Goal: Task Accomplishment & Management: Manage account settings

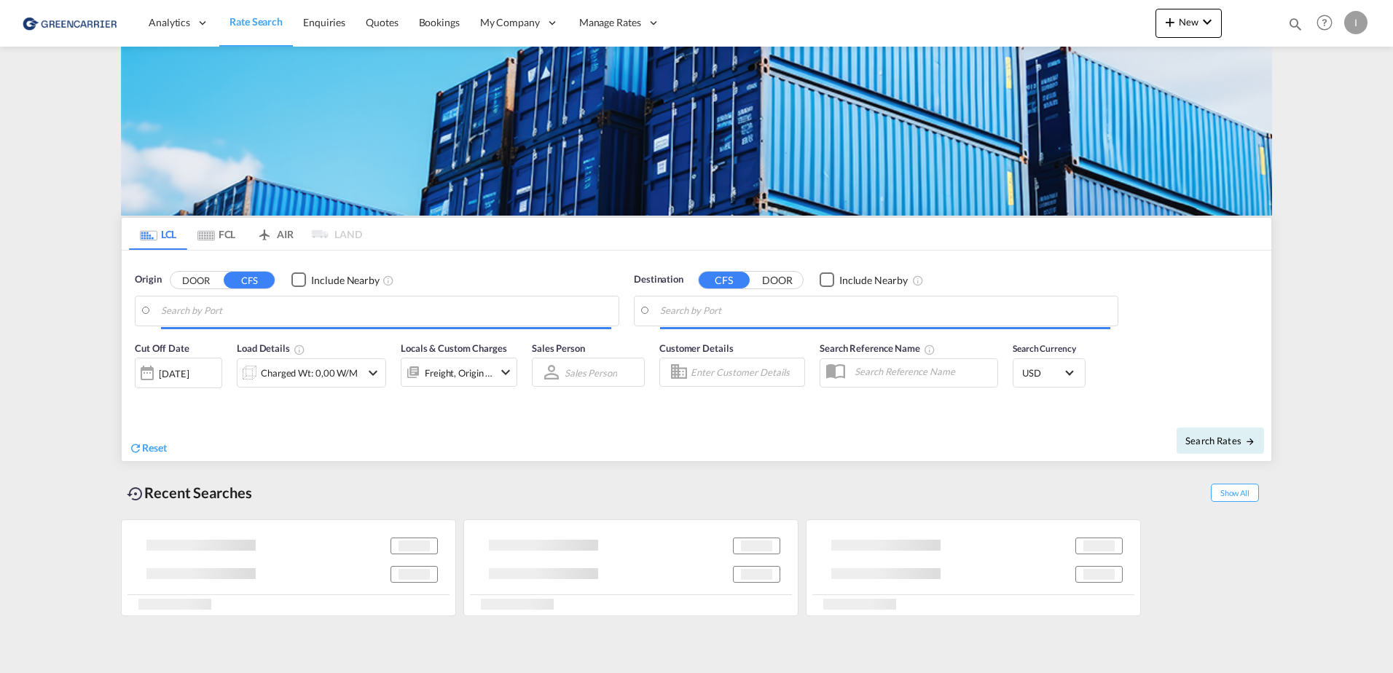
type input "[GEOGRAPHIC_DATA], [GEOGRAPHIC_DATA]"
type input "Callao, PECLL"
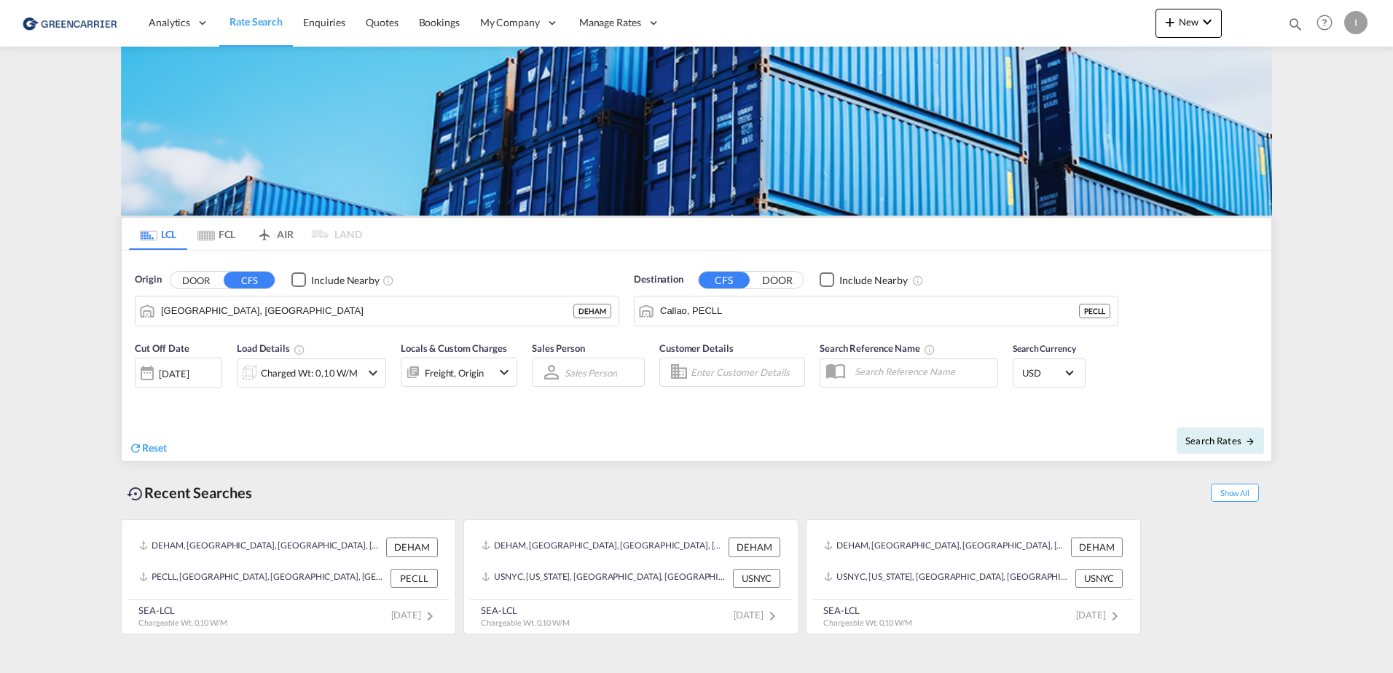
click at [1360, 17] on div "I" at bounding box center [1355, 22] width 23 height 23
click at [438, 26] on md-backdrop at bounding box center [696, 336] width 1393 height 673
click at [438, 26] on span "Bookings" at bounding box center [439, 22] width 41 height 12
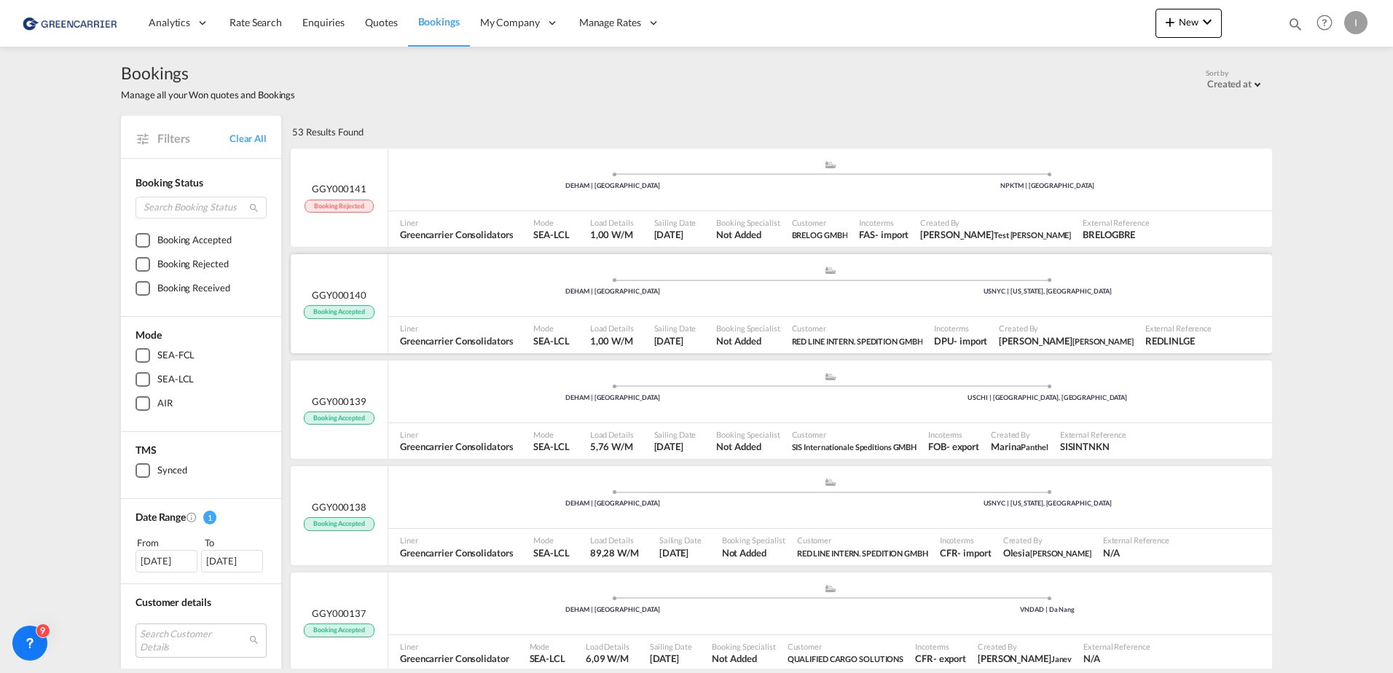
click at [466, 297] on div ".a{fill:#aaa8ad;} .a{fill:#aaa8ad;} DEHAM | [GEOGRAPHIC_DATA] USNYC | [US_STATE…" at bounding box center [830, 287] width 884 height 44
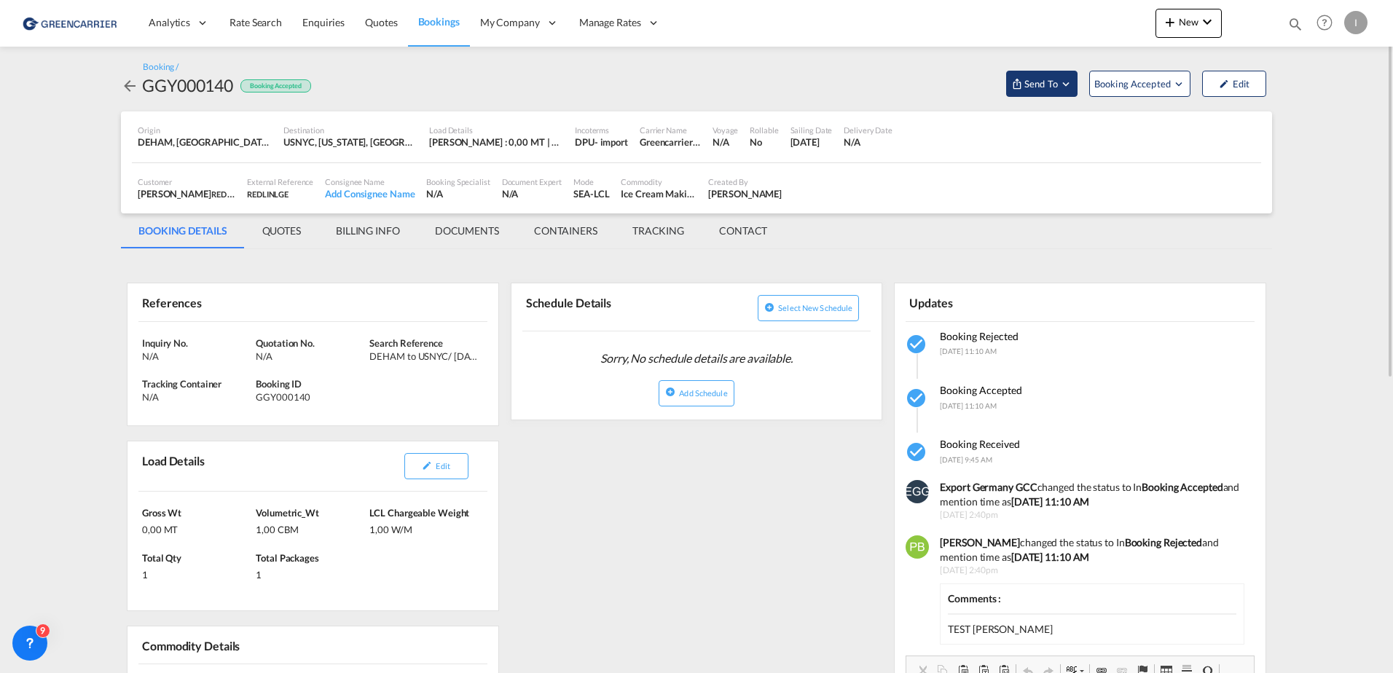
click at [1067, 76] on button "Send To" at bounding box center [1041, 84] width 71 height 26
click at [1071, 118] on span "Cargowise" at bounding box center [1079, 116] width 90 height 13
click at [1222, 149] on button "Send Booking" at bounding box center [1216, 133] width 140 height 33
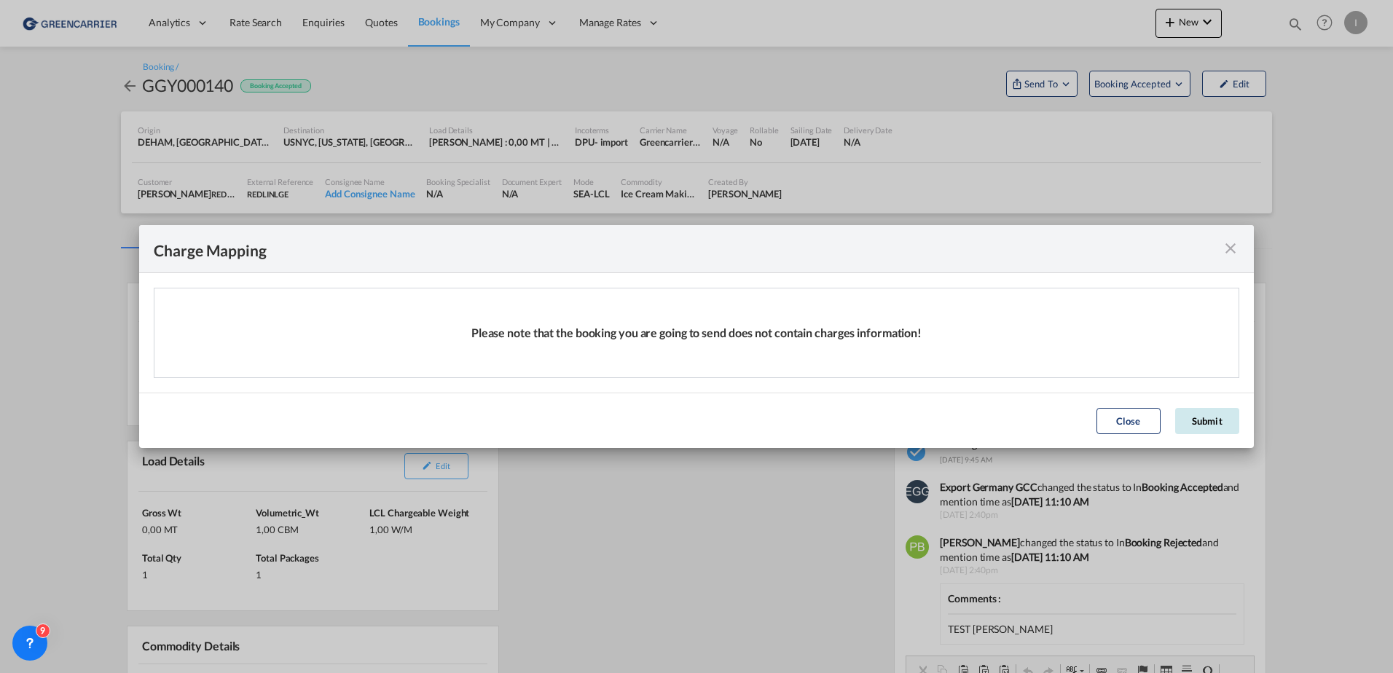
click at [1236, 412] on button "Submit" at bounding box center [1207, 421] width 64 height 26
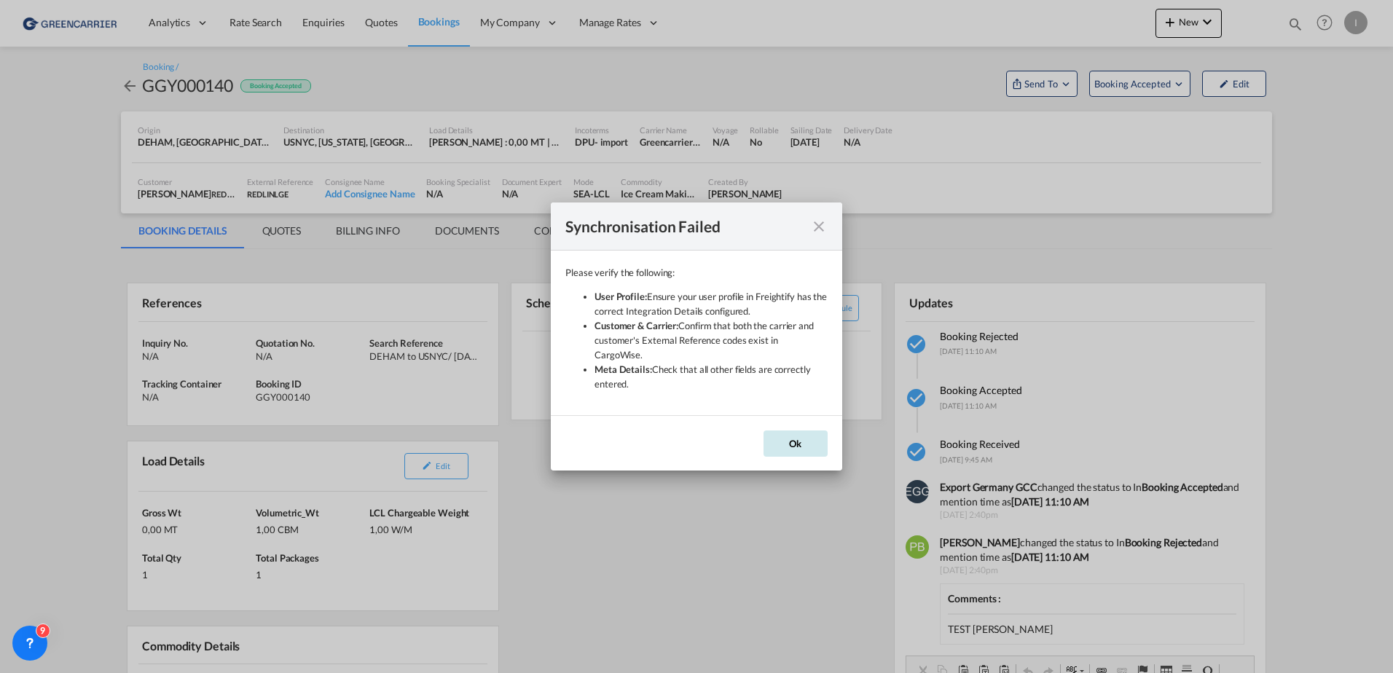
click at [806, 434] on button "Ok" at bounding box center [796, 444] width 64 height 26
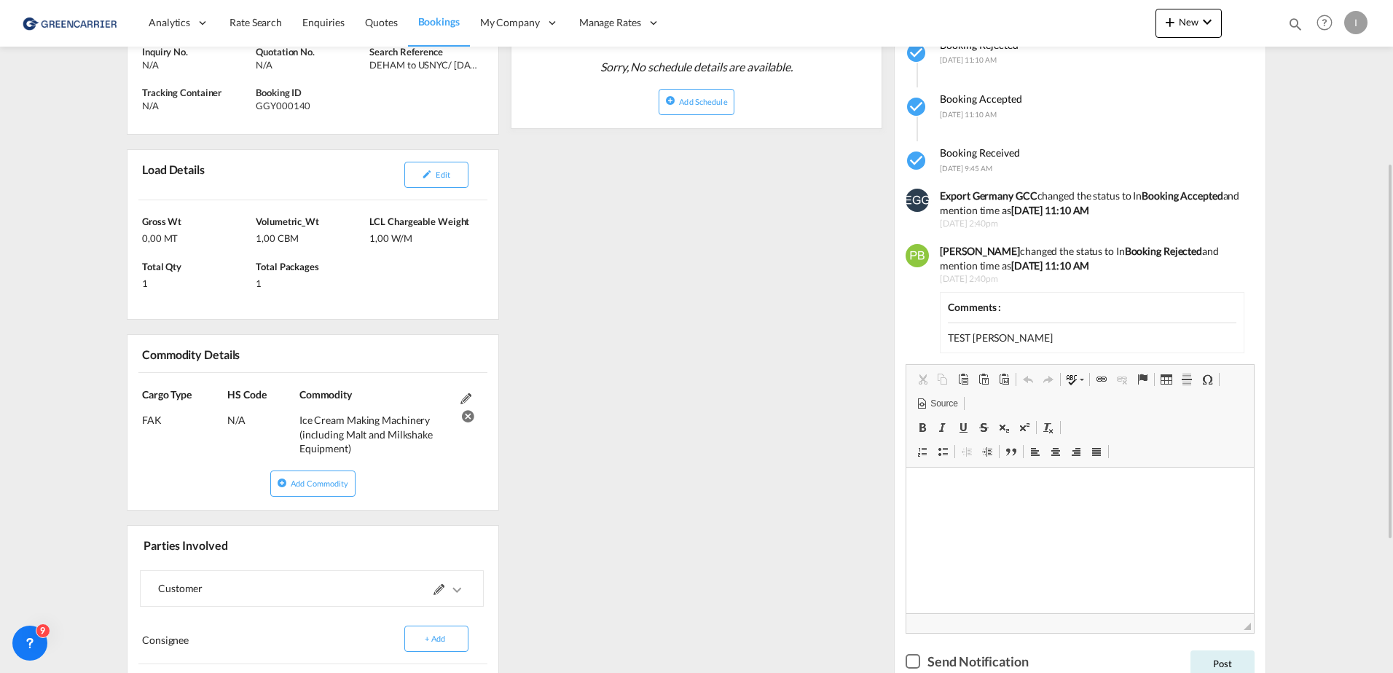
scroll to position [527, 0]
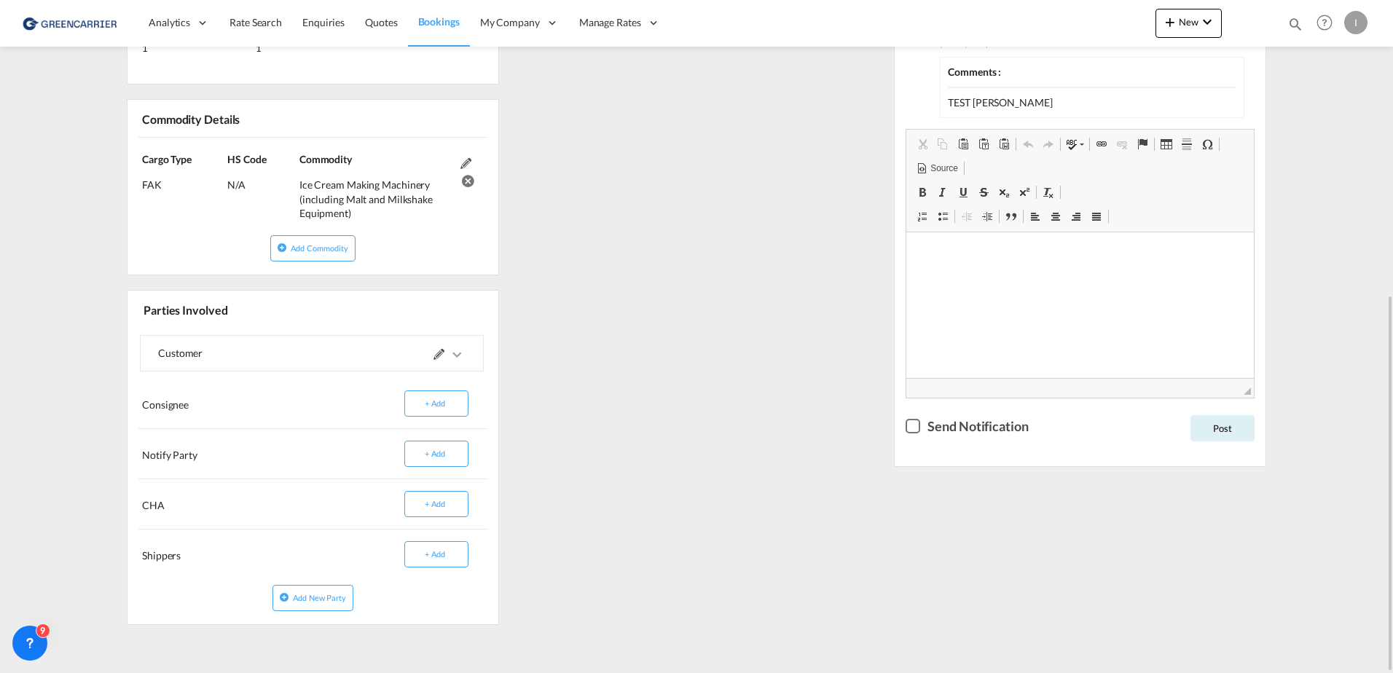
click at [460, 351] on md-icon "icons/ic_keyboard_arrow_right_black_24px.svg" at bounding box center [456, 354] width 17 height 17
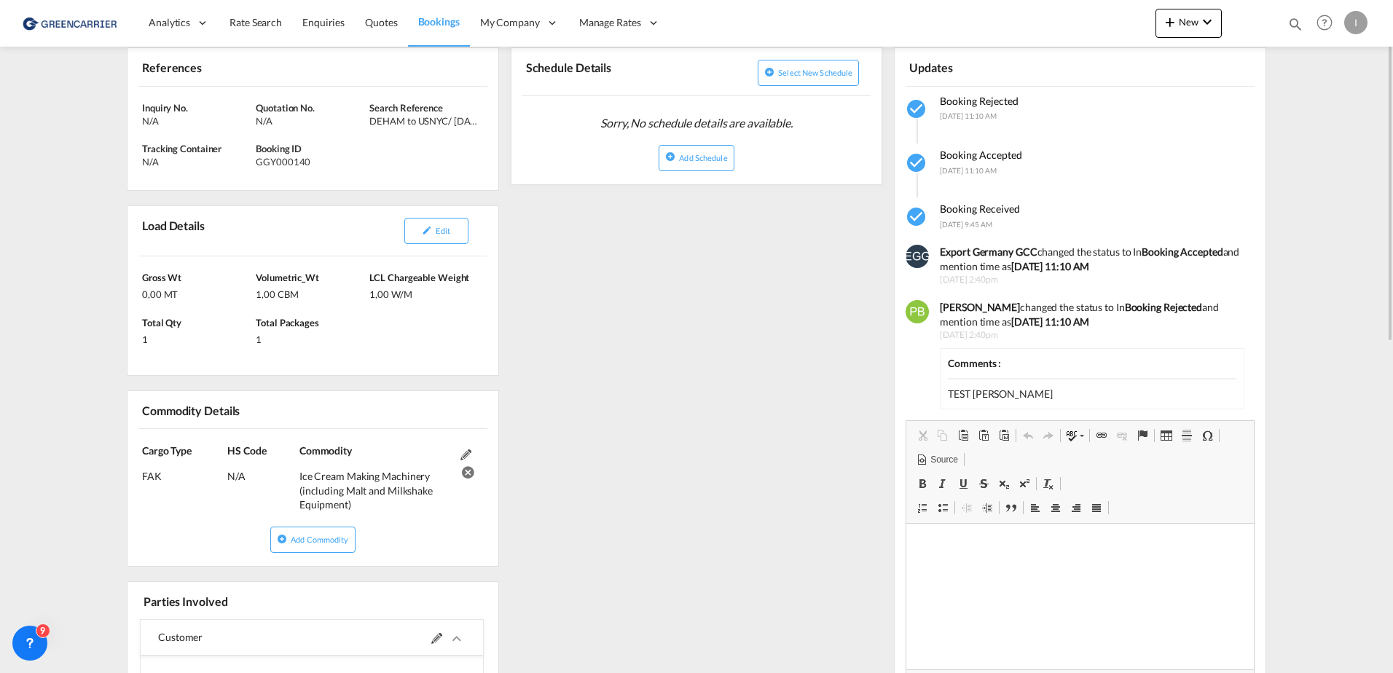
scroll to position [0, 0]
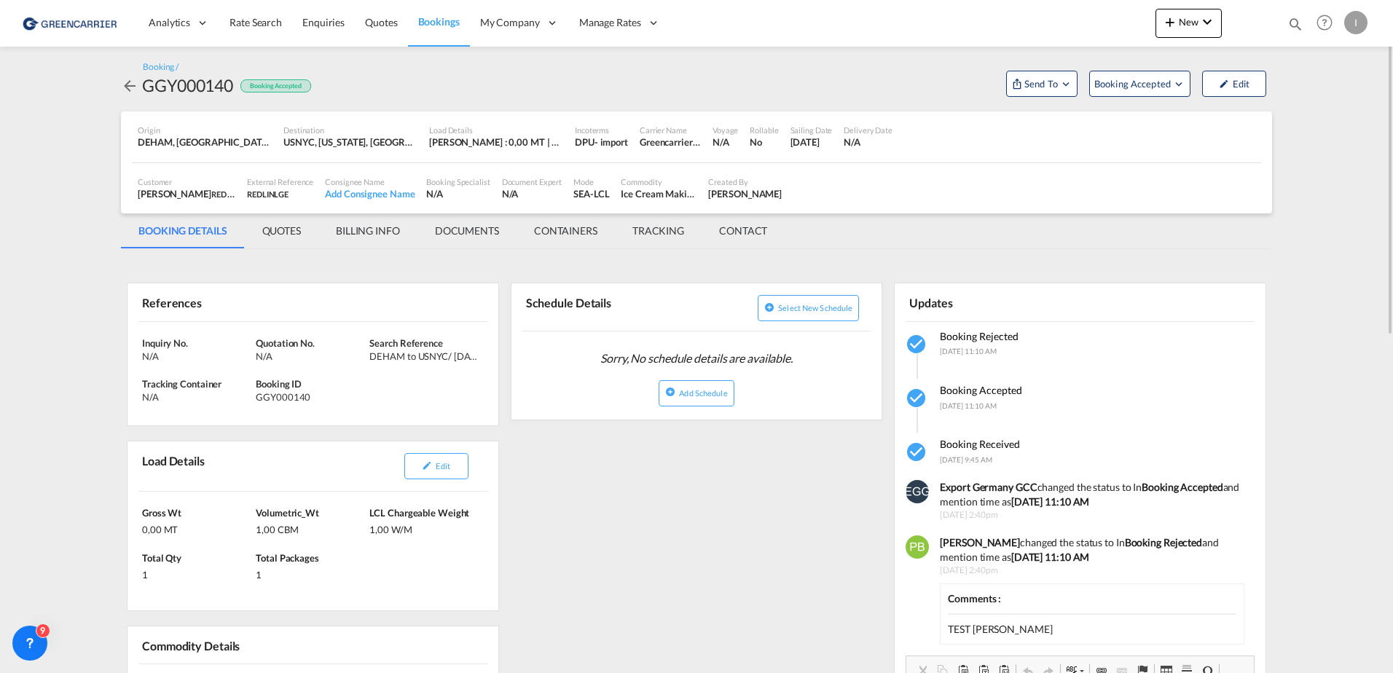
click at [136, 85] on md-icon "icon-arrow-left" at bounding box center [129, 85] width 17 height 17
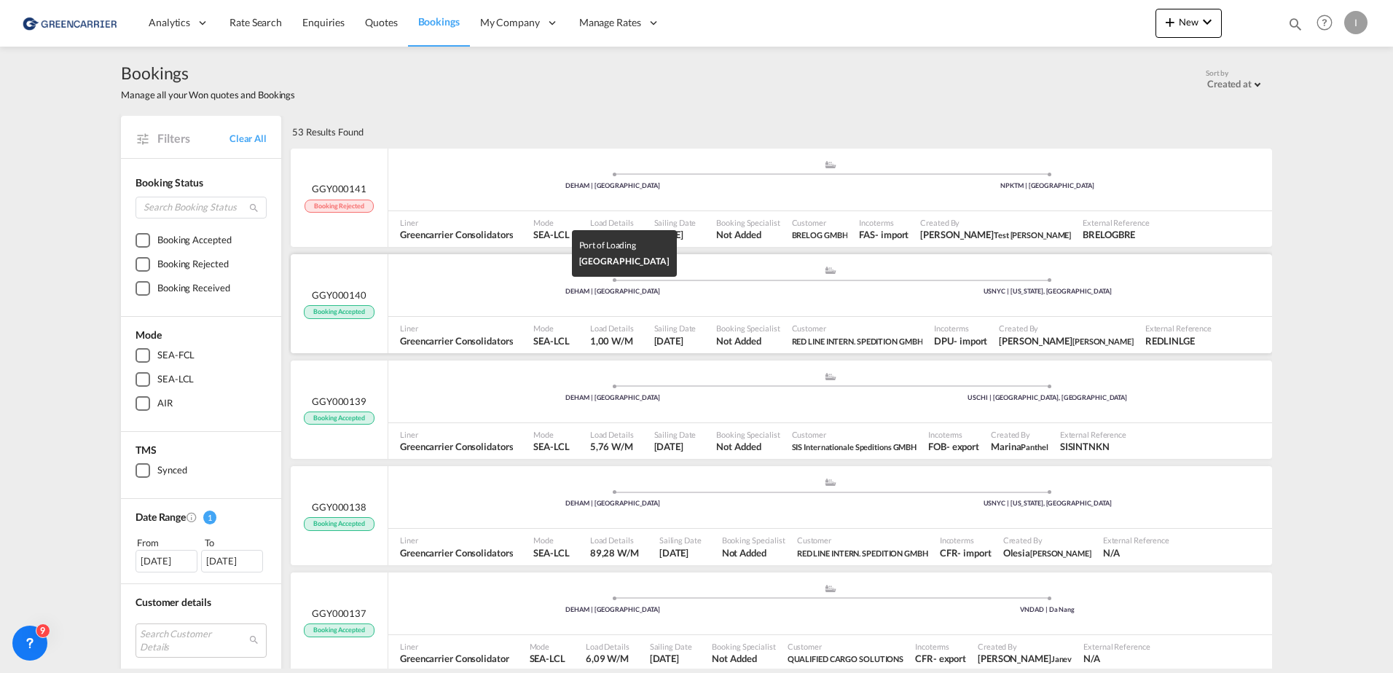
click at [487, 291] on div "DEHAM | [GEOGRAPHIC_DATA]" at bounding box center [613, 291] width 435 height 9
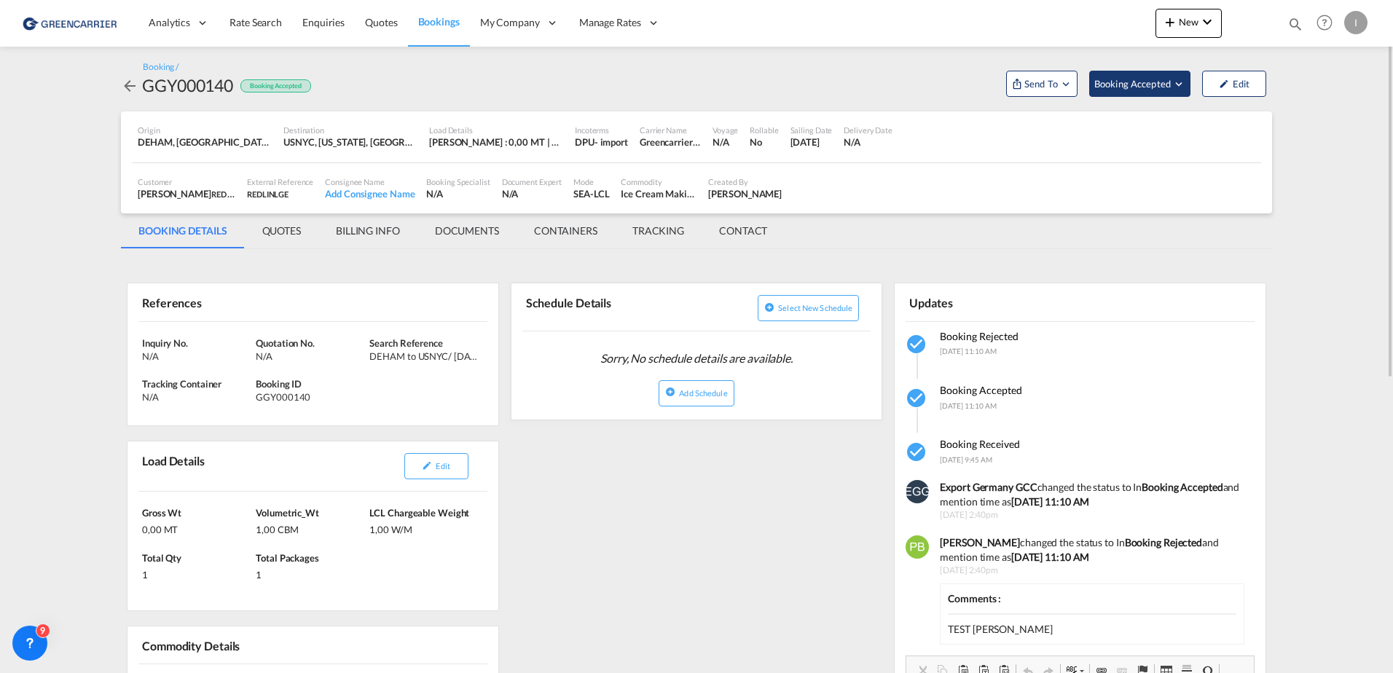
click at [1178, 87] on md-icon "Open demo menu" at bounding box center [1178, 83] width 13 height 13
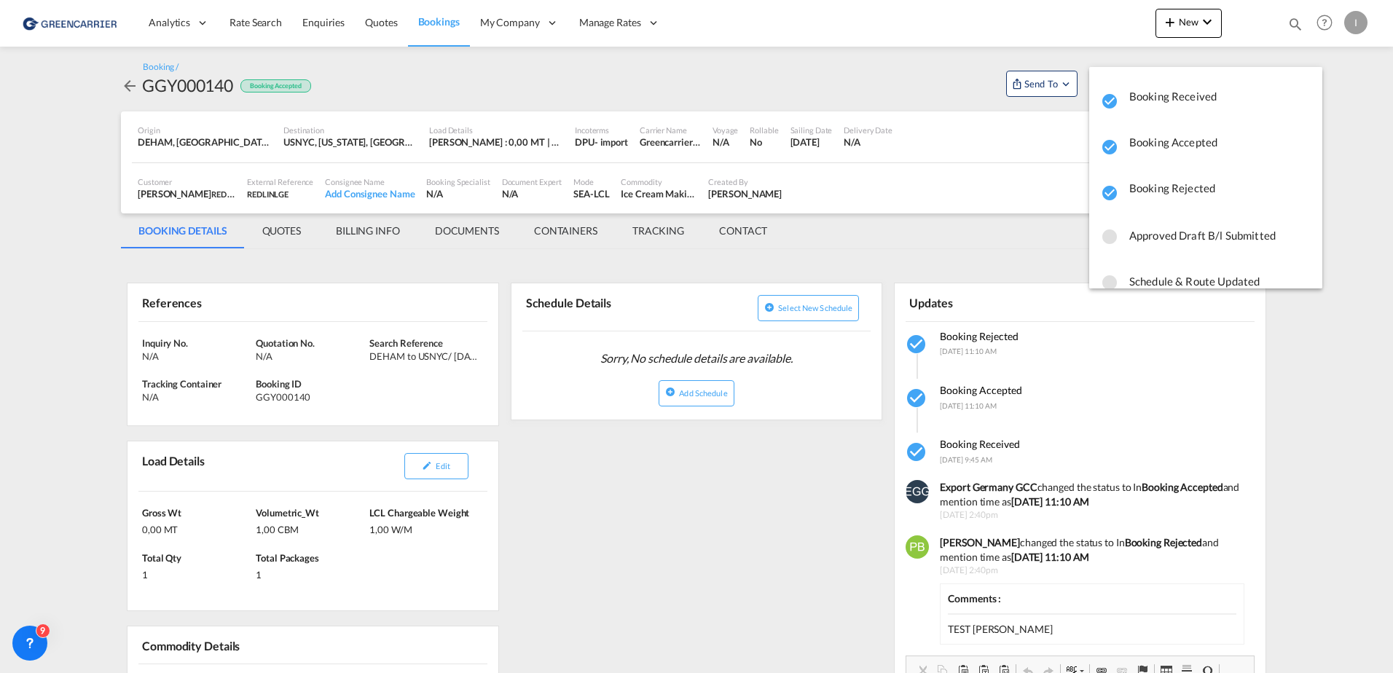
click at [1213, 195] on span "button" at bounding box center [1219, 194] width 181 height 21
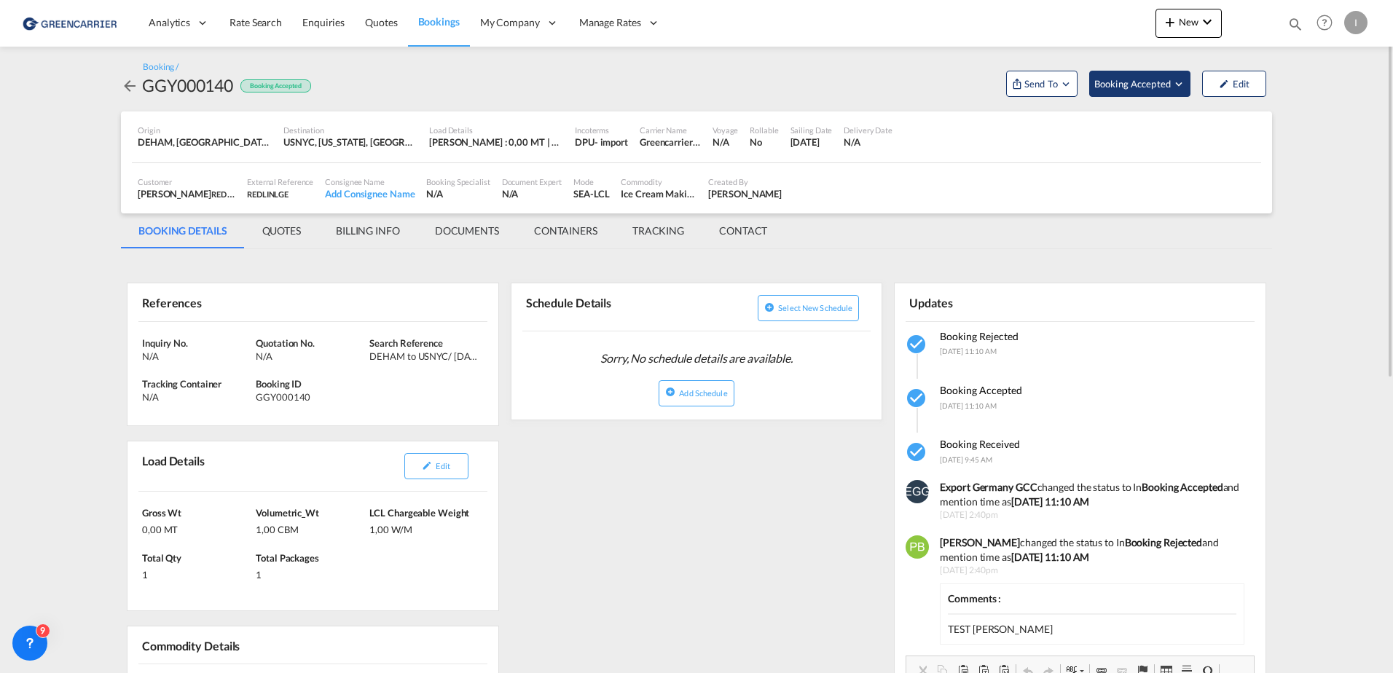
click at [1145, 83] on span "Booking Accepted" at bounding box center [1133, 83] width 78 height 15
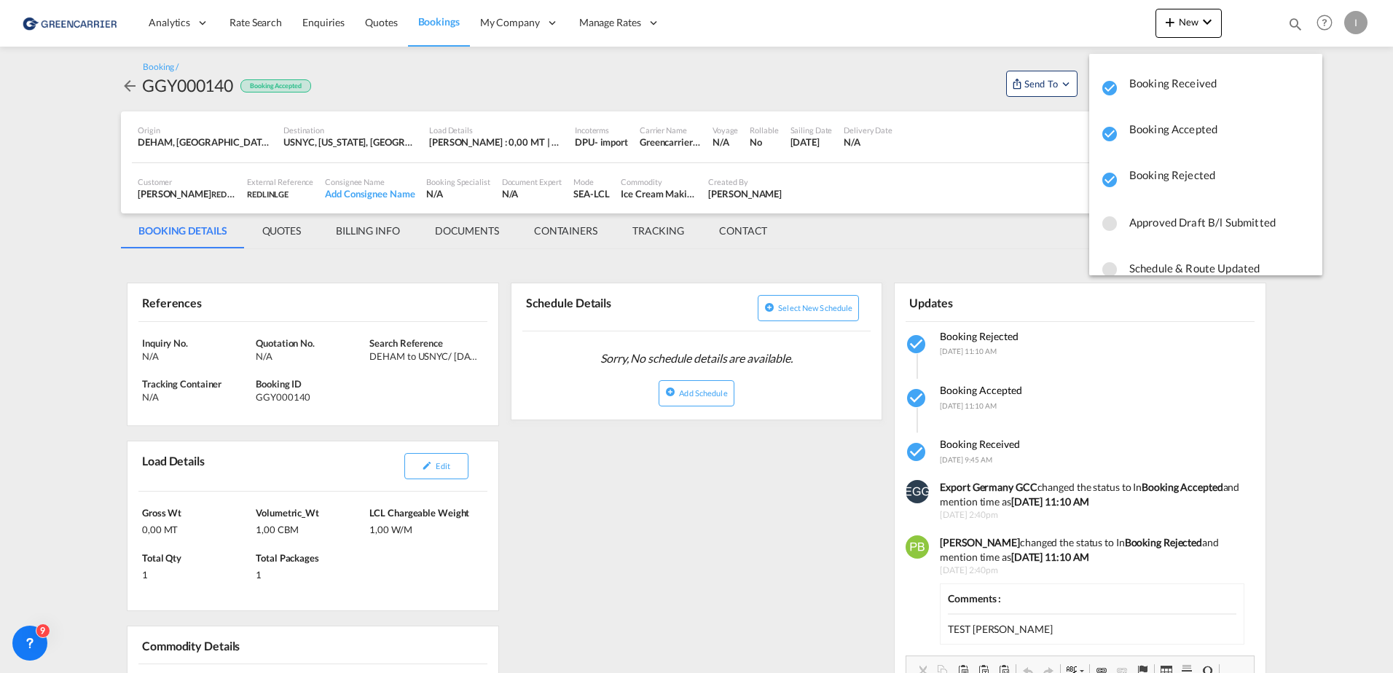
click at [1149, 174] on span "button" at bounding box center [1219, 180] width 181 height 21
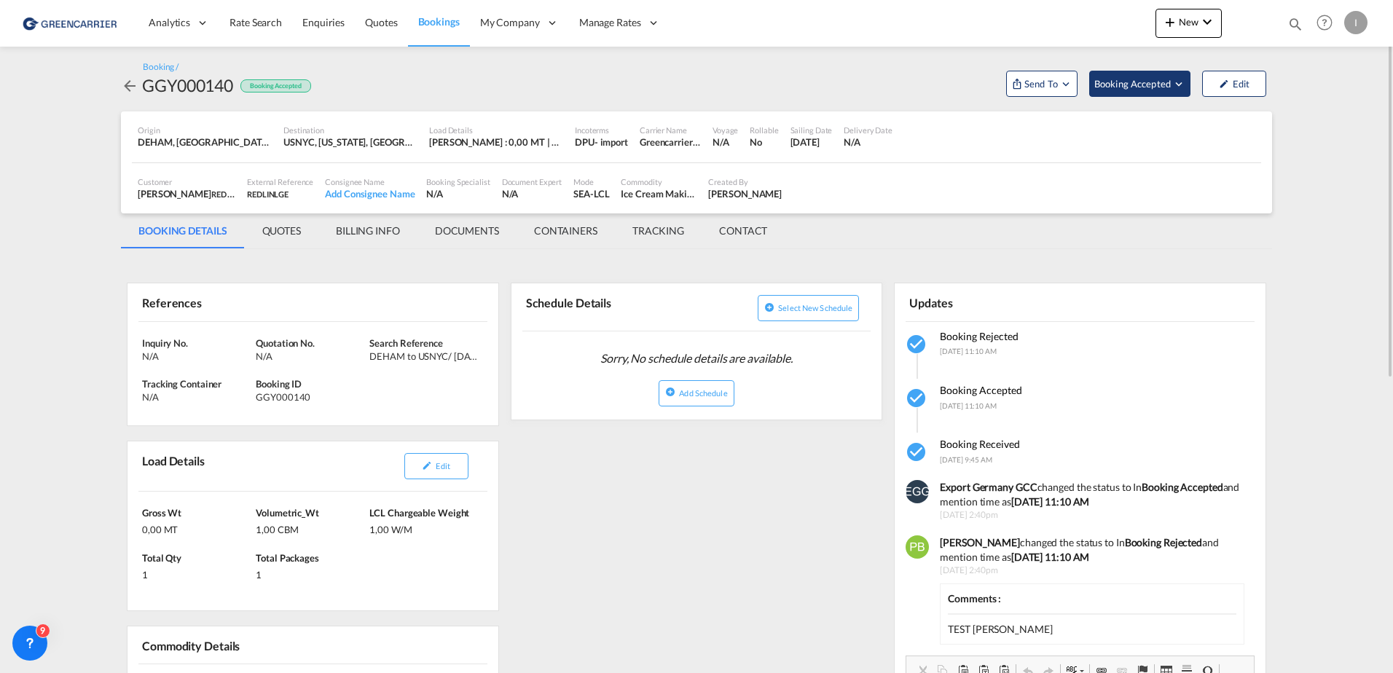
click at [1154, 92] on button "Booking Accepted" at bounding box center [1139, 84] width 101 height 26
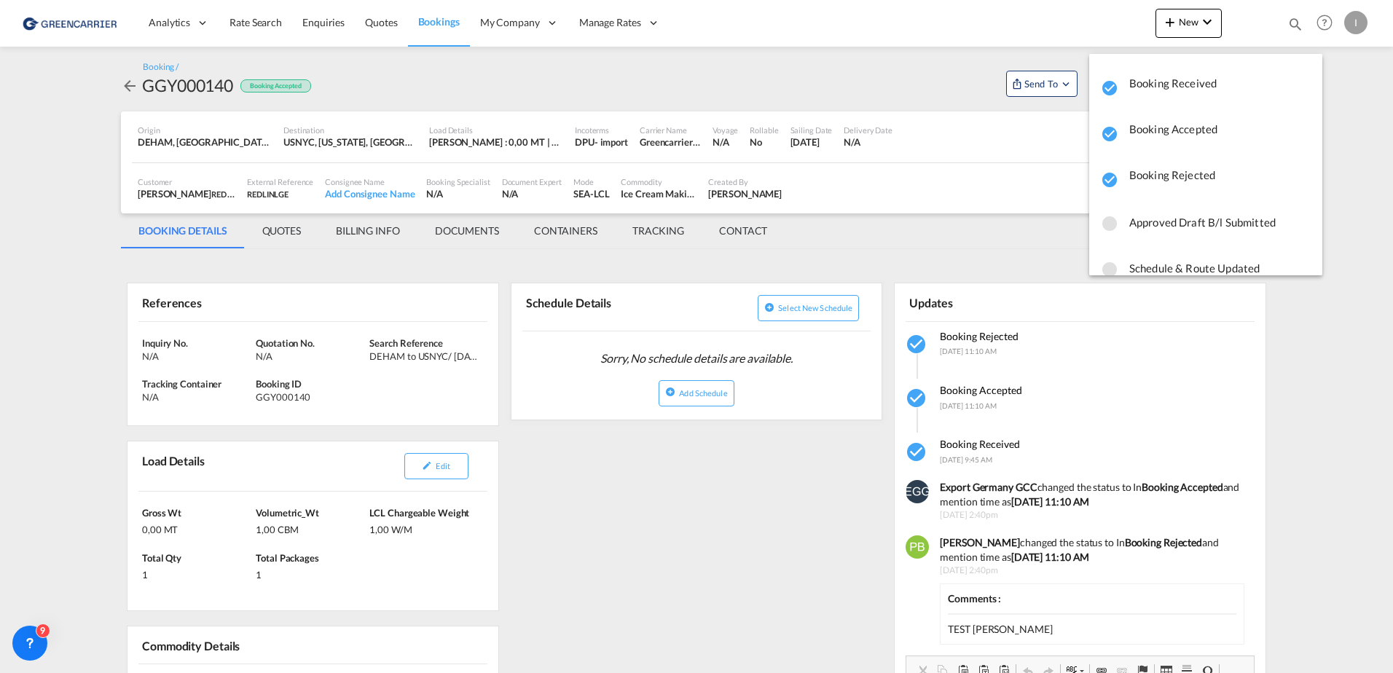
click at [1120, 89] on div "button" at bounding box center [1111, 85] width 21 height 30
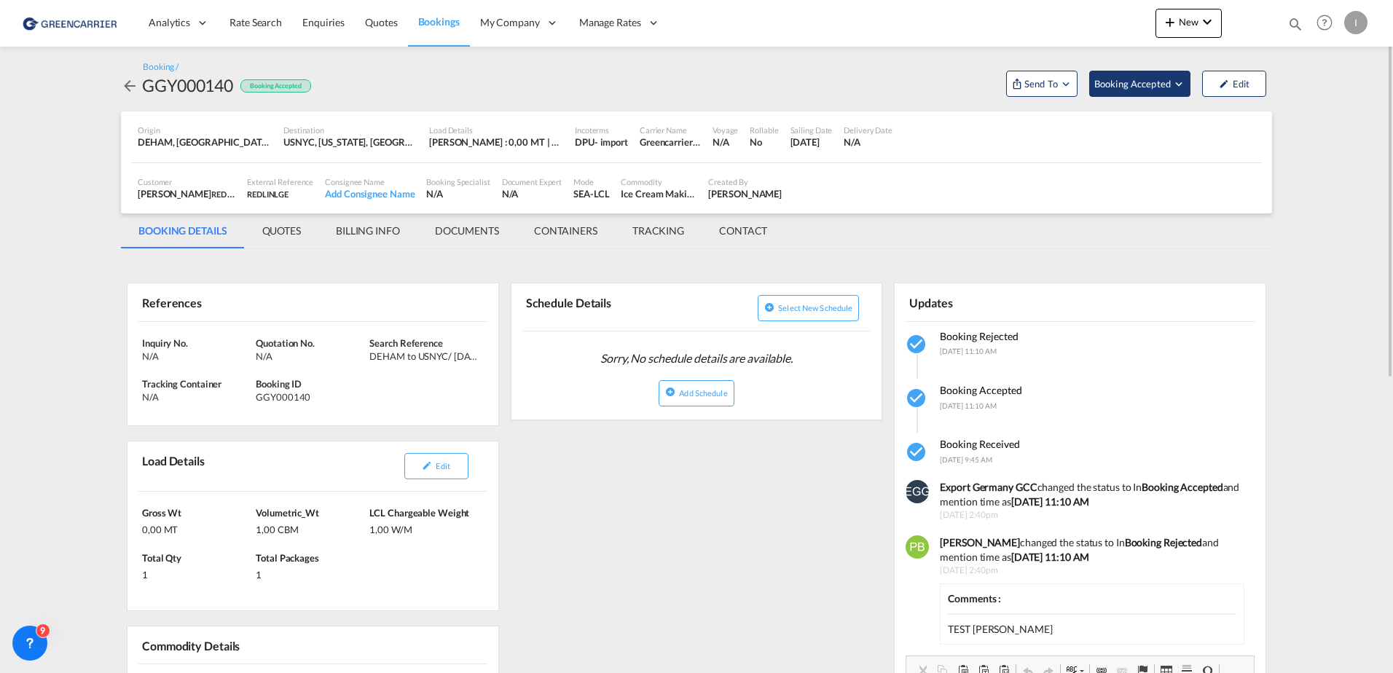
click at [1121, 86] on span "Booking Accepted" at bounding box center [1133, 83] width 78 height 15
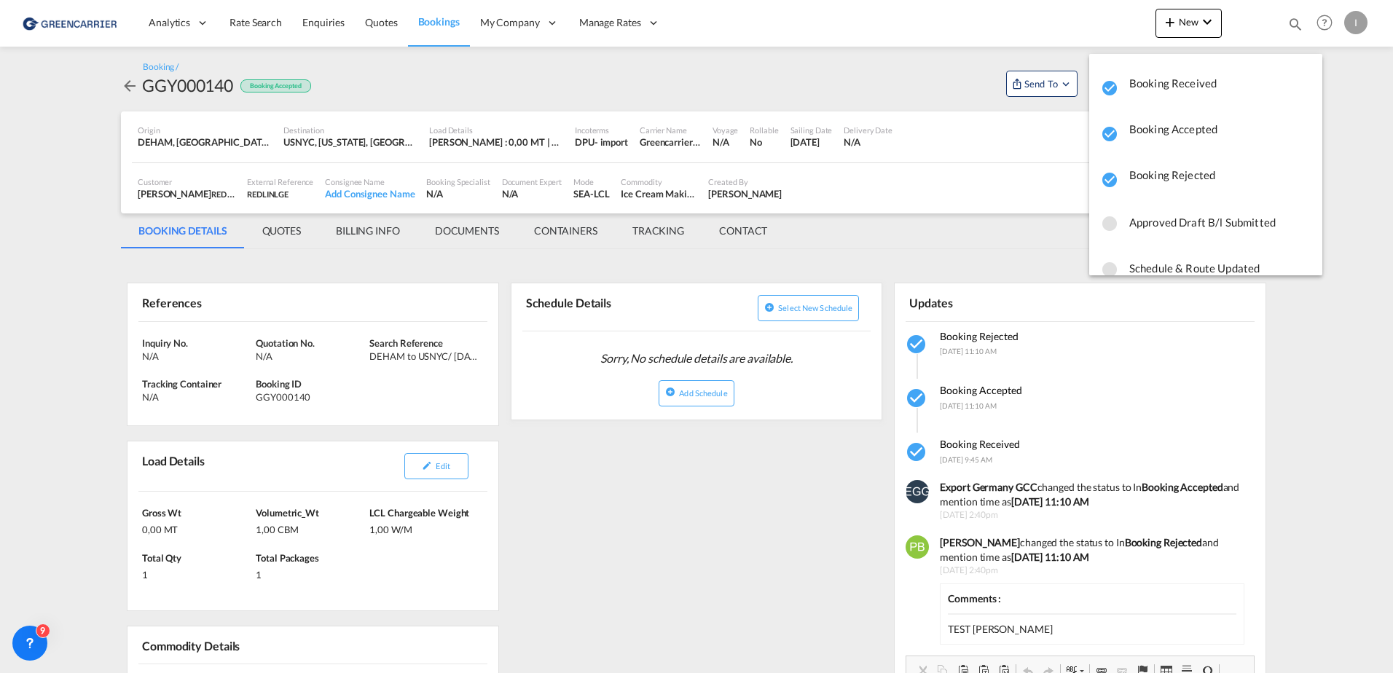
click at [1139, 182] on span "button" at bounding box center [1219, 180] width 181 height 21
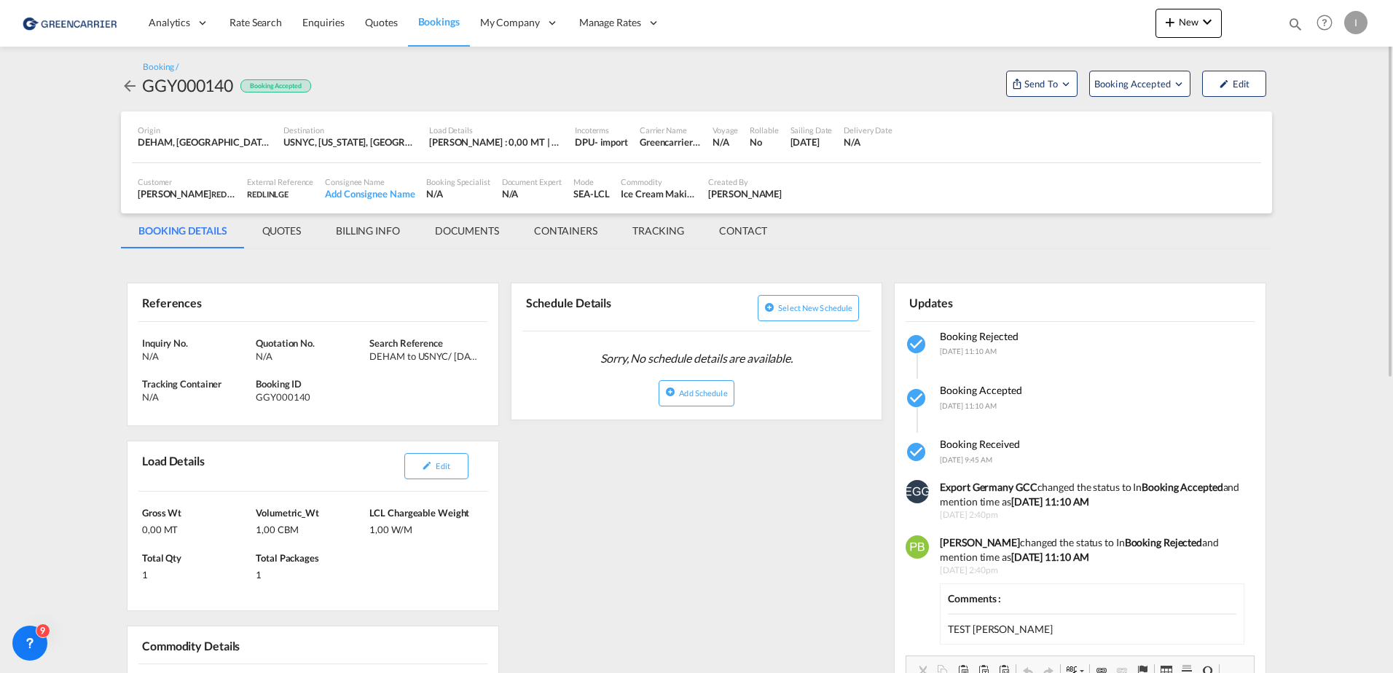
click at [129, 85] on md-icon "icon-arrow-left" at bounding box center [129, 85] width 17 height 17
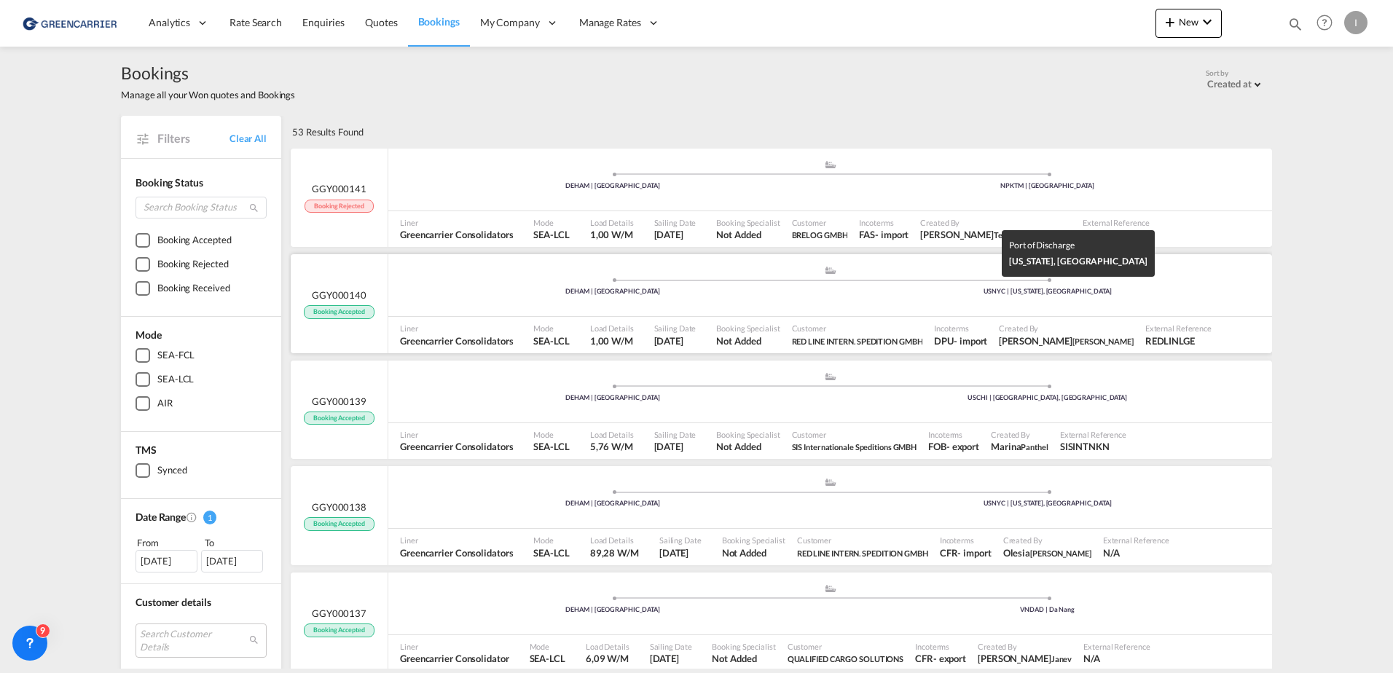
click at [1159, 287] on div "USNYC | [US_STATE], [GEOGRAPHIC_DATA]" at bounding box center [1048, 291] width 435 height 9
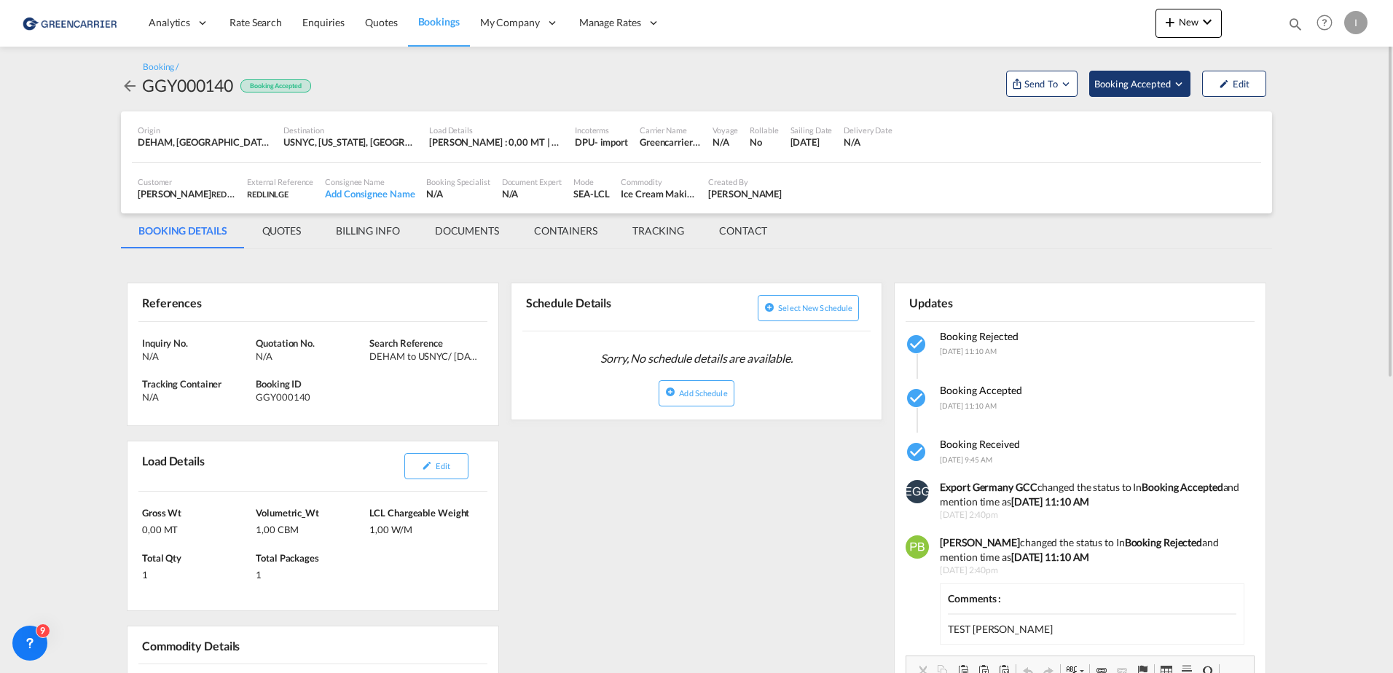
click at [1165, 84] on span "Booking Accepted" at bounding box center [1133, 83] width 78 height 15
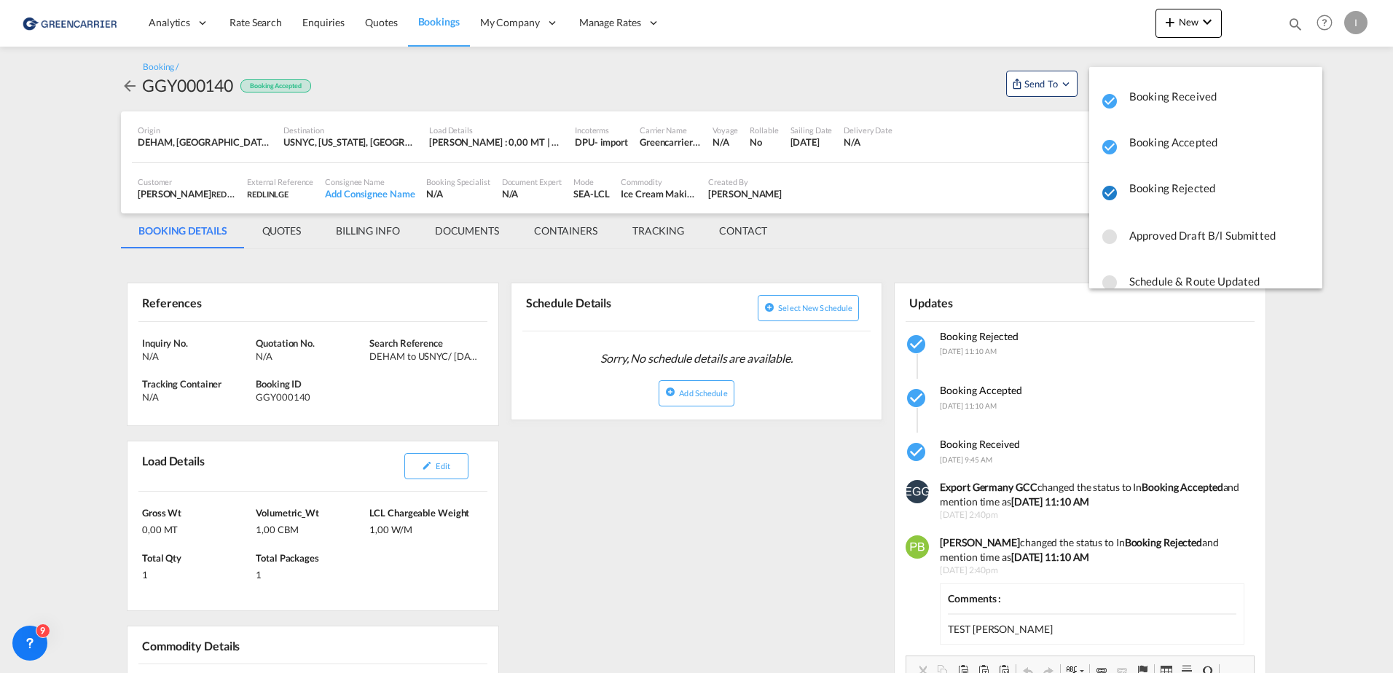
click at [1109, 192] on md-icon "icon-checkbox-marked-circle" at bounding box center [1109, 192] width 17 height 17
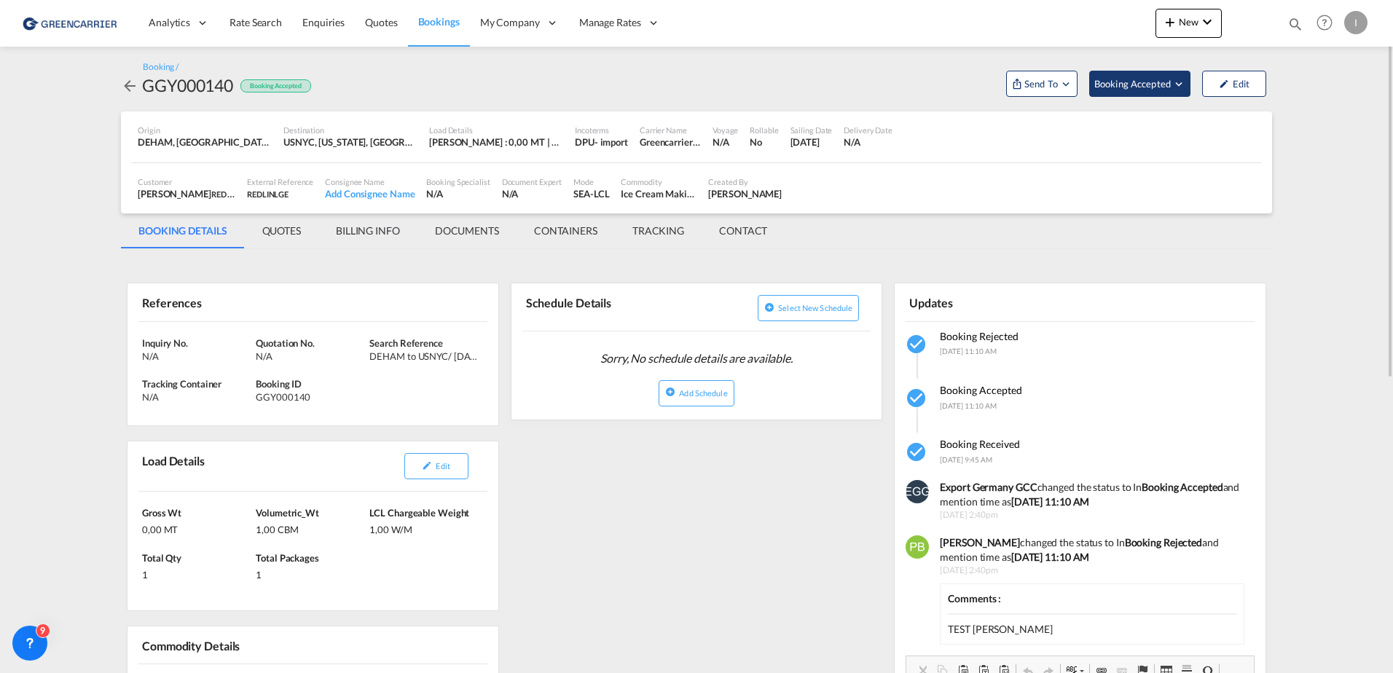
click at [1166, 96] on button "Booking Accepted" at bounding box center [1139, 84] width 101 height 26
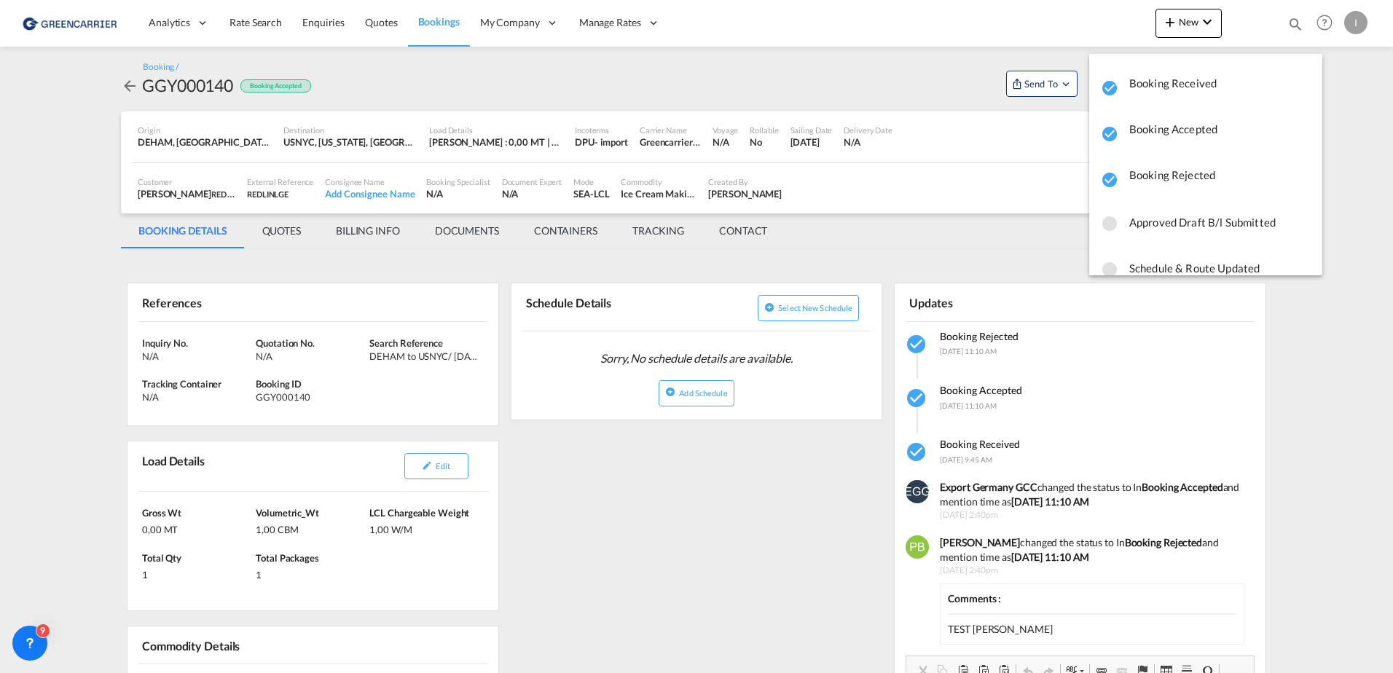
scroll to position [20, 0]
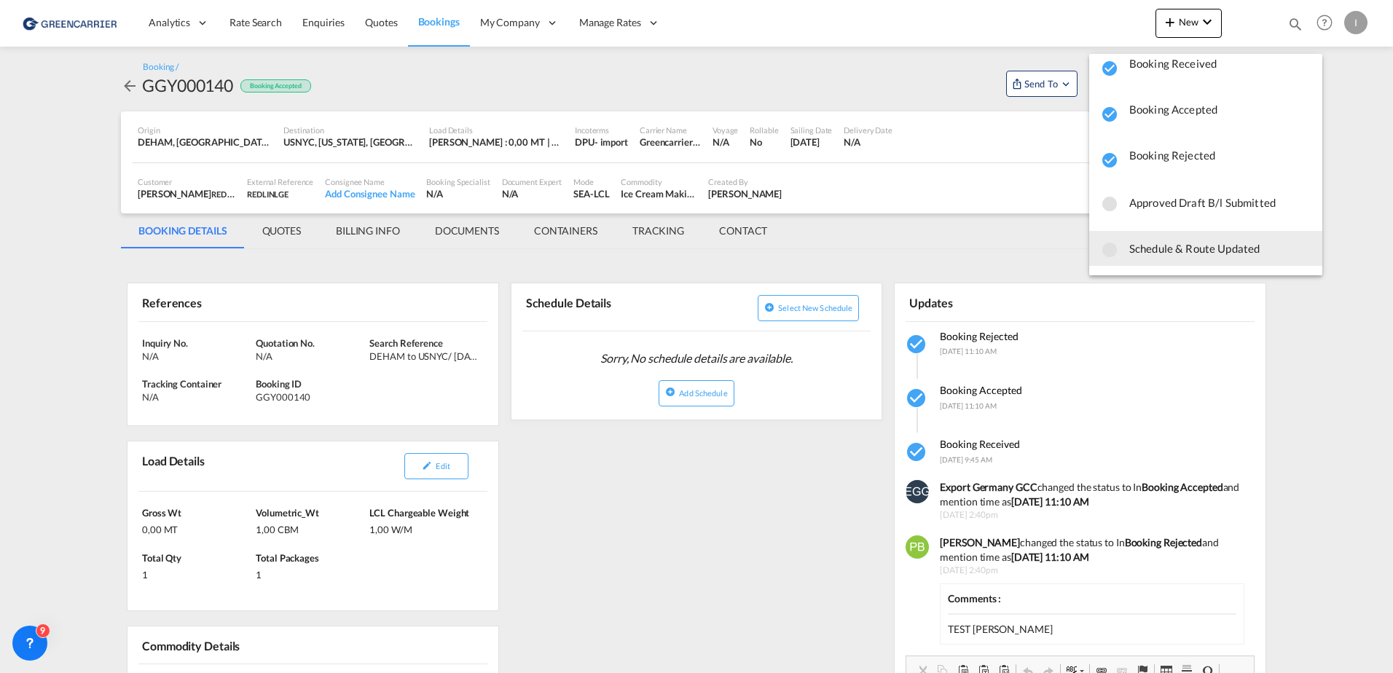
click at [130, 80] on md-backdrop at bounding box center [696, 336] width 1393 height 673
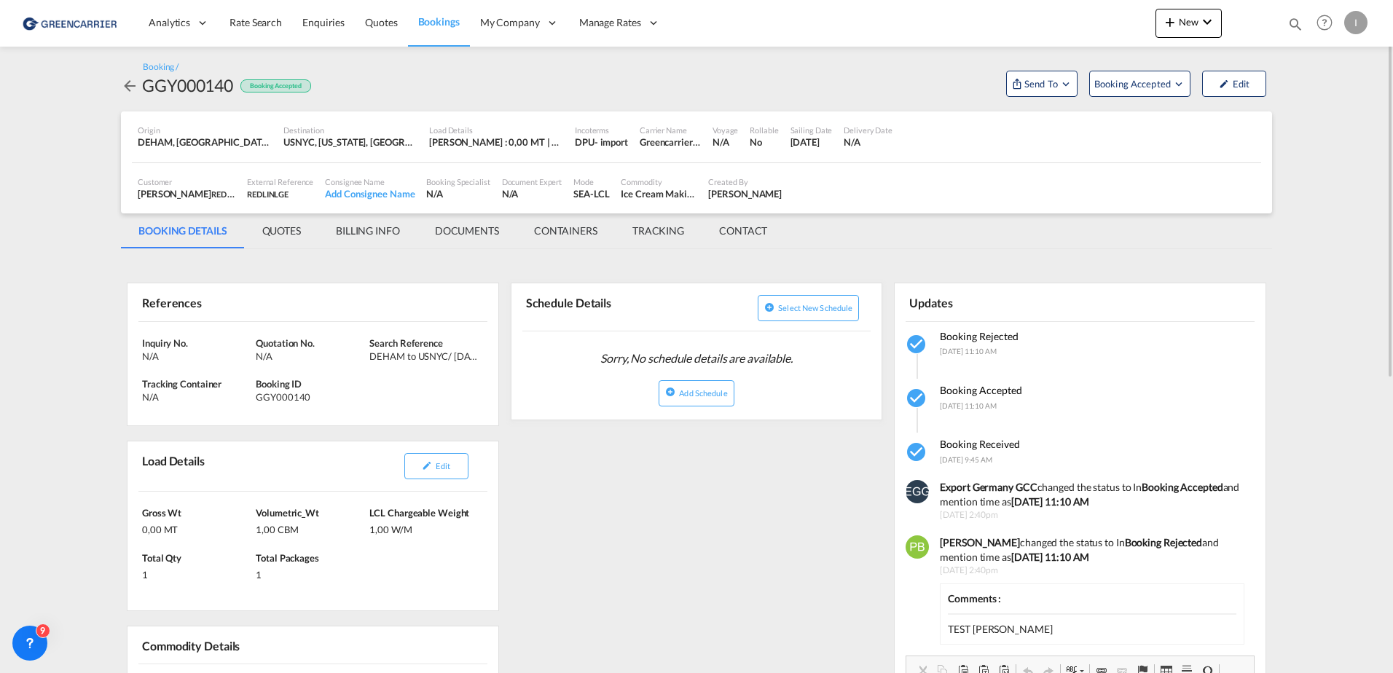
click at [129, 83] on md-icon "icon-arrow-left" at bounding box center [129, 85] width 17 height 17
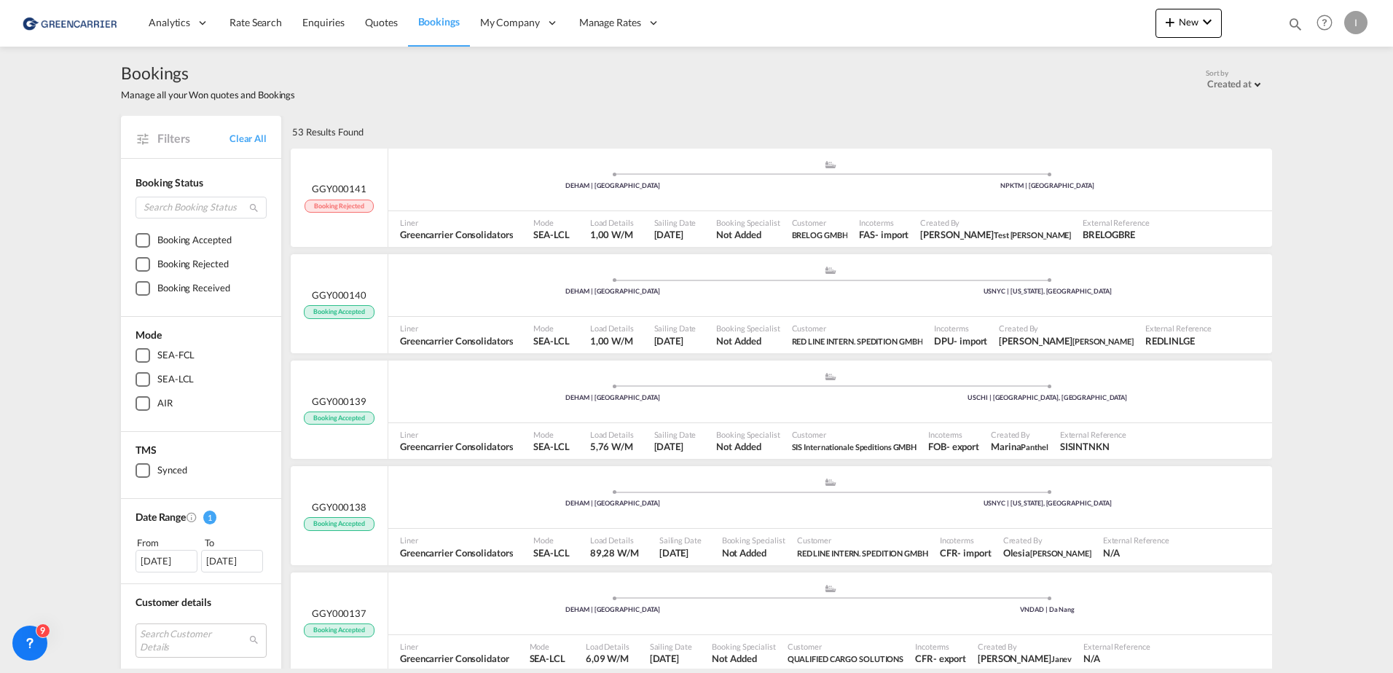
click at [1359, 21] on div "I" at bounding box center [1355, 22] width 23 height 23
click at [1332, 107] on button "Logout" at bounding box center [1339, 111] width 95 height 29
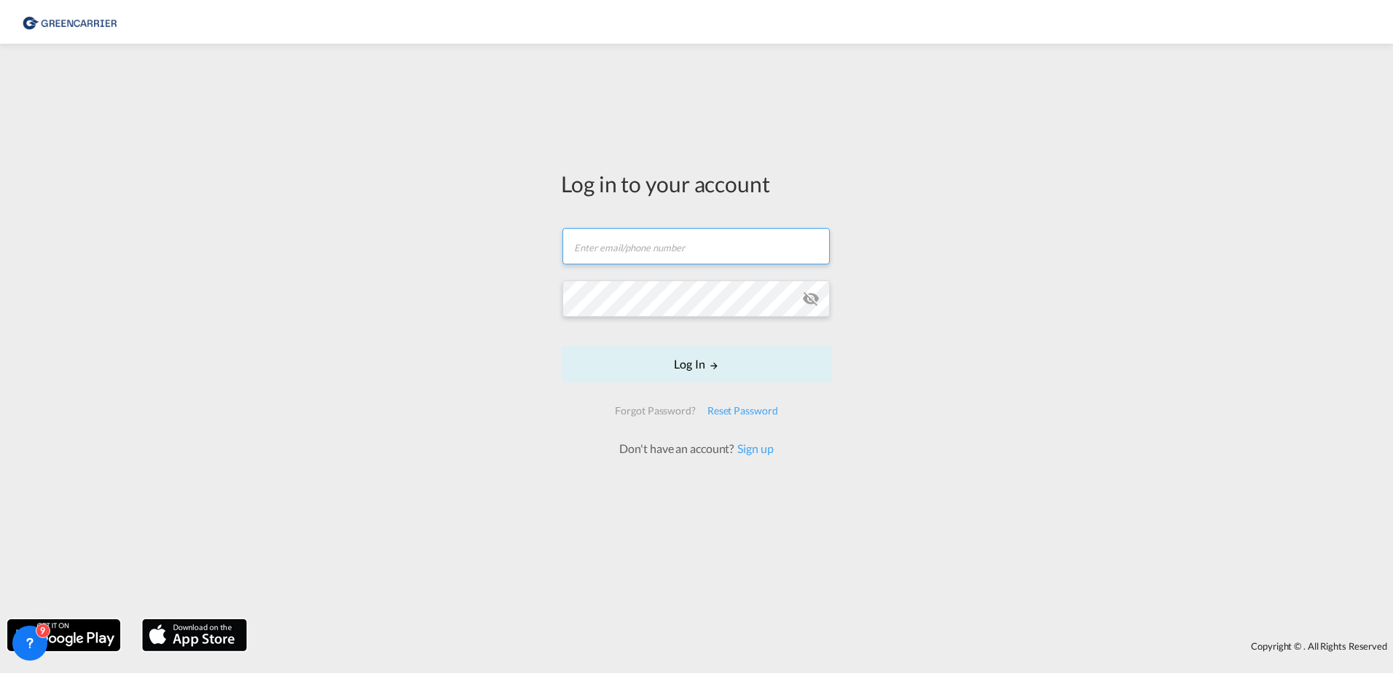
type input "[PERSON_NAME][EMAIL_ADDRESS][PERSON_NAME][DOMAIN_NAME]"
click at [696, 377] on button "Log In" at bounding box center [696, 364] width 271 height 36
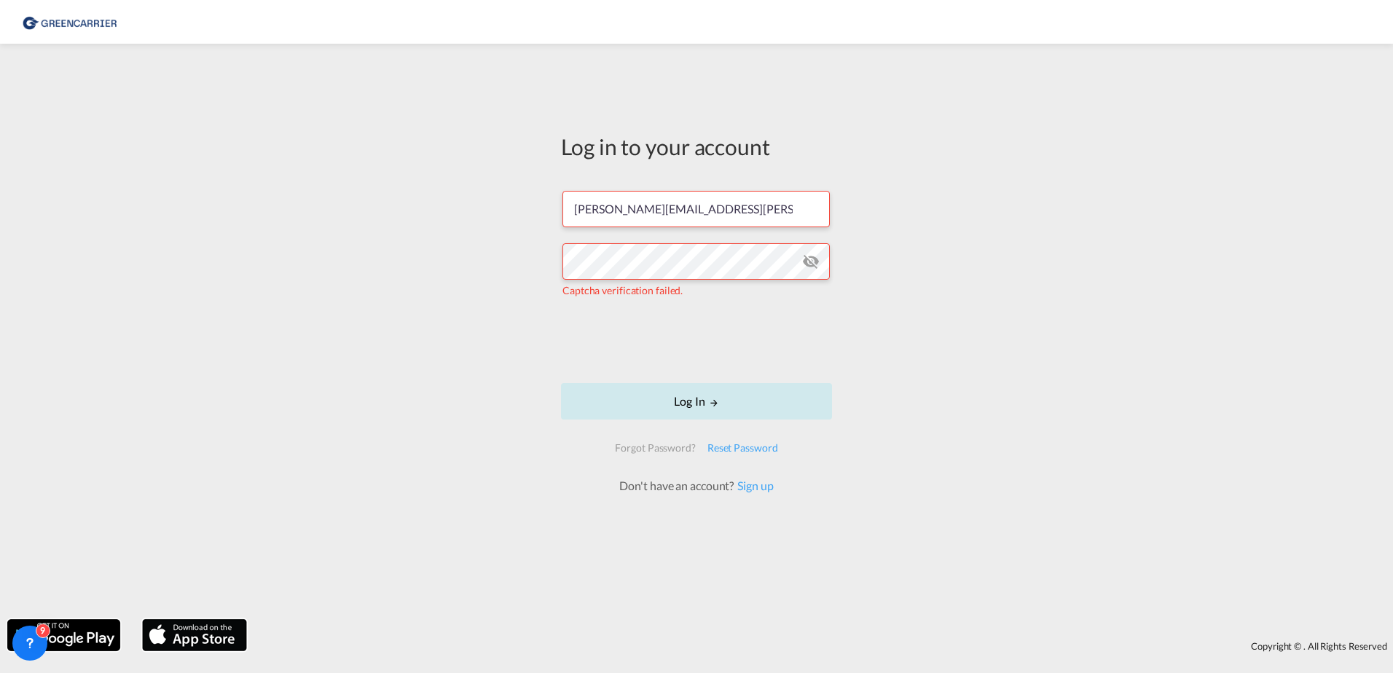
click at [692, 401] on button "Log In" at bounding box center [696, 401] width 271 height 36
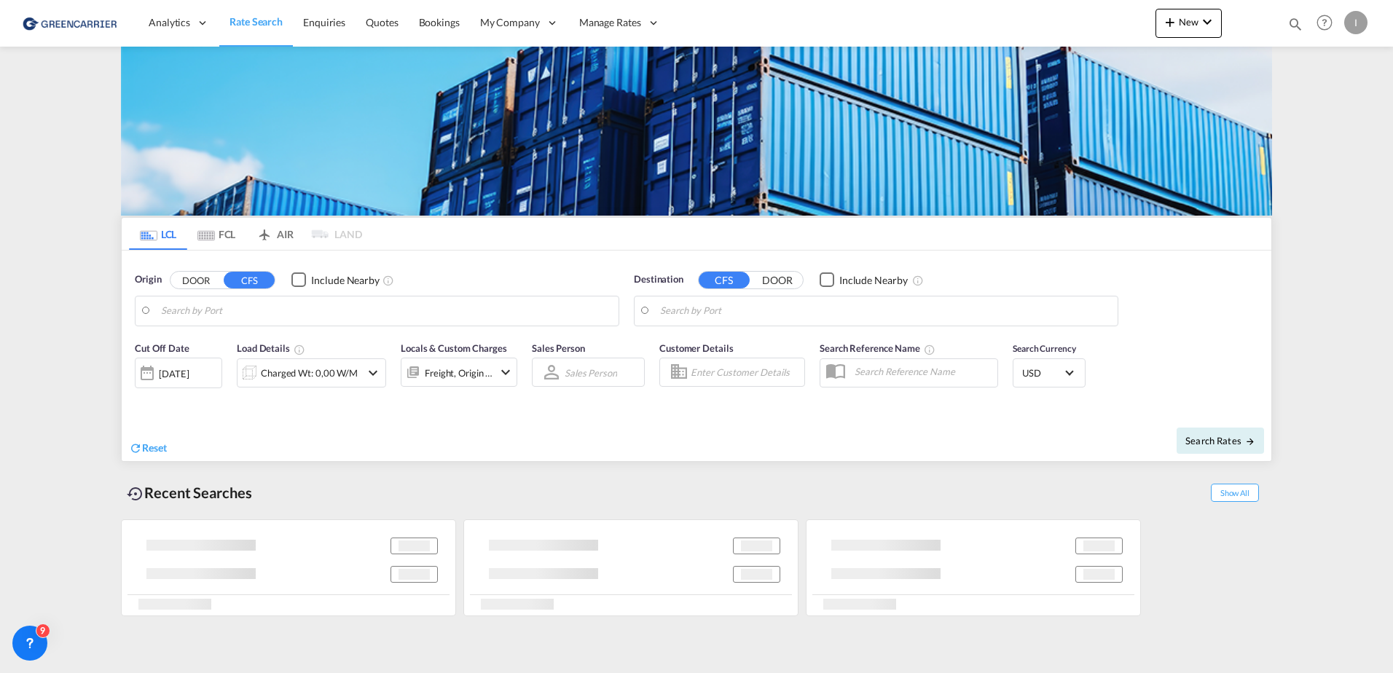
type input "[GEOGRAPHIC_DATA], [GEOGRAPHIC_DATA]"
type input "Callao, PECLL"
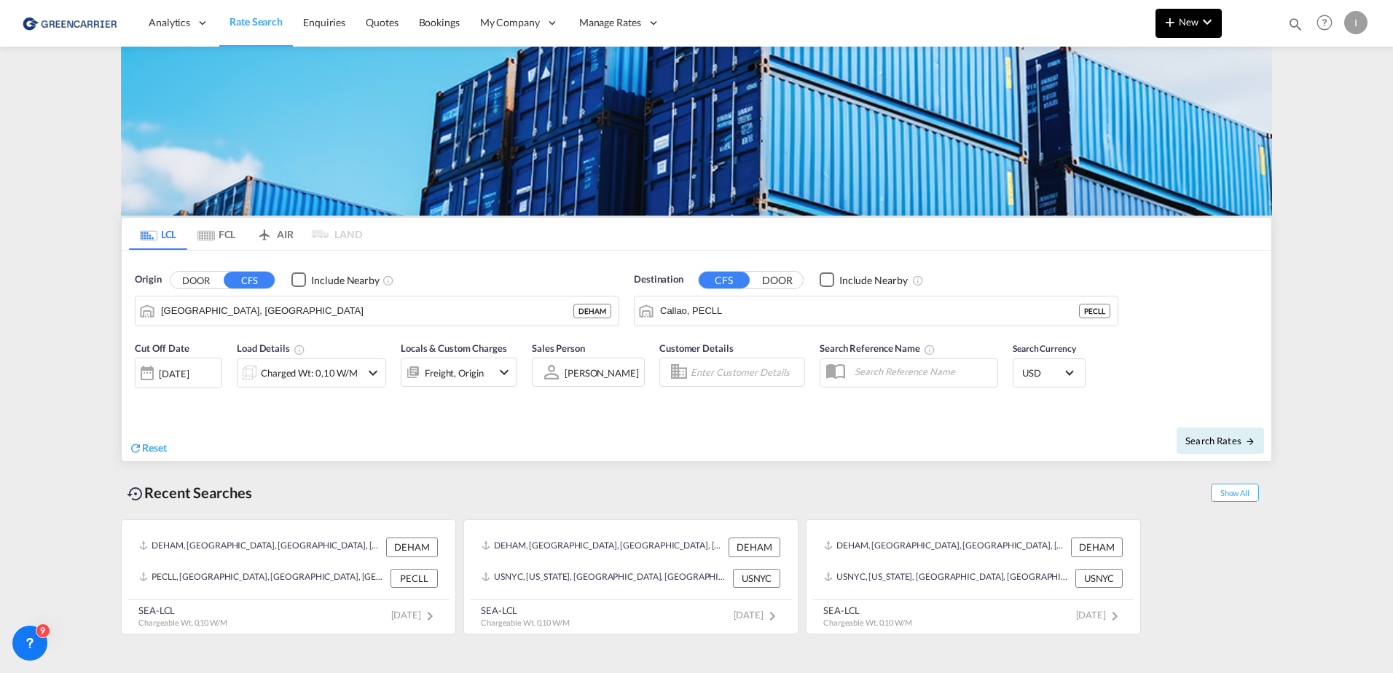
click at [1212, 23] on md-icon "icon-chevron-down" at bounding box center [1206, 21] width 17 height 17
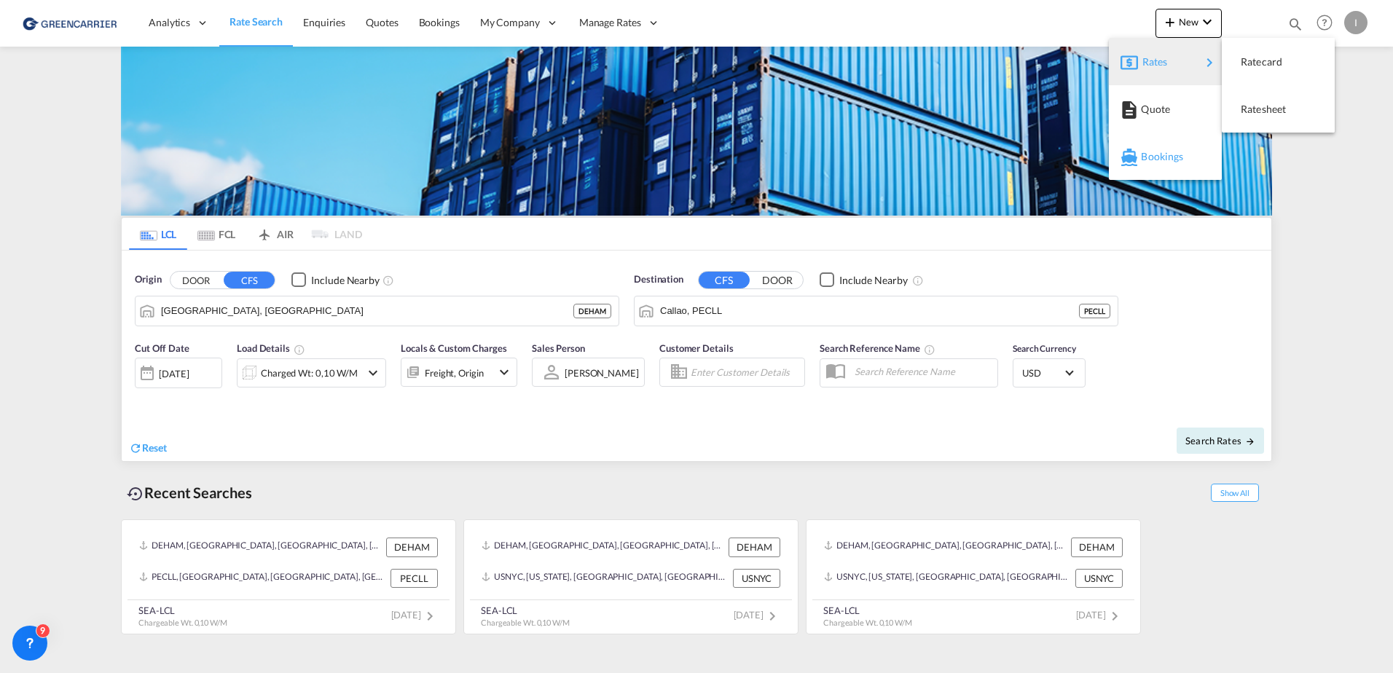
drag, startPoint x: 1166, startPoint y: 65, endPoint x: 1170, endPoint y: 148, distance: 83.1
click at [1170, 148] on md-menu-content "Rates Quote Bookings" at bounding box center [1165, 109] width 113 height 142
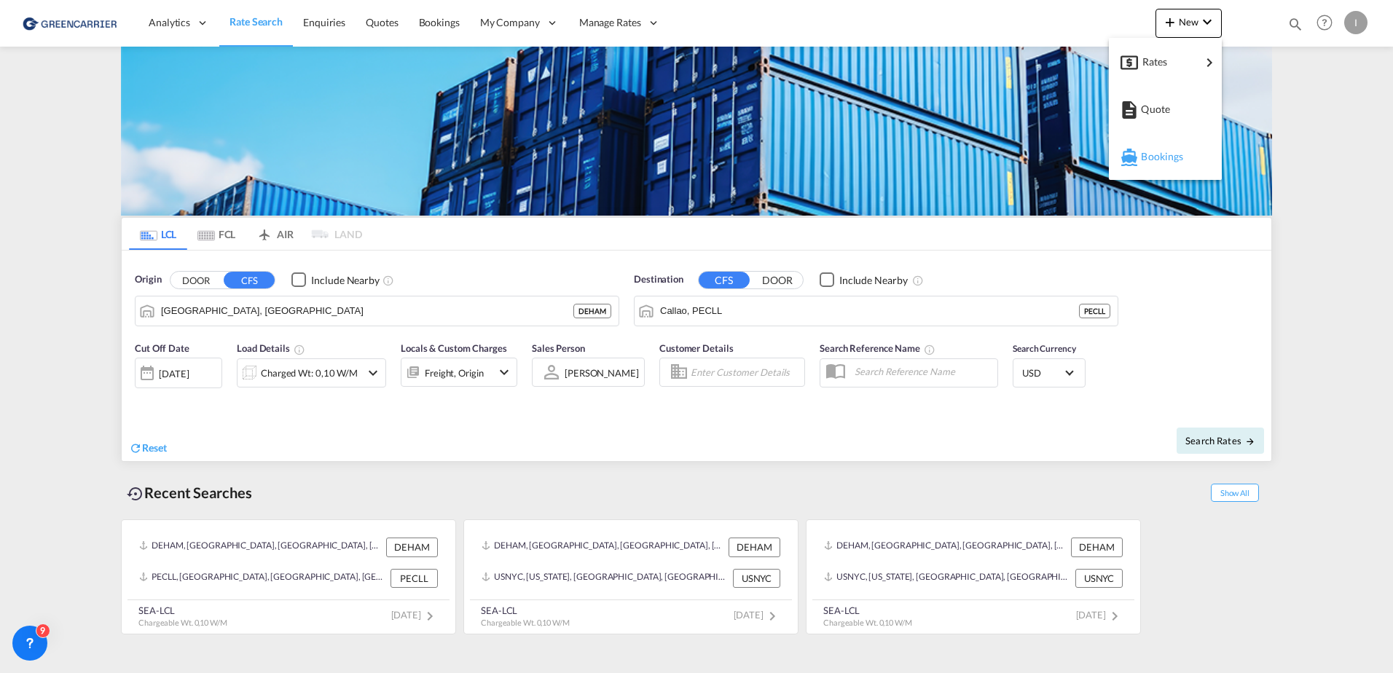
click at [1157, 153] on span "Bookings" at bounding box center [1149, 156] width 16 height 29
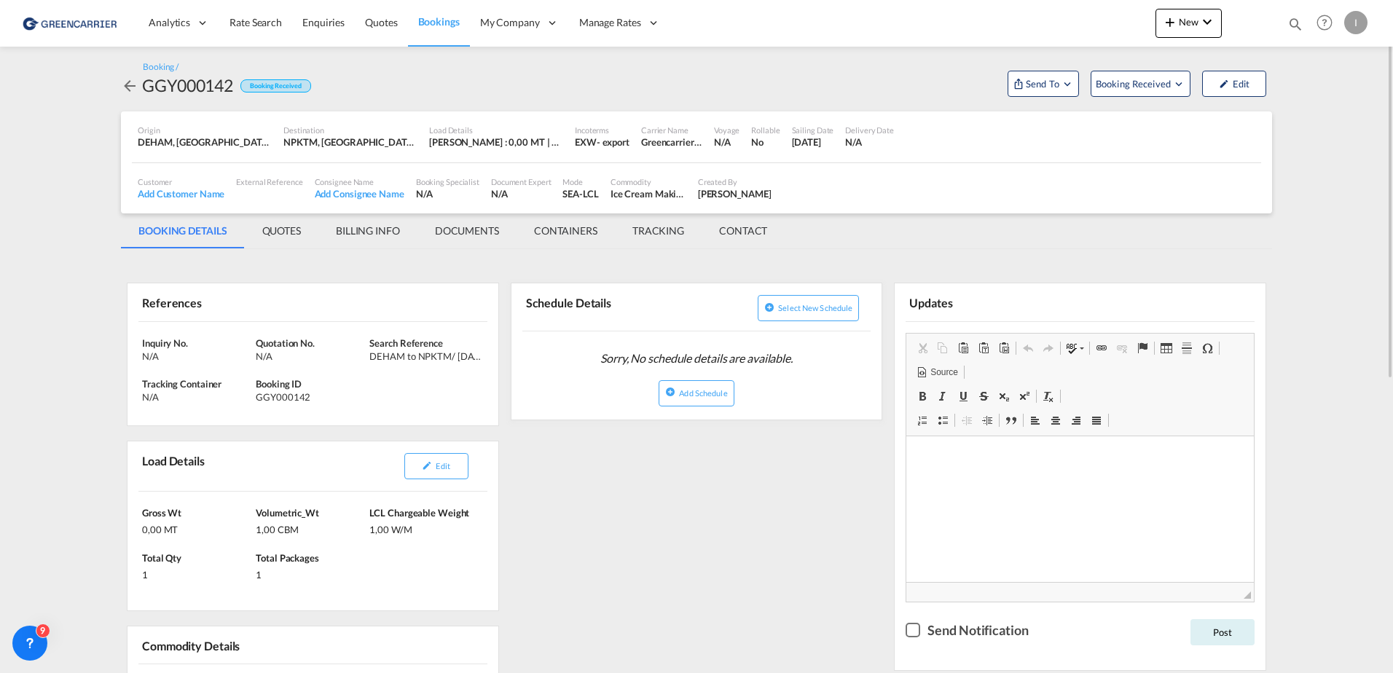
click at [1362, 14] on div "I" at bounding box center [1355, 22] width 23 height 23
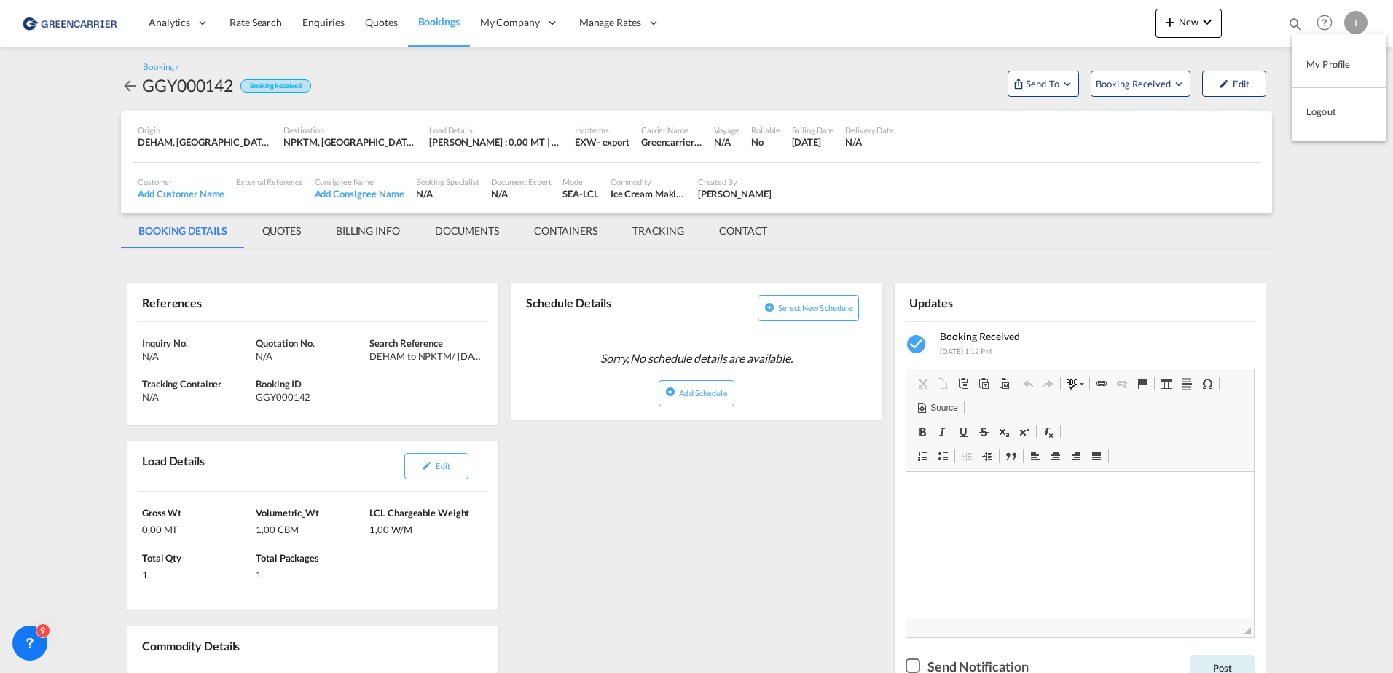
click at [1327, 111] on button "Logout" at bounding box center [1339, 111] width 95 height 29
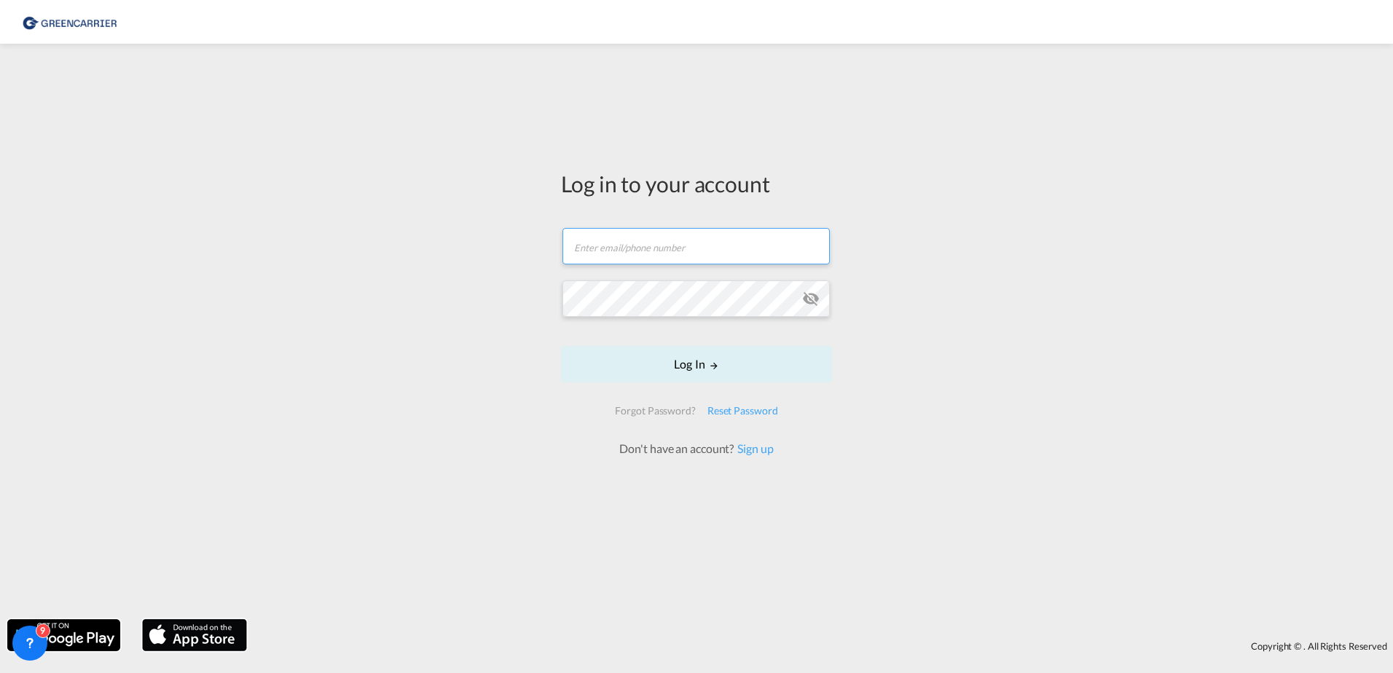
type input "[PERSON_NAME][EMAIL_ADDRESS][PERSON_NAME][DOMAIN_NAME]"
click at [689, 232] on input "[PERSON_NAME][EMAIL_ADDRESS][PERSON_NAME][DOMAIN_NAME]" at bounding box center [695, 246] width 267 height 36
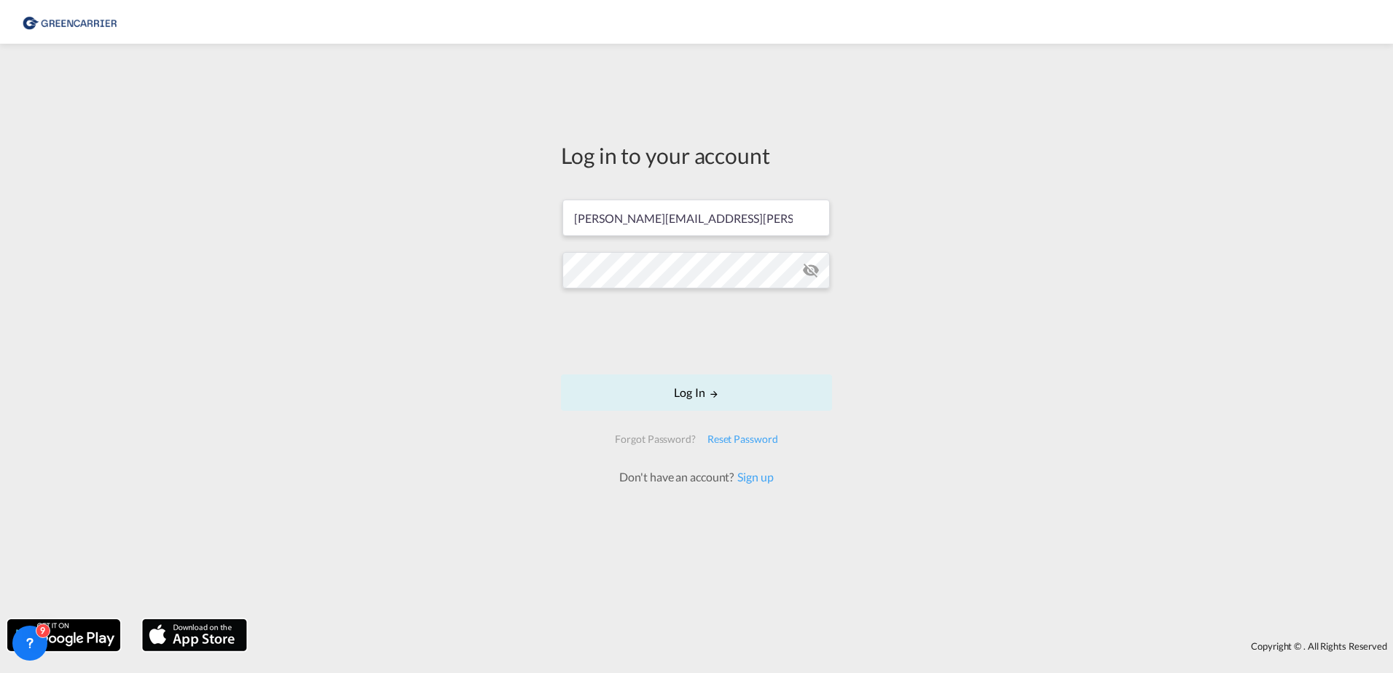
click at [1270, 254] on div "Log in to your account [PERSON_NAME][EMAIL_ADDRESS][PERSON_NAME][DOMAIN_NAME] L…" at bounding box center [696, 331] width 1393 height 561
click at [749, 392] on button "Log In" at bounding box center [696, 392] width 271 height 36
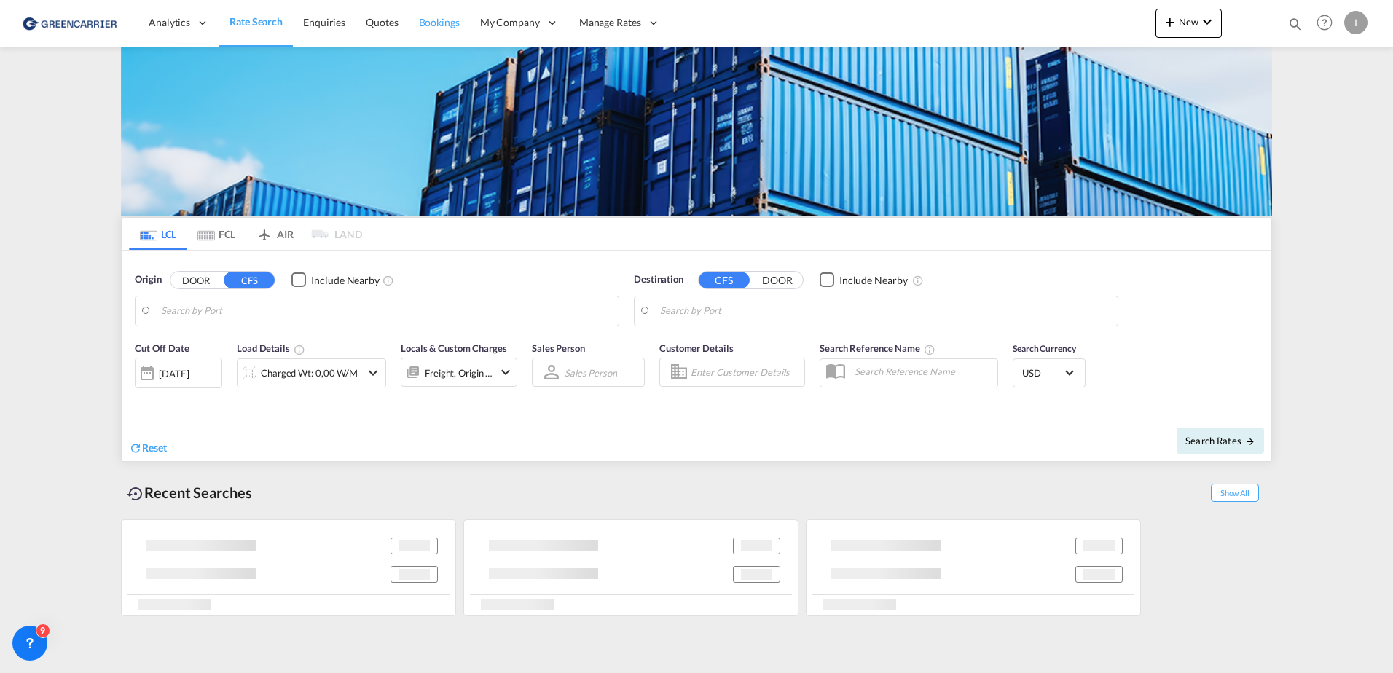
type input "[GEOGRAPHIC_DATA], [GEOGRAPHIC_DATA]"
type input "Callao, PECLL"
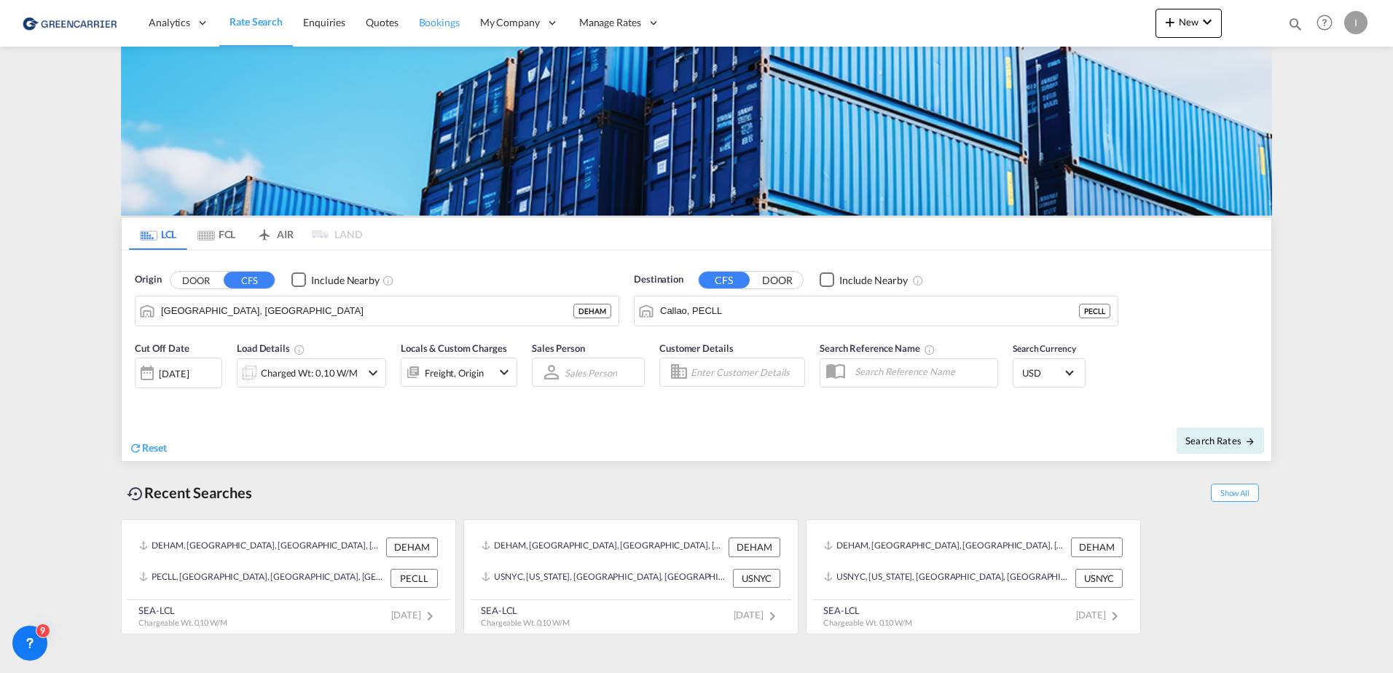
click at [430, 16] on span "Bookings" at bounding box center [439, 22] width 41 height 12
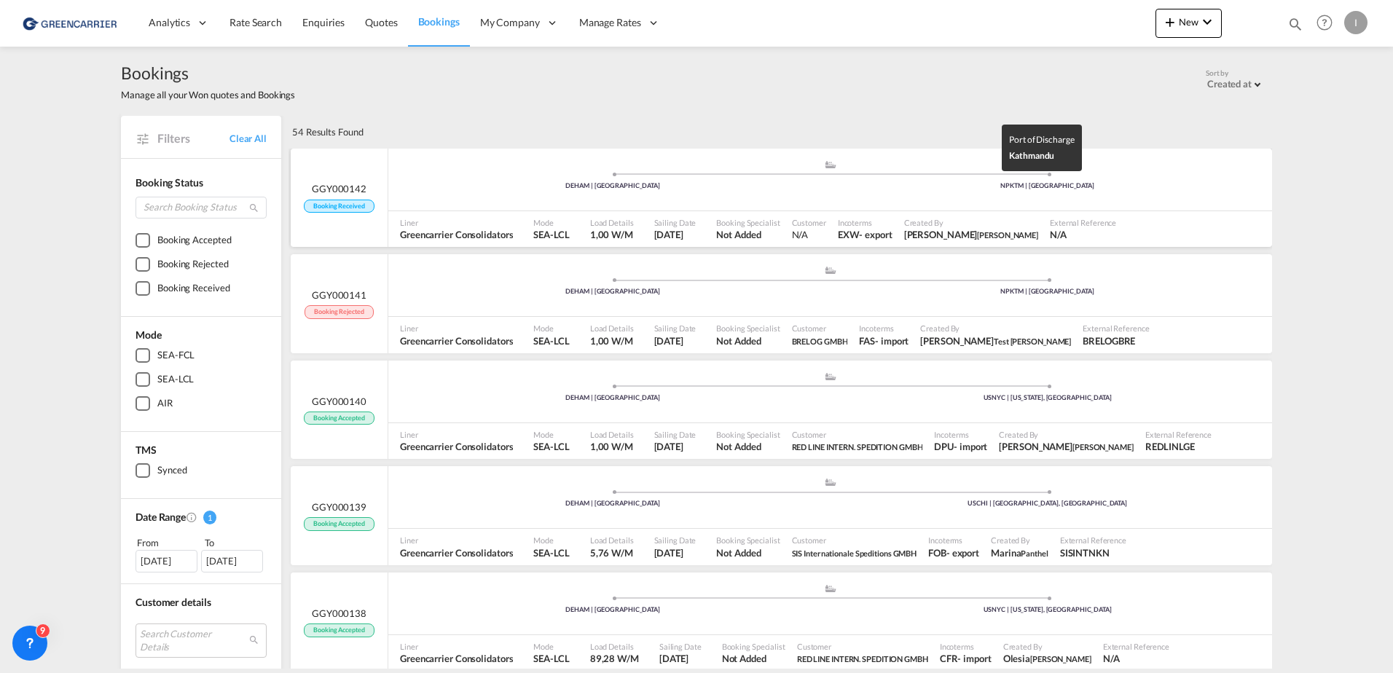
click at [941, 187] on div "NPKTM | [GEOGRAPHIC_DATA]" at bounding box center [1048, 185] width 435 height 9
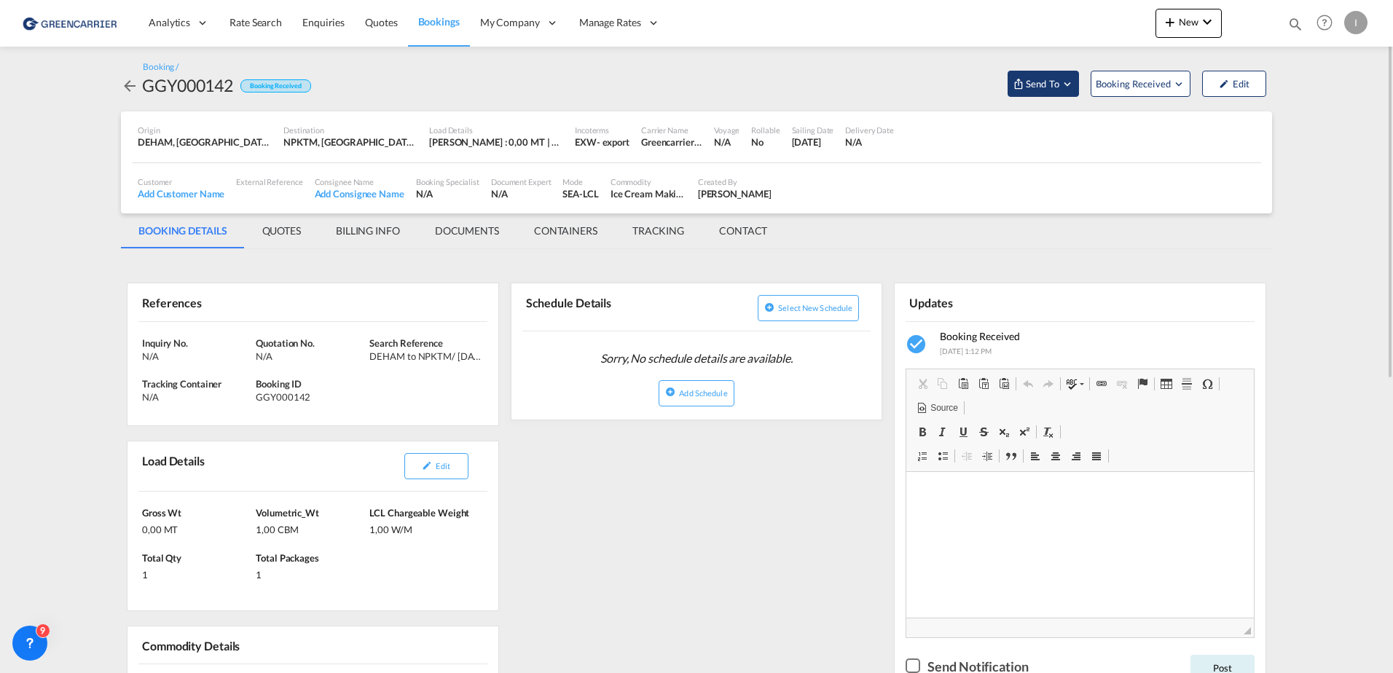
click at [1028, 79] on span "Send To" at bounding box center [1042, 83] width 36 height 15
click at [1124, 83] on md-backdrop at bounding box center [696, 336] width 1393 height 673
click at [1154, 84] on span "Booking Received" at bounding box center [1134, 83] width 76 height 15
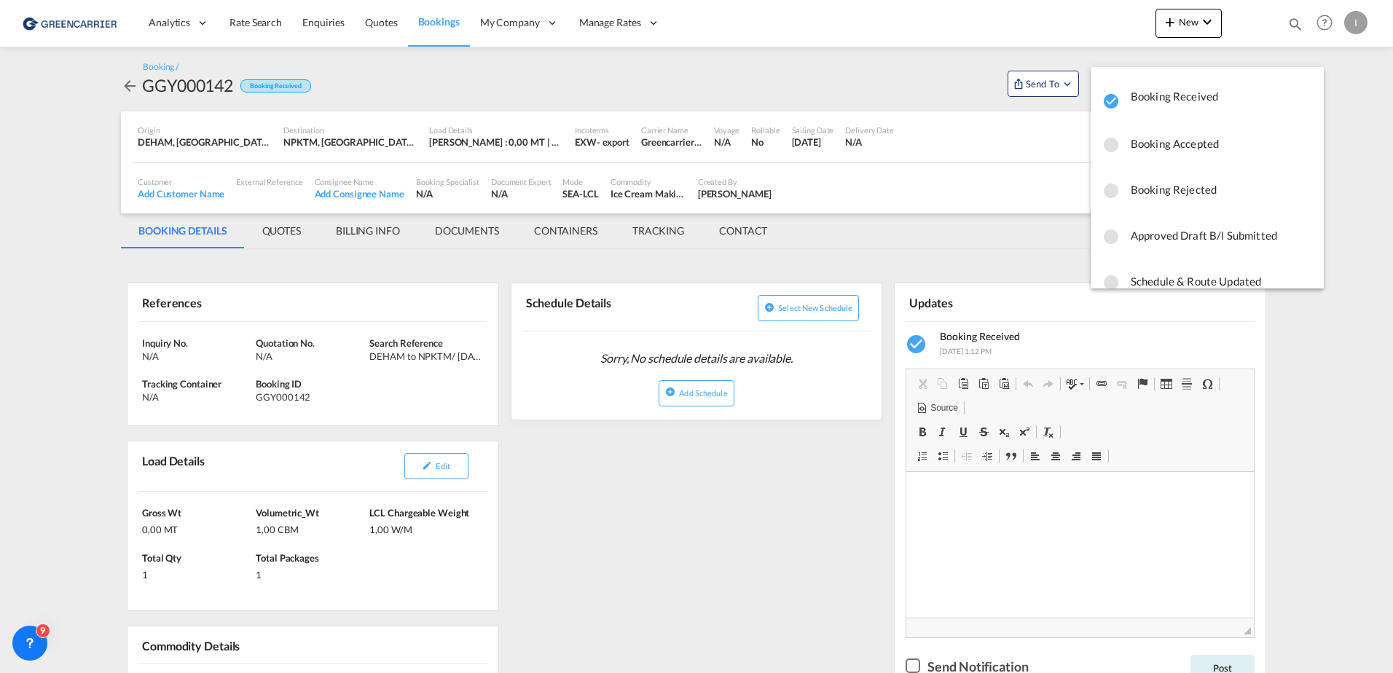
click at [1179, 199] on span "Booking Rejected" at bounding box center [1221, 189] width 181 height 26
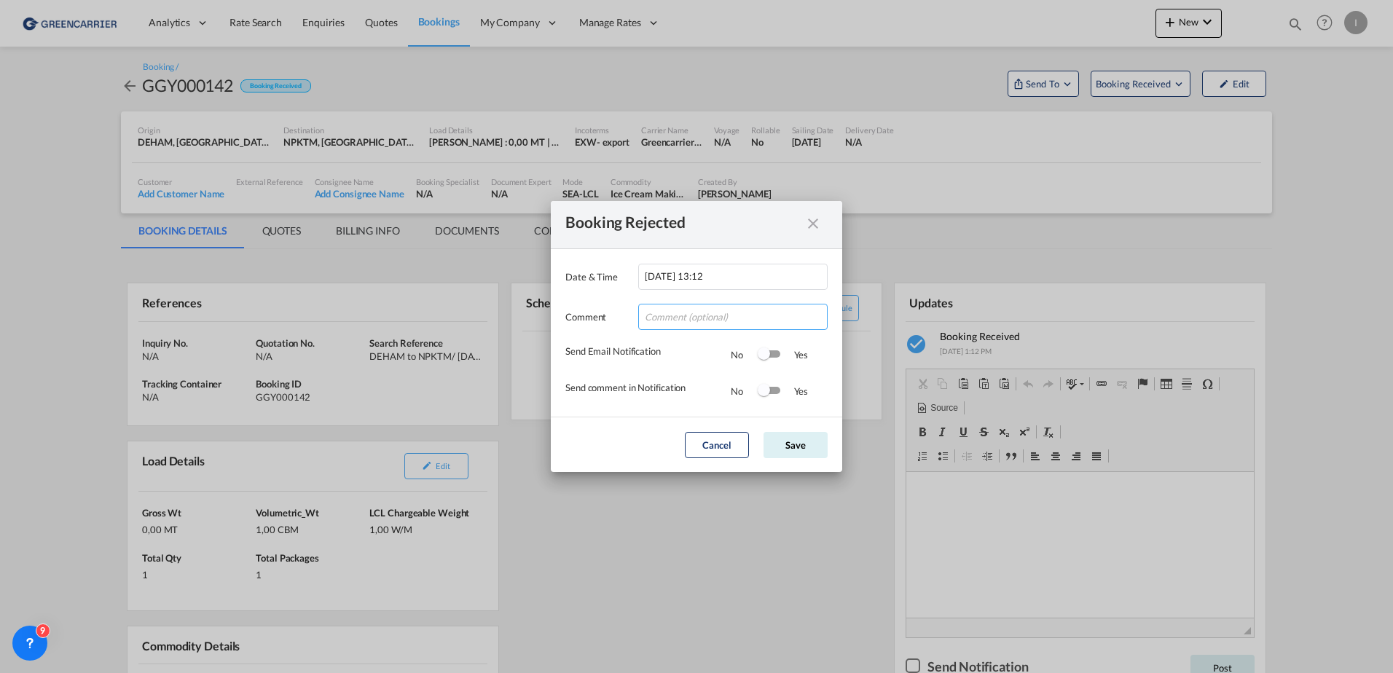
click at [709, 327] on input "Date & ..." at bounding box center [732, 317] width 189 height 26
type input "test"
click at [1045, 205] on div "Booking Rejected Date & Time [DATE] 13:12 Comment test Send Email Notification …" at bounding box center [696, 336] width 1393 height 673
click at [800, 452] on button "Save" at bounding box center [796, 445] width 64 height 26
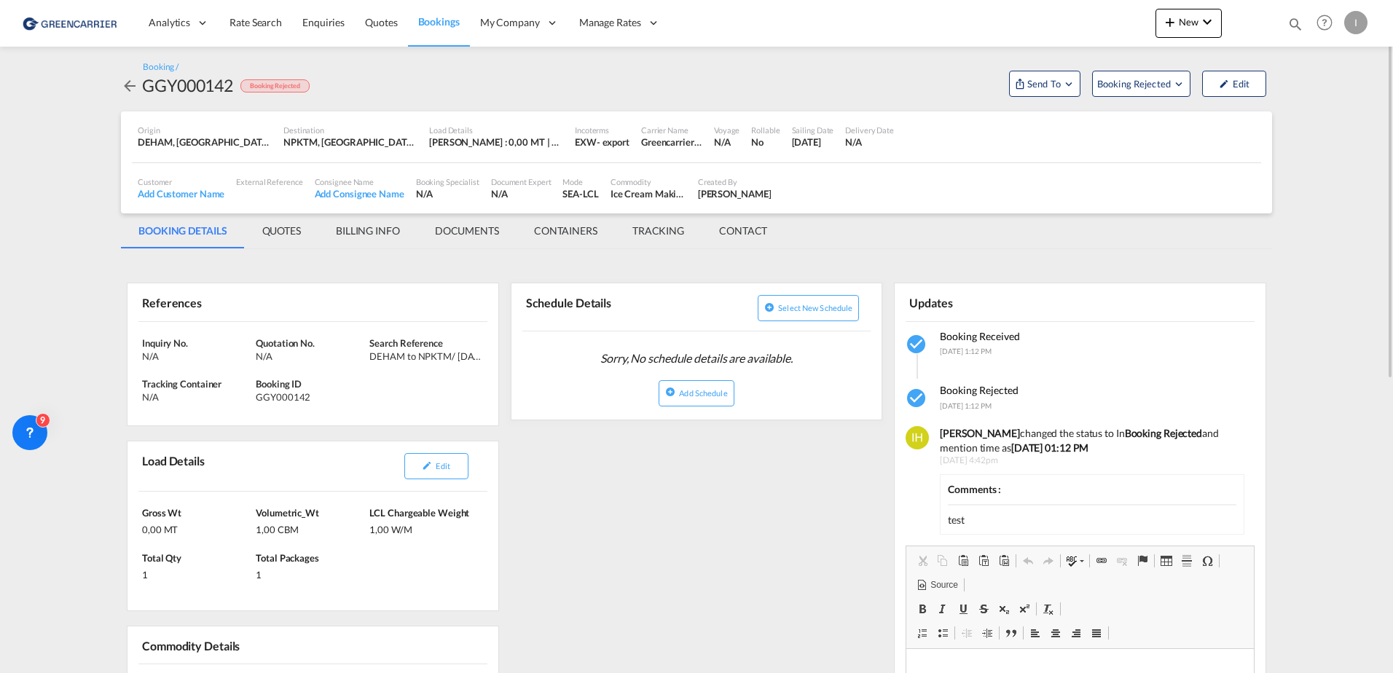
click at [1364, 19] on div "I" at bounding box center [1355, 22] width 23 height 23
click at [1330, 109] on button "Logout" at bounding box center [1339, 111] width 95 height 29
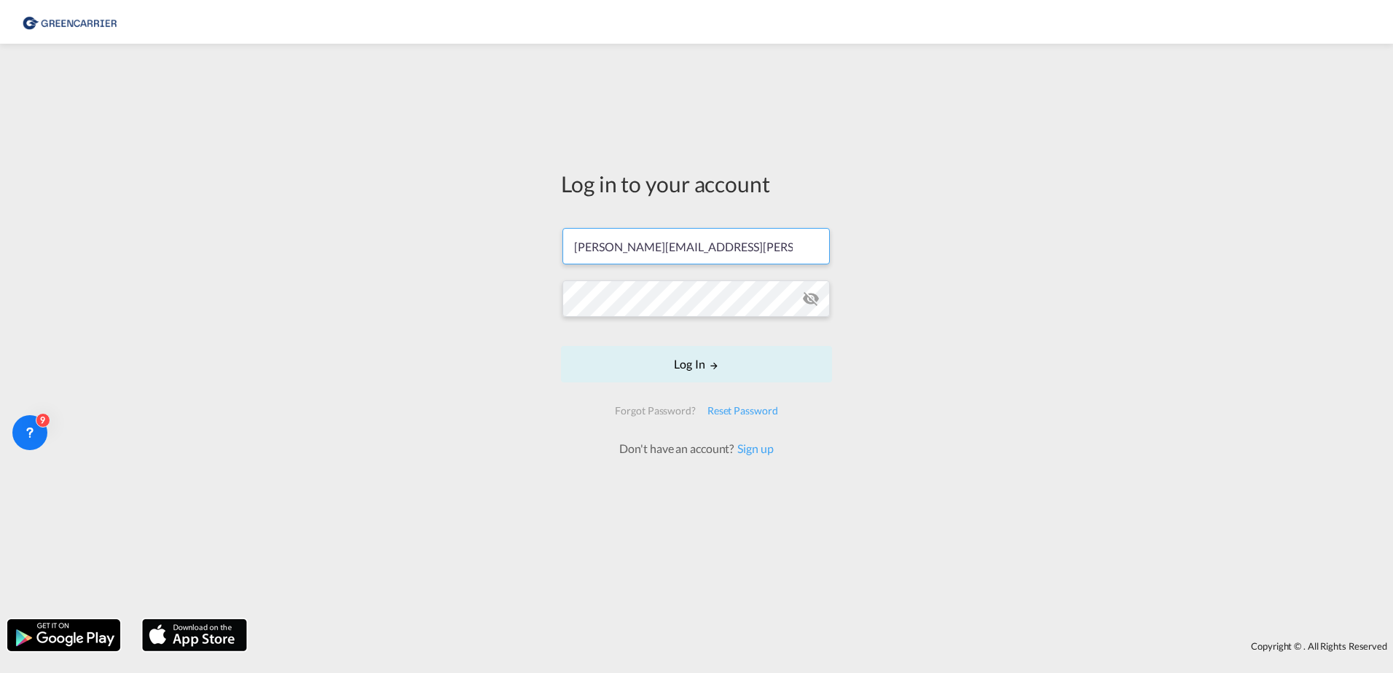
click at [678, 252] on input "[PERSON_NAME][EMAIL_ADDRESS][PERSON_NAME][DOMAIN_NAME]" at bounding box center [695, 246] width 267 height 36
type input "[PERSON_NAME][EMAIL_ADDRESS][DOMAIN_NAME]"
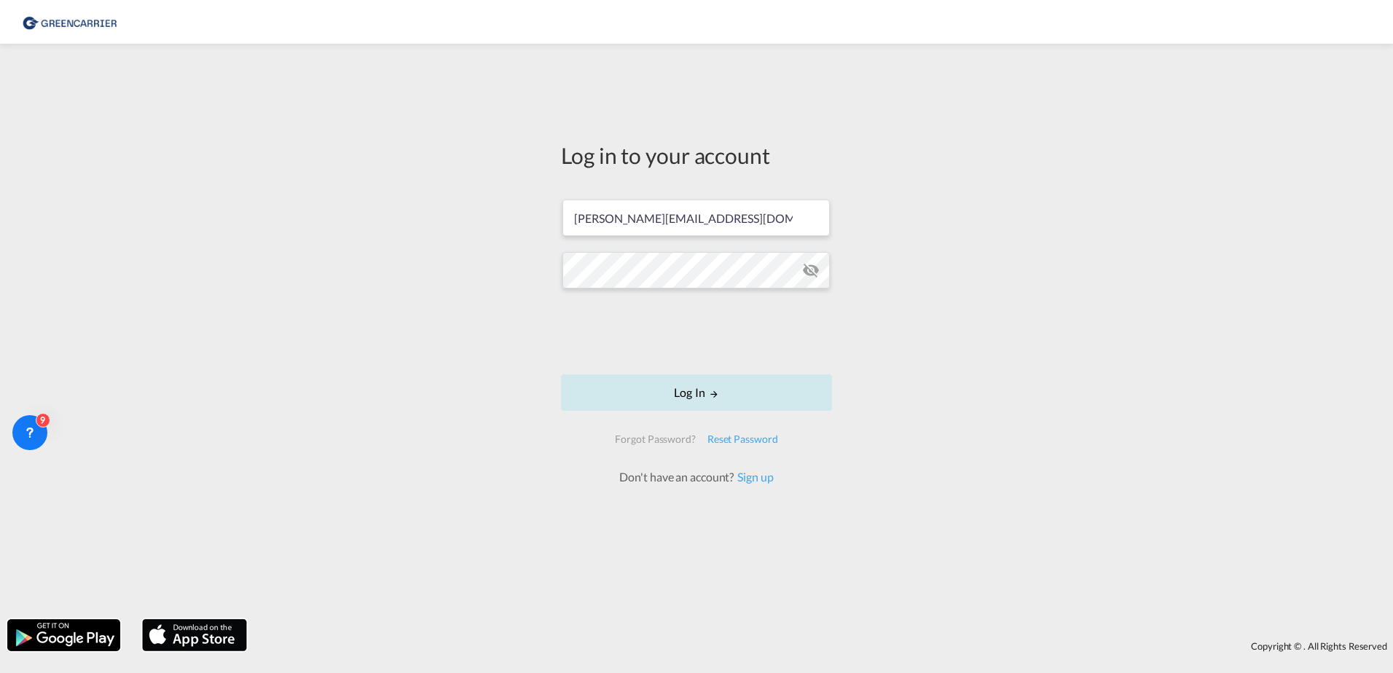
click at [686, 393] on button "Log In" at bounding box center [696, 392] width 271 height 36
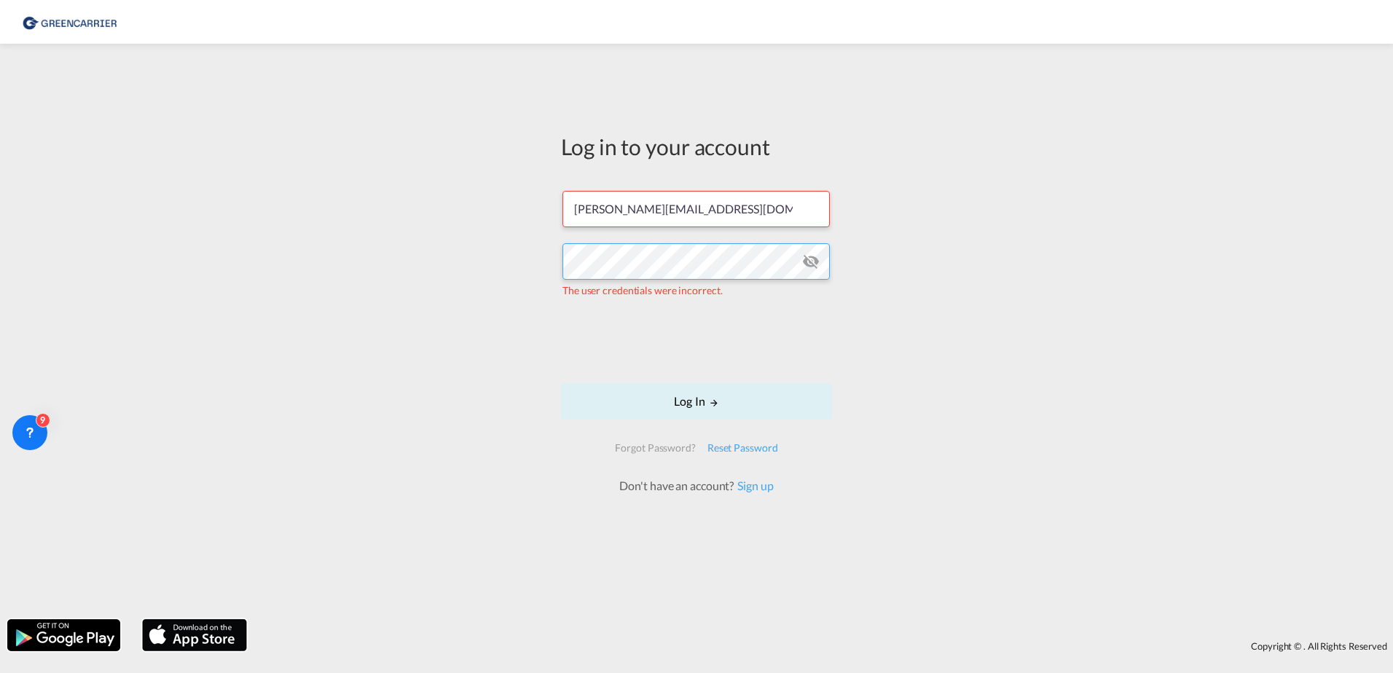
click at [390, 269] on div "Log in to your account [PERSON_NAME][EMAIL_ADDRESS][DOMAIN_NAME] The user crede…" at bounding box center [696, 331] width 1393 height 561
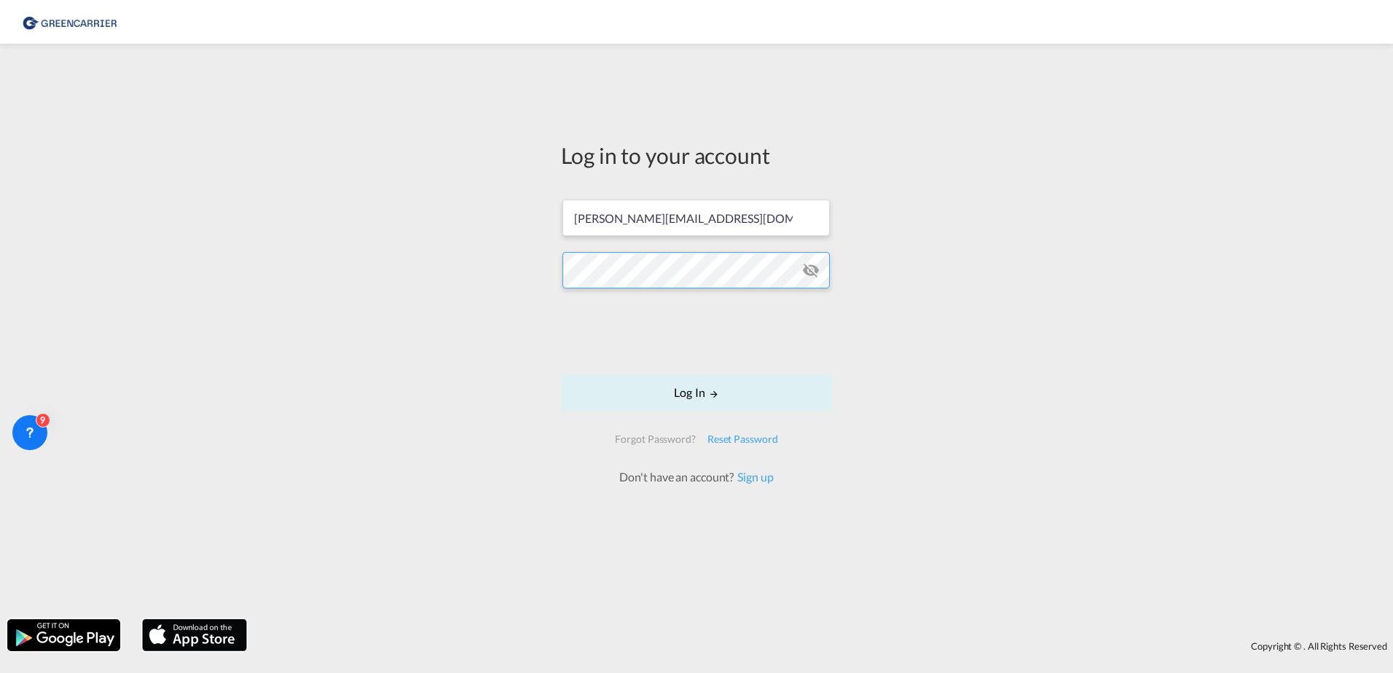
click at [561, 374] on button "Log In" at bounding box center [696, 392] width 271 height 36
click at [415, 284] on div "Log in to your account [PERSON_NAME][EMAIL_ADDRESS][DOMAIN_NAME] Log In Forgot …" at bounding box center [696, 331] width 1393 height 561
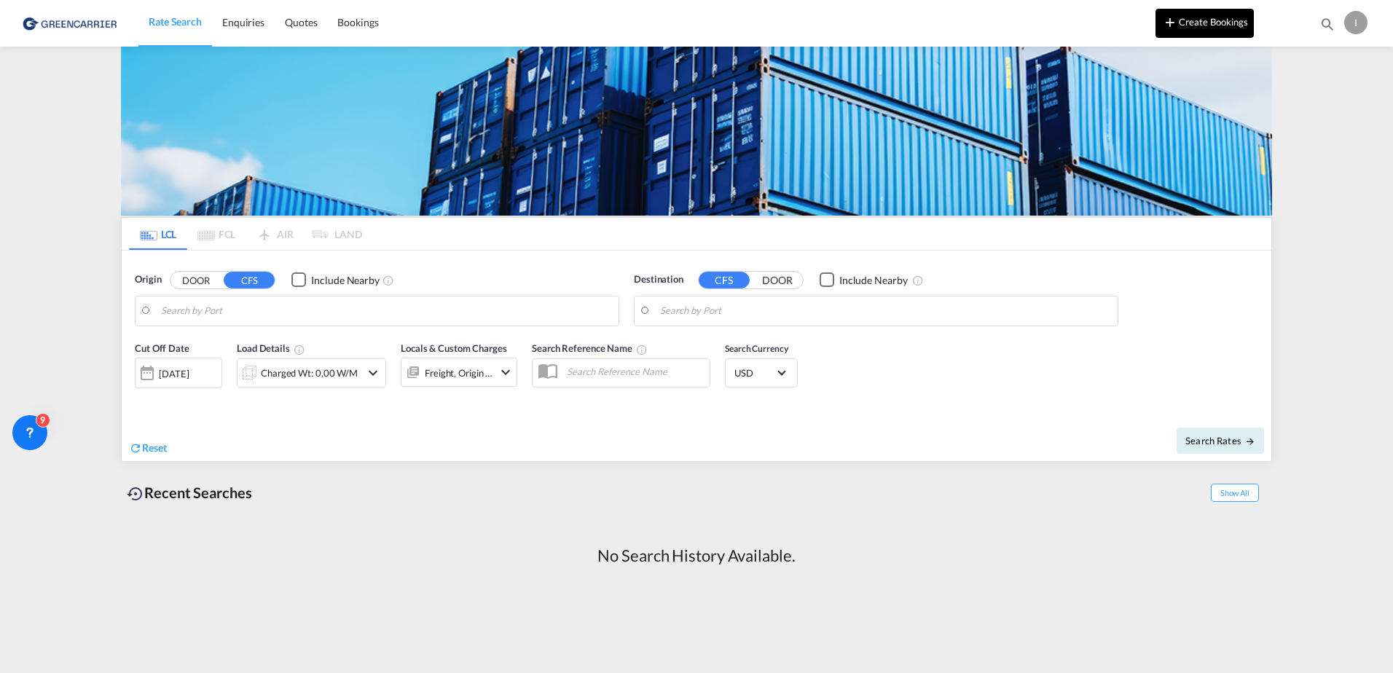
click at [1191, 25] on button "Create Bookings" at bounding box center [1204, 23] width 98 height 29
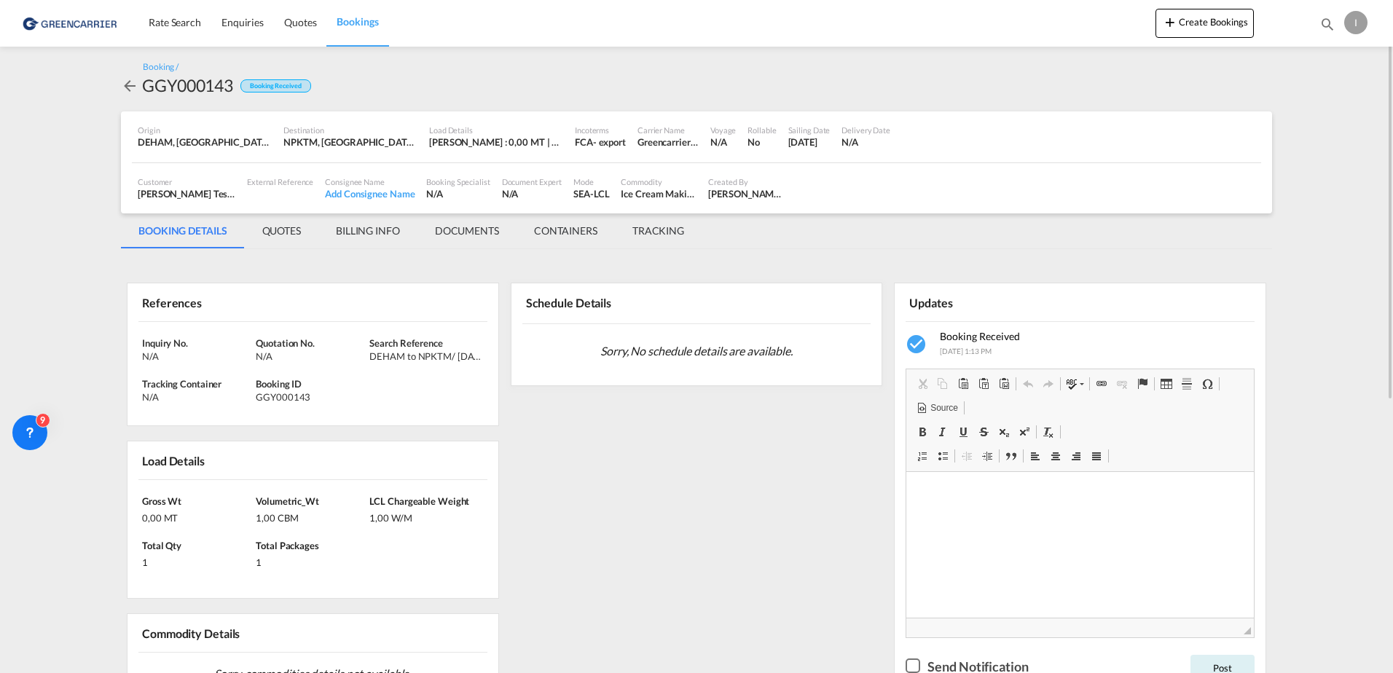
click at [1357, 20] on div "I" at bounding box center [1355, 22] width 23 height 23
click at [1331, 110] on button "Logout" at bounding box center [1339, 111] width 95 height 29
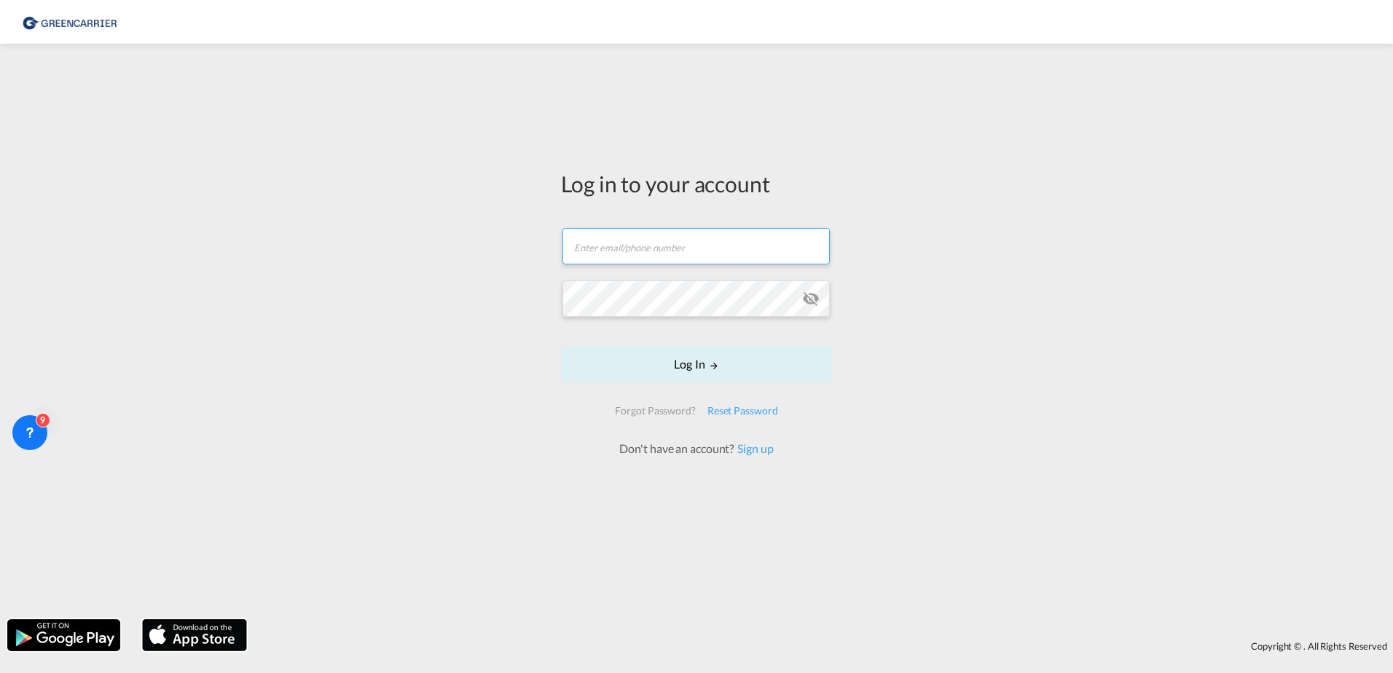
type input "[PERSON_NAME][EMAIL_ADDRESS][PERSON_NAME][DOMAIN_NAME]"
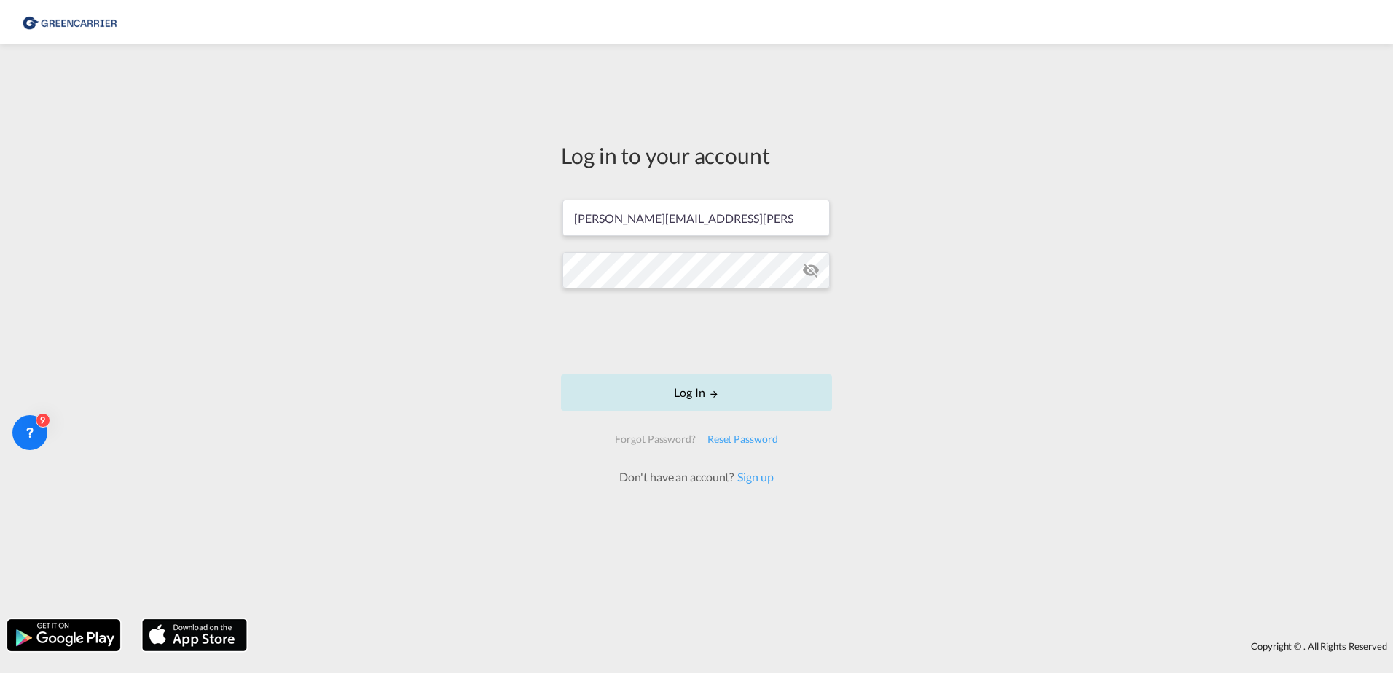
click at [737, 393] on button "Log In" at bounding box center [696, 392] width 271 height 36
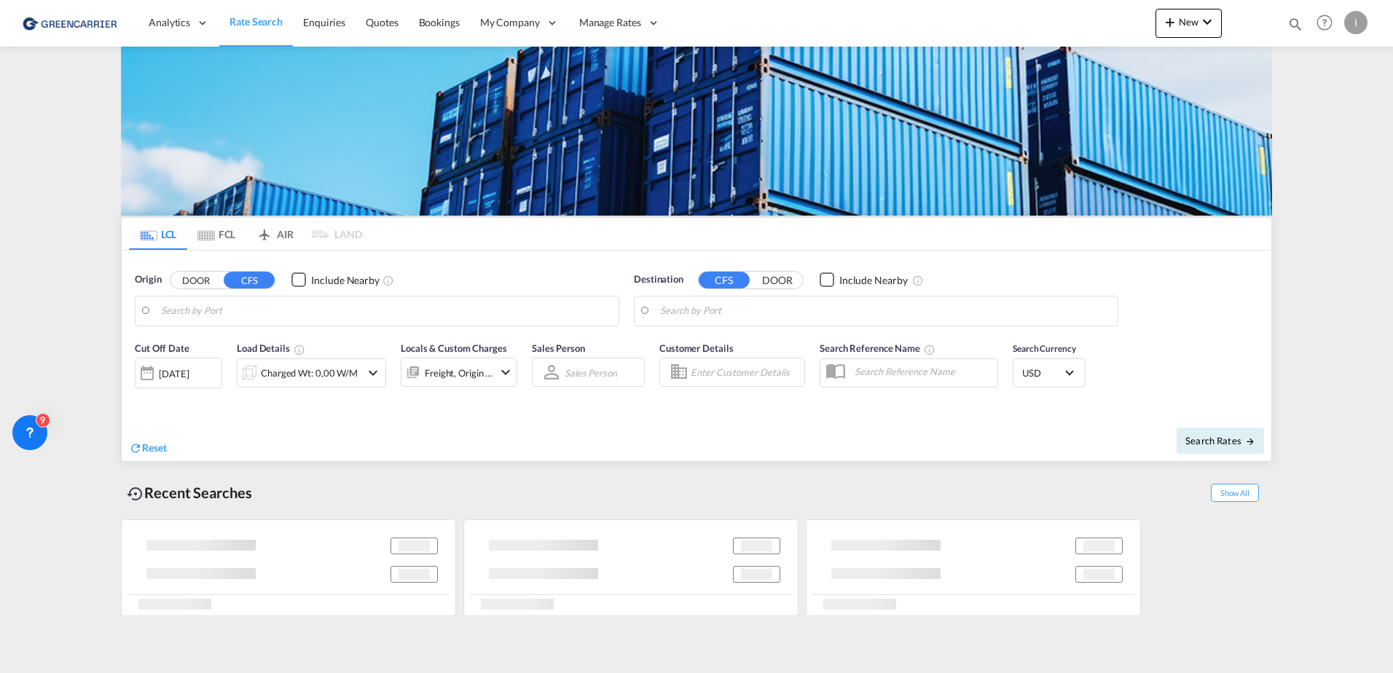
type input "[GEOGRAPHIC_DATA], [GEOGRAPHIC_DATA]"
type input "Callao, PECLL"
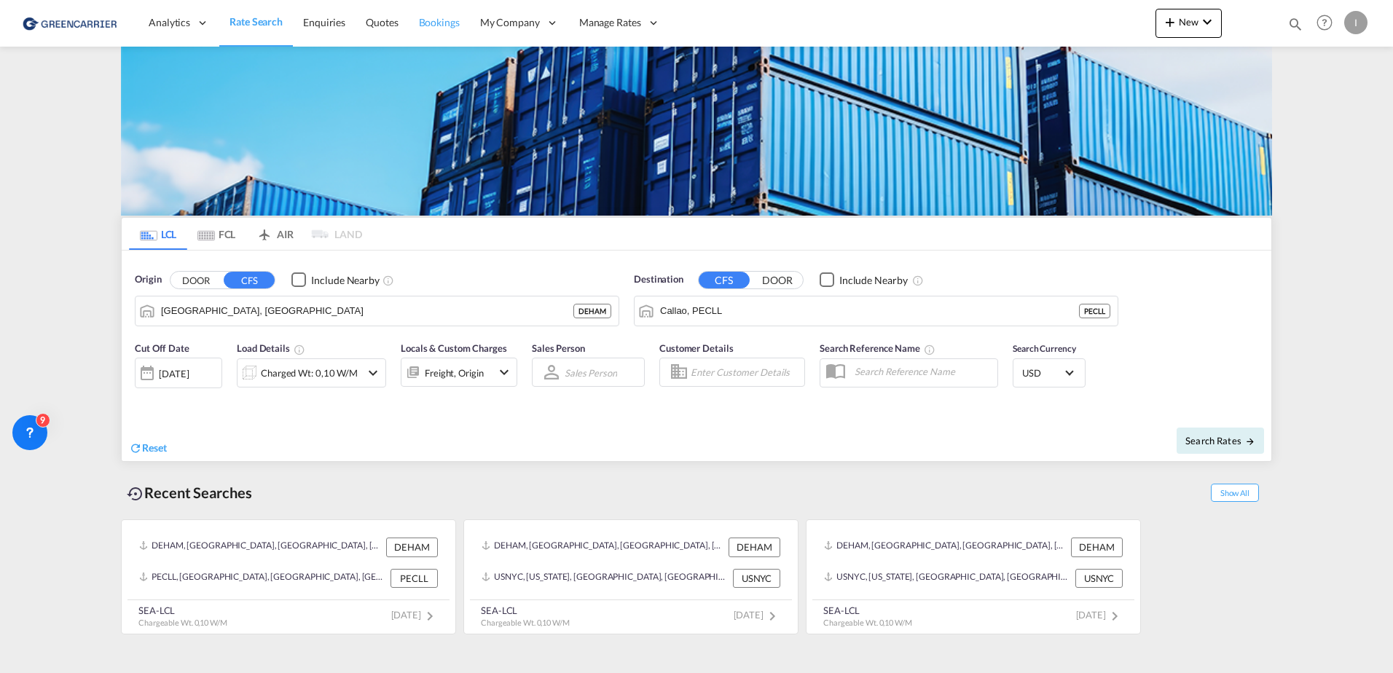
click at [436, 23] on span "Bookings" at bounding box center [439, 22] width 41 height 12
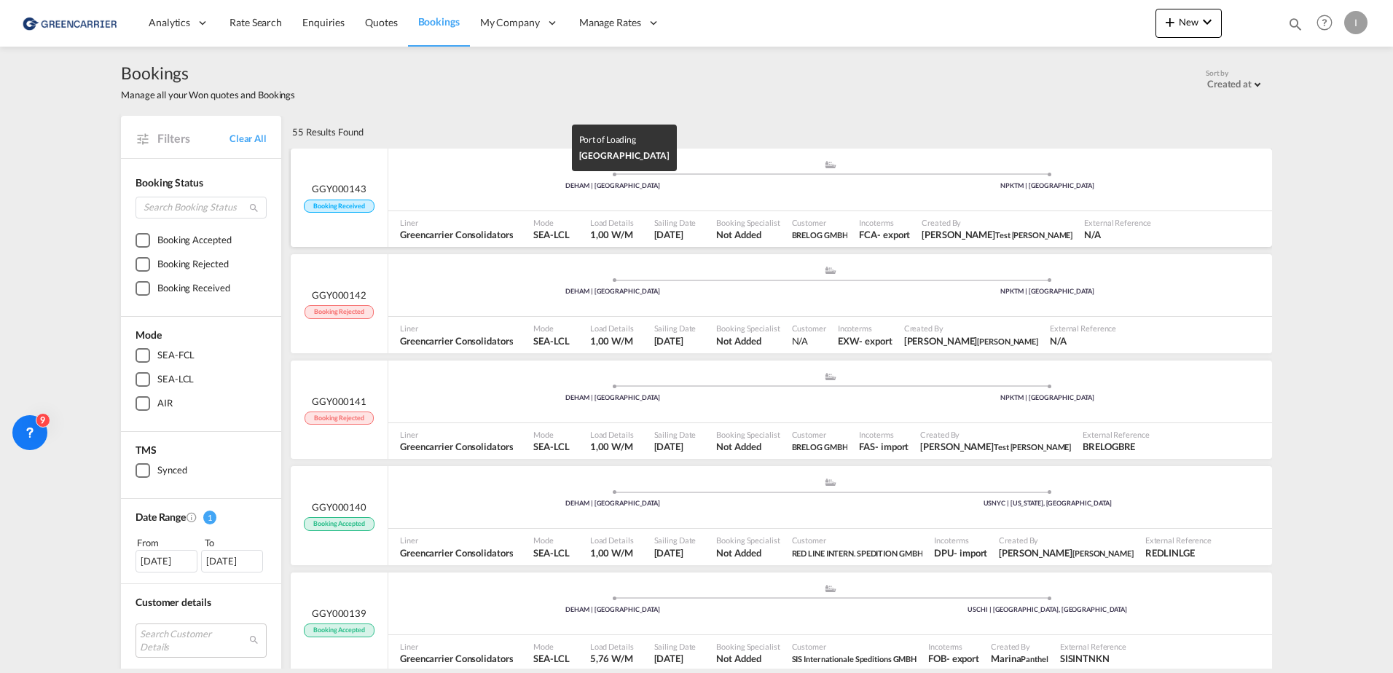
click at [497, 182] on div "DEHAM | [GEOGRAPHIC_DATA]" at bounding box center [613, 185] width 435 height 9
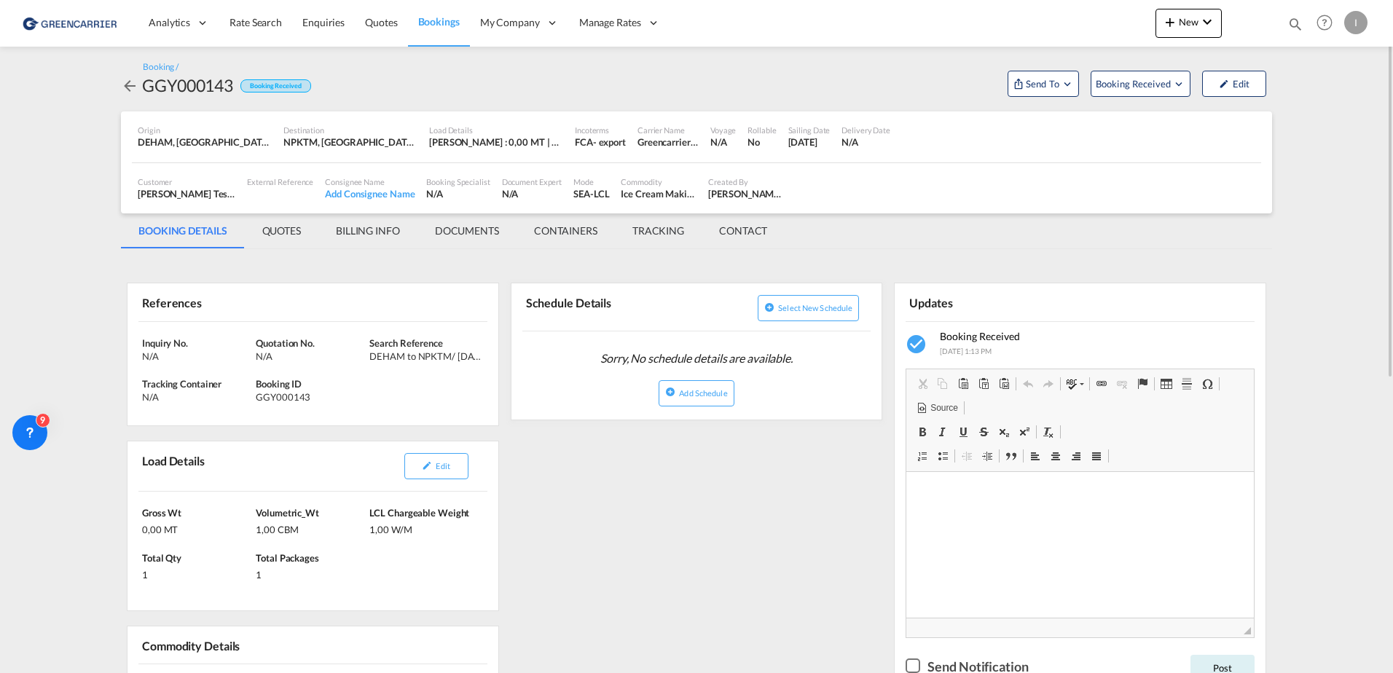
click at [129, 87] on md-icon "icon-arrow-left" at bounding box center [129, 85] width 17 height 17
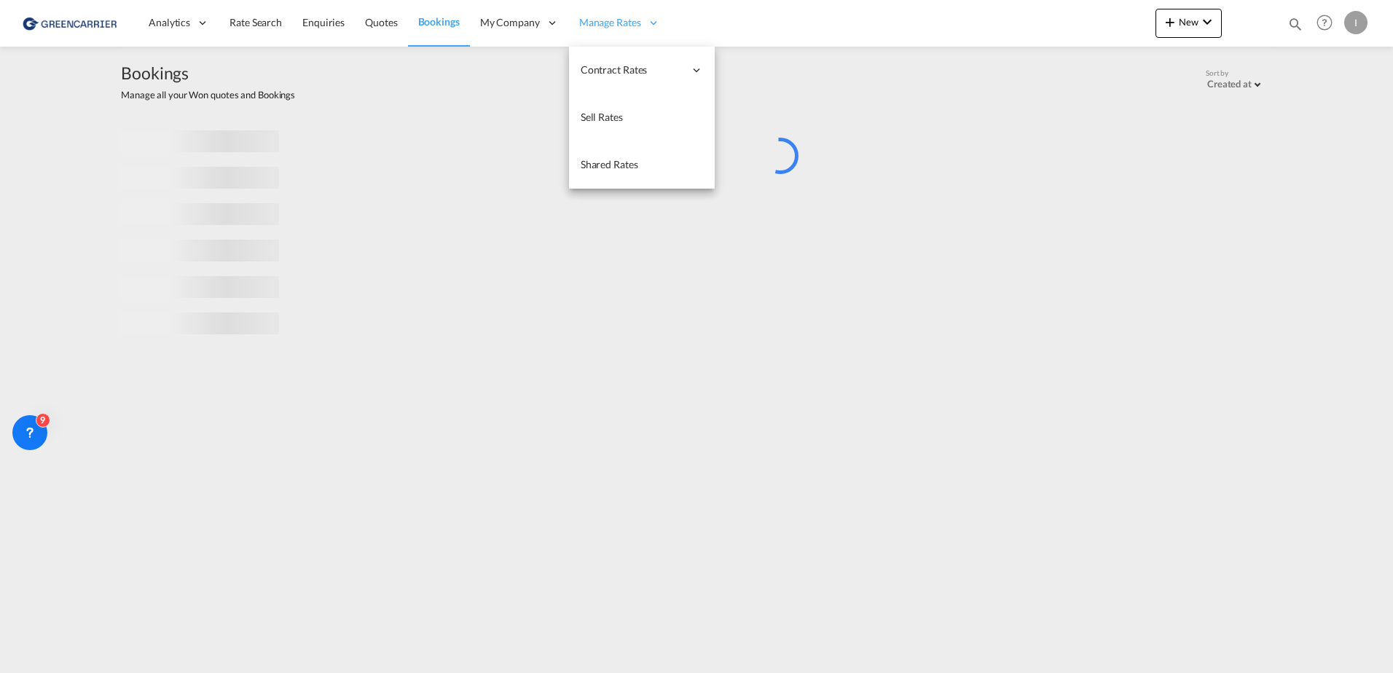
click at [611, 14] on div "Manage Rates" at bounding box center [619, 22] width 101 height 47
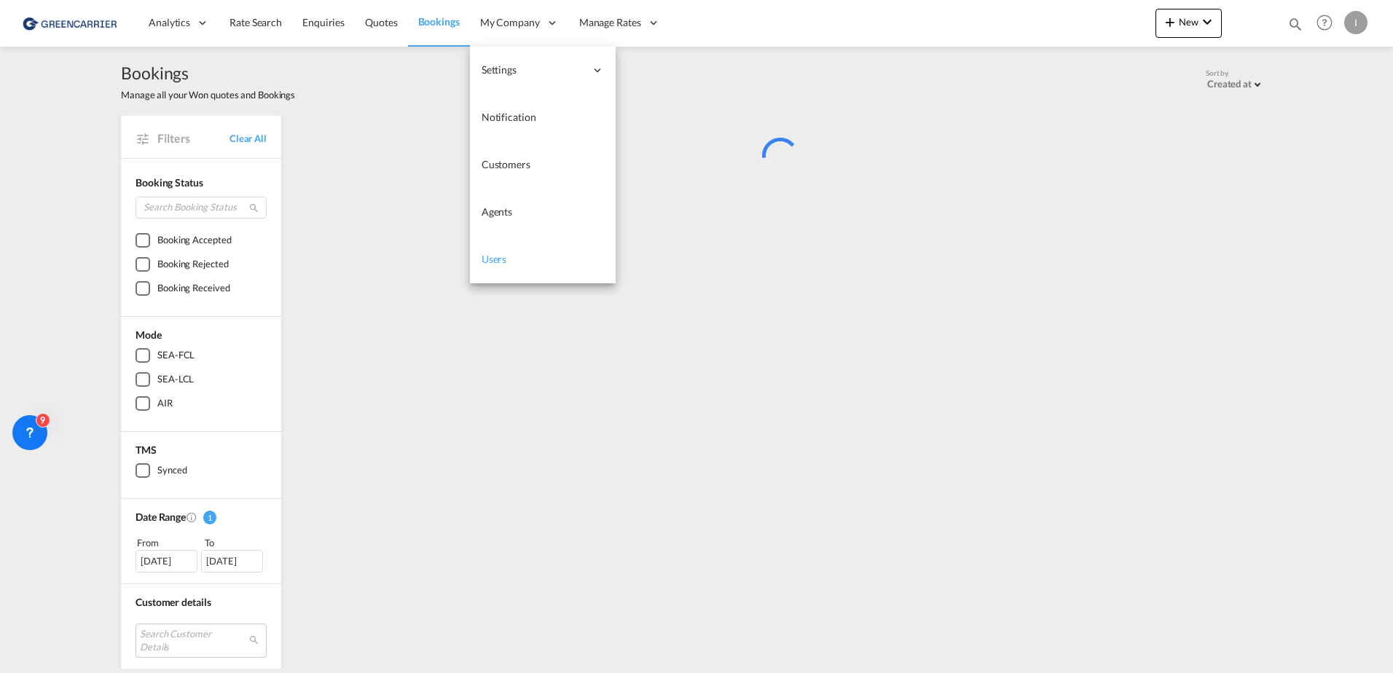
click at [494, 259] on span "Users" at bounding box center [494, 259] width 25 height 12
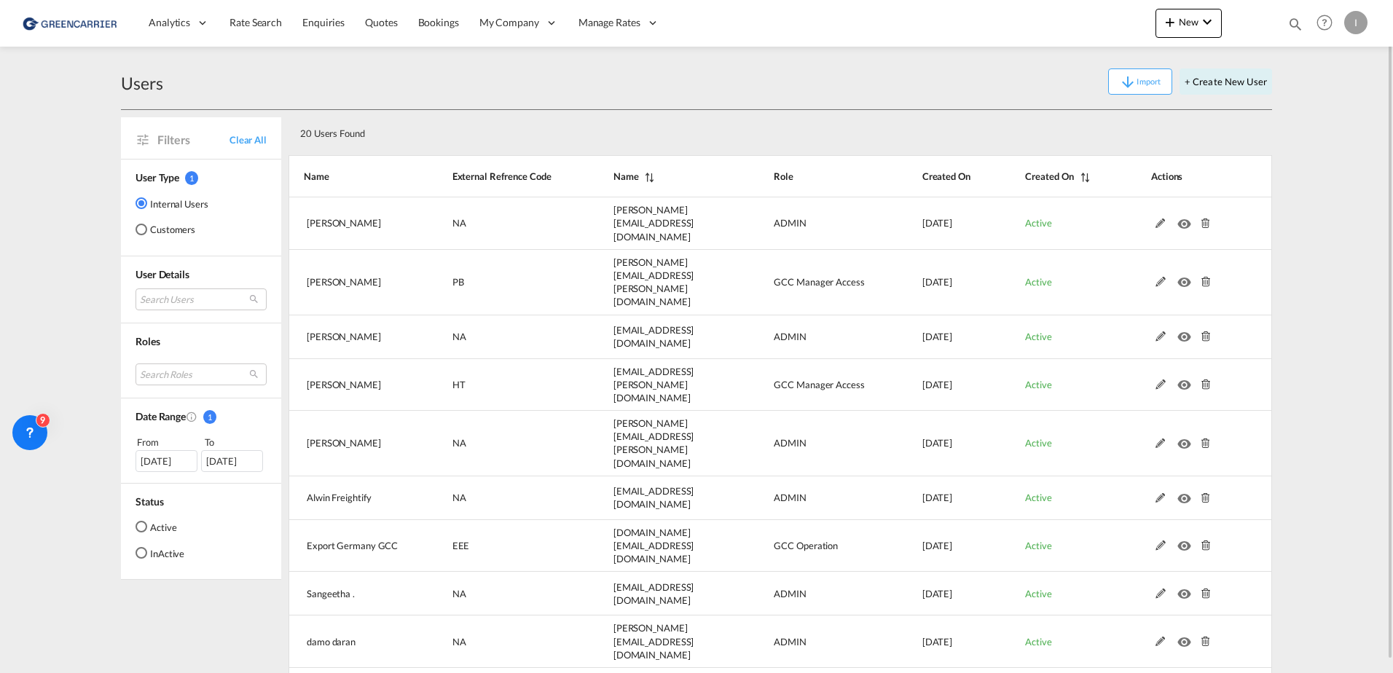
click at [144, 222] on md-radio-button "Customers" at bounding box center [172, 229] width 73 height 15
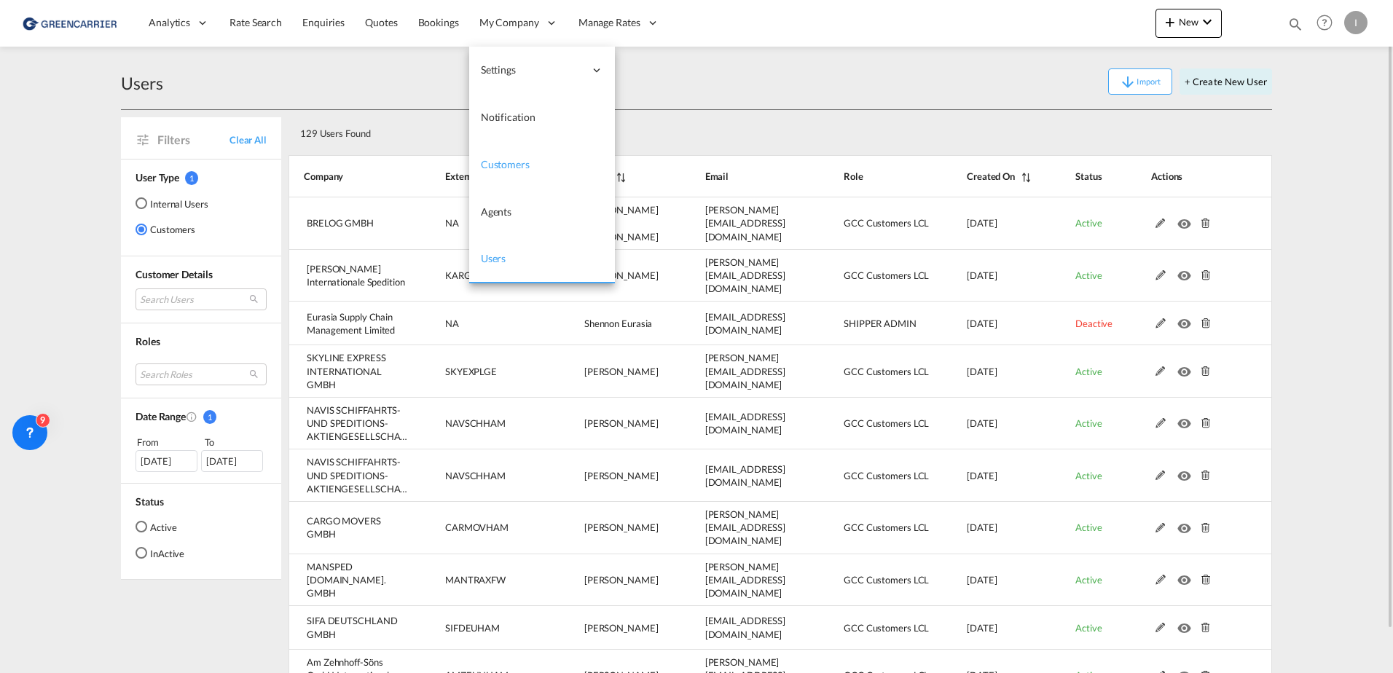
click at [525, 157] on link "Customers" at bounding box center [542, 164] width 146 height 47
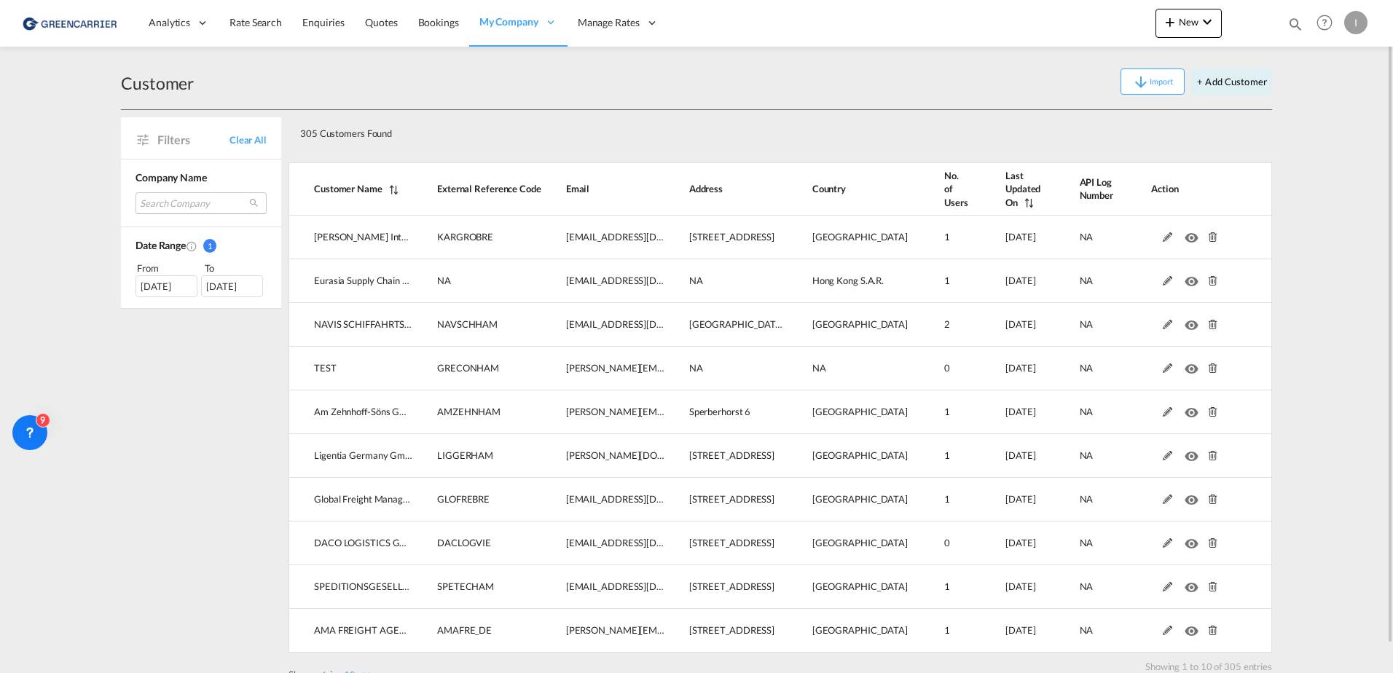
click at [171, 203] on md-select "Search Company [PERSON_NAME] internationale spedition eurasia supply chain mana…" at bounding box center [201, 203] width 131 height 22
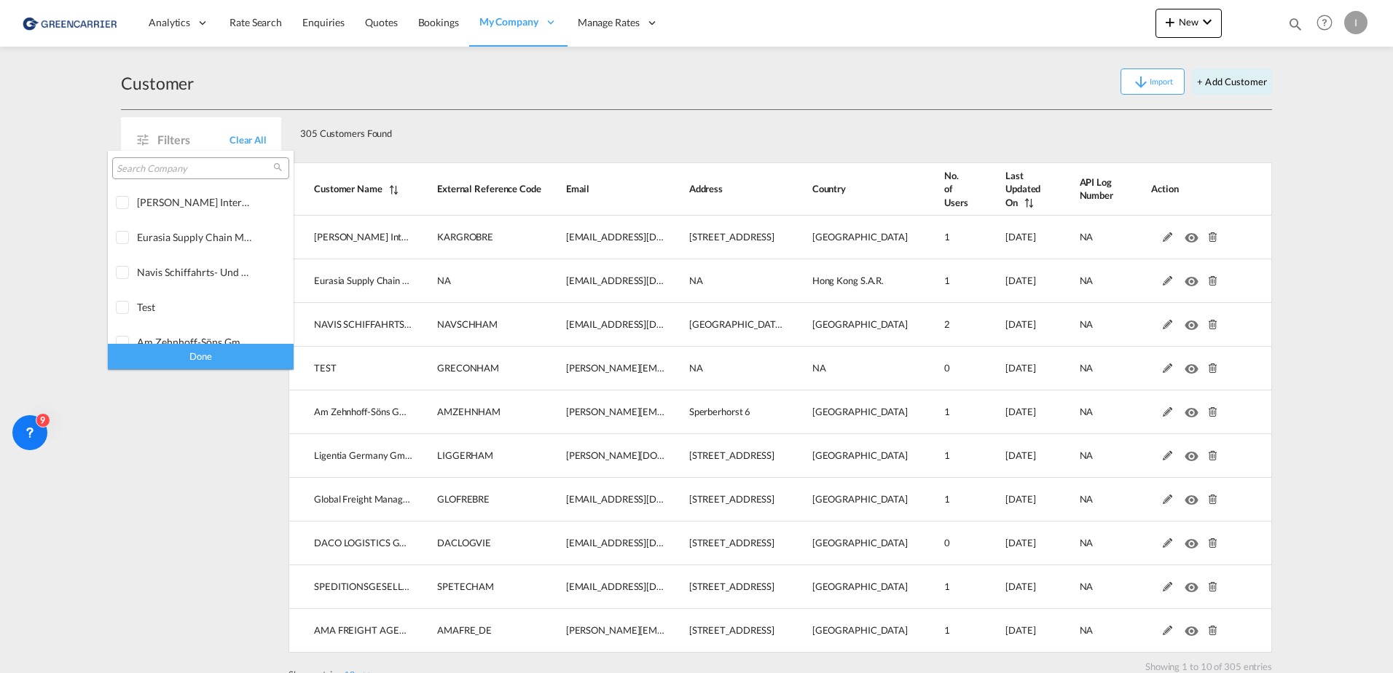
click at [192, 168] on input "search" at bounding box center [195, 168] width 157 height 13
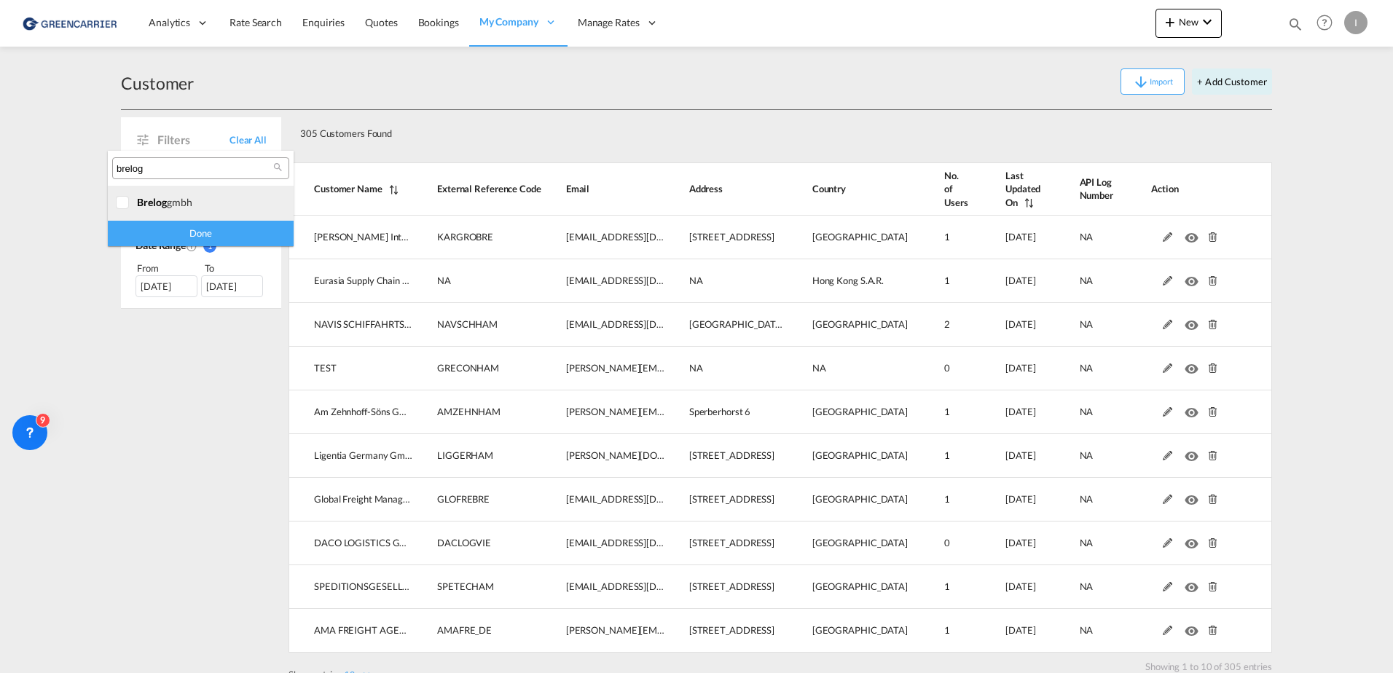
type input "brelog"
click at [122, 208] on div at bounding box center [123, 203] width 15 height 15
click at [221, 241] on div "Done" at bounding box center [201, 233] width 186 height 25
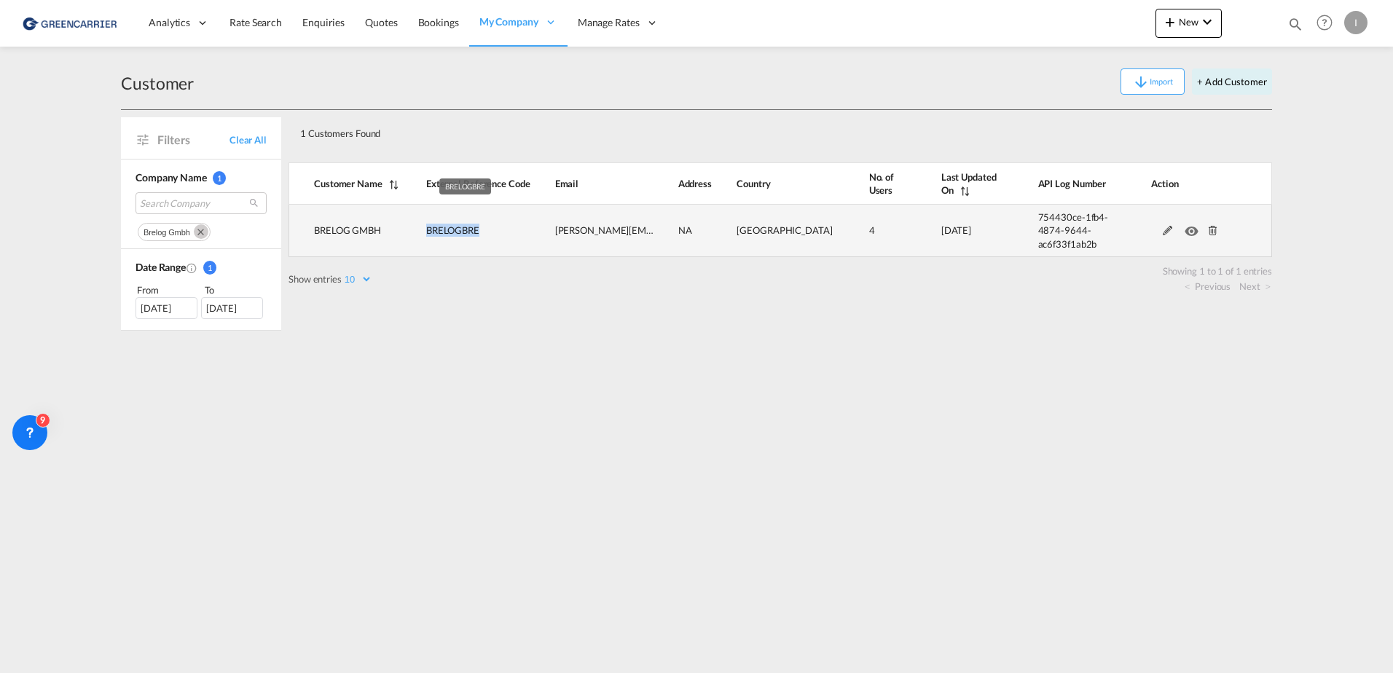
drag, startPoint x: 484, startPoint y: 229, endPoint x: 421, endPoint y: 226, distance: 63.4
click at [421, 226] on td "BRELOGBRE" at bounding box center [465, 231] width 129 height 52
copy span "BRELOGBRE"
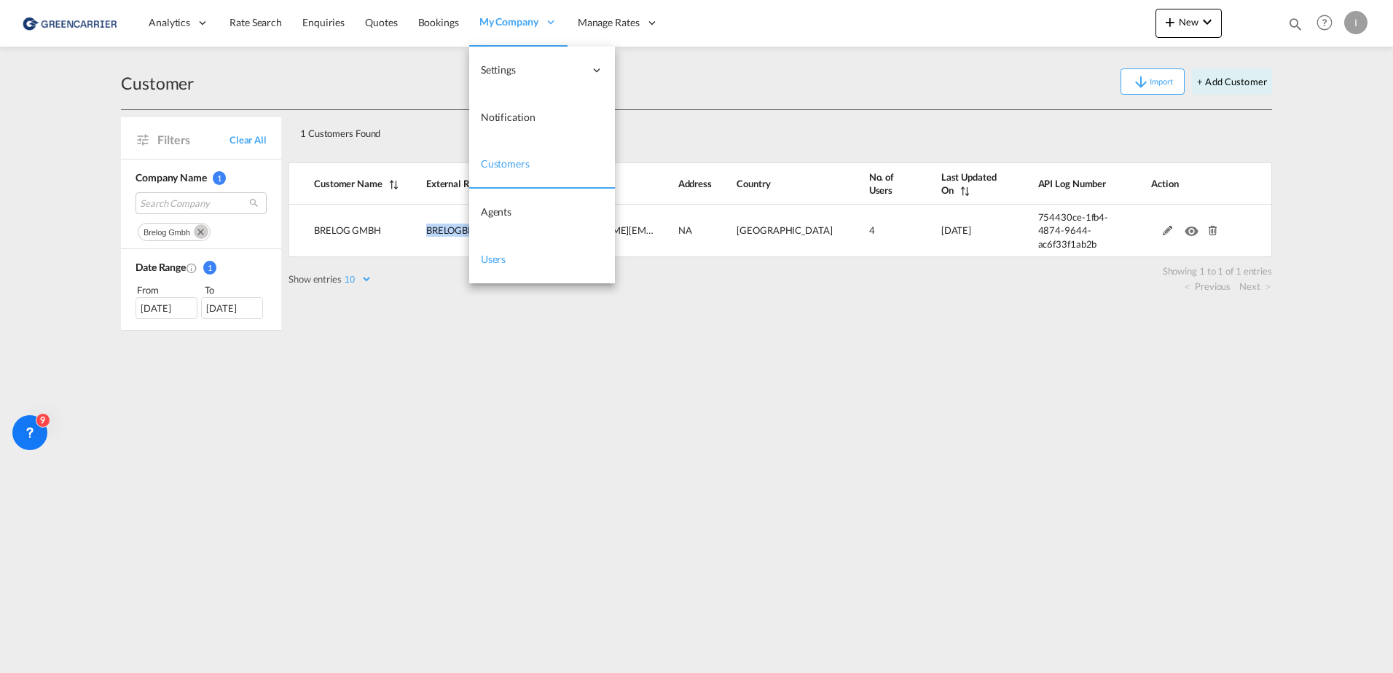
click at [492, 254] on span "Users" at bounding box center [493, 259] width 25 height 12
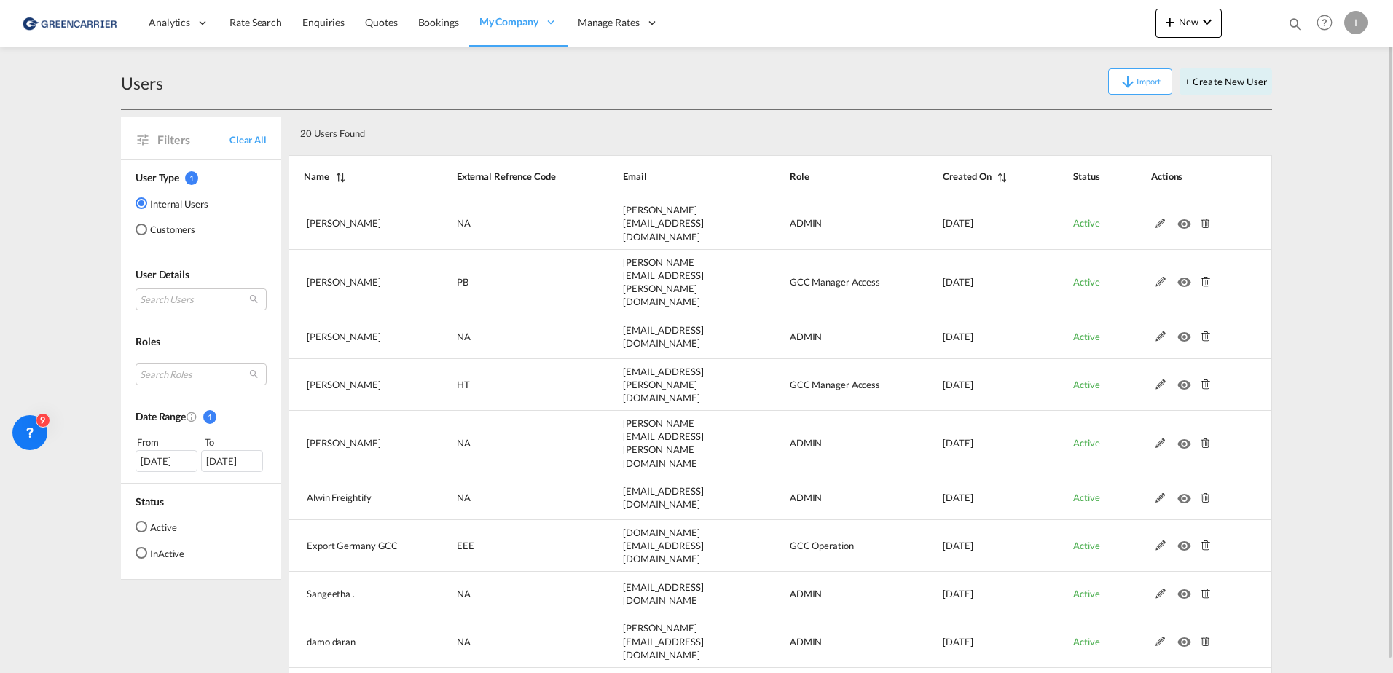
click at [139, 232] on div "Customers" at bounding box center [142, 230] width 12 height 12
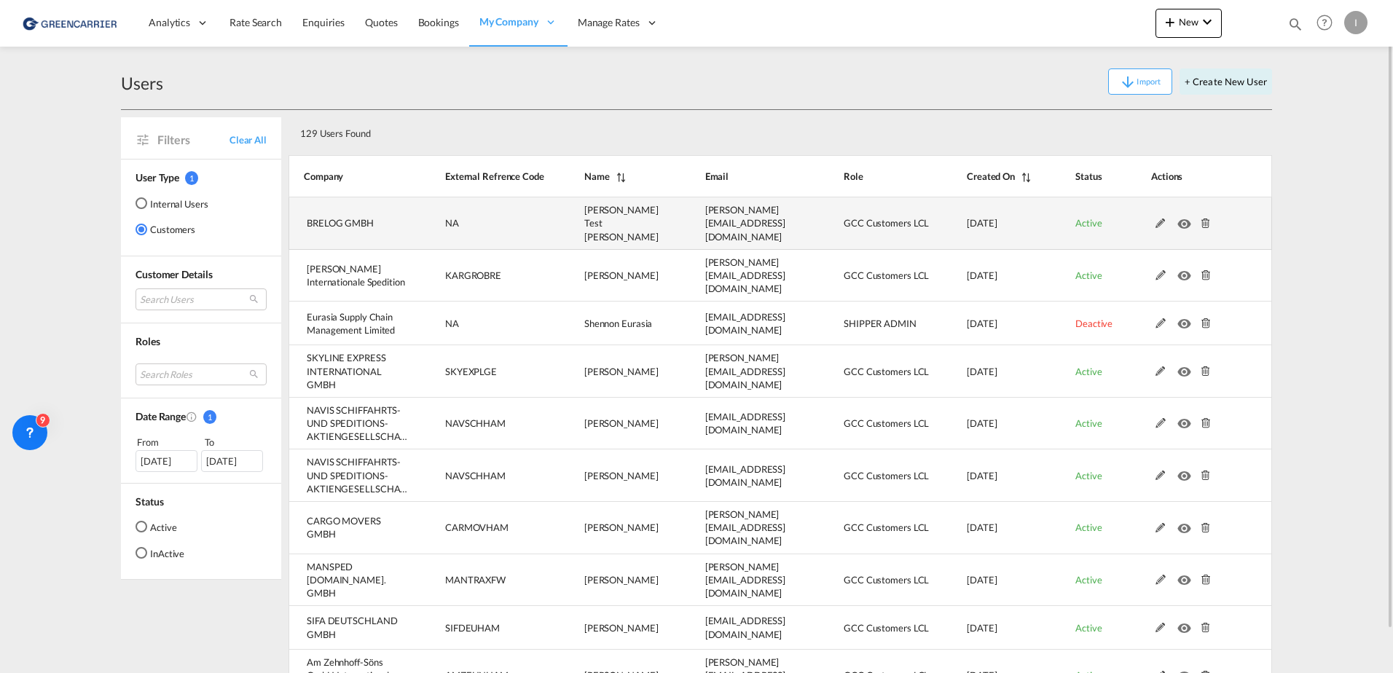
click at [1158, 219] on md-icon at bounding box center [1160, 224] width 19 height 10
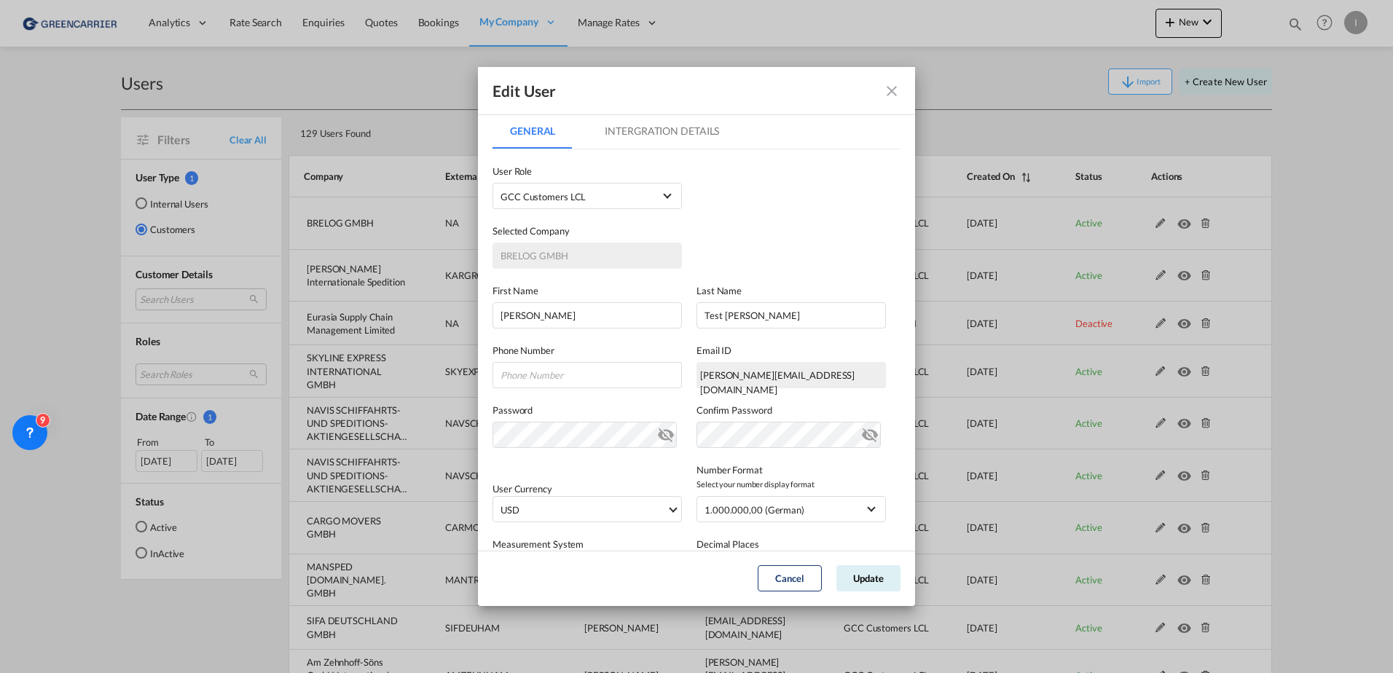
click at [670, 125] on md-tab-item "Intergration Details" at bounding box center [661, 131] width 149 height 35
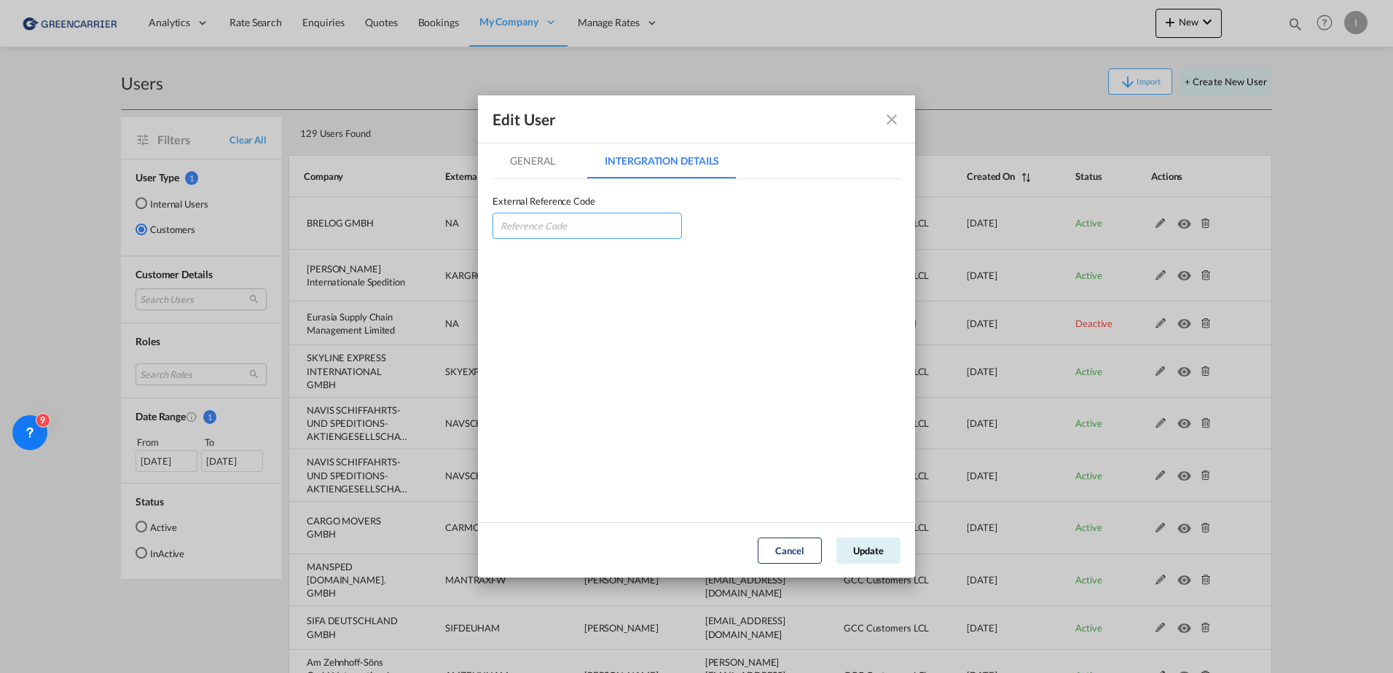
click at [548, 224] on input "GeneralIntergration Details ..." at bounding box center [586, 226] width 189 height 26
paste input "BRELOGBRE"
type input "BRELOGBRE"
click at [863, 549] on button "Update" at bounding box center [868, 551] width 64 height 26
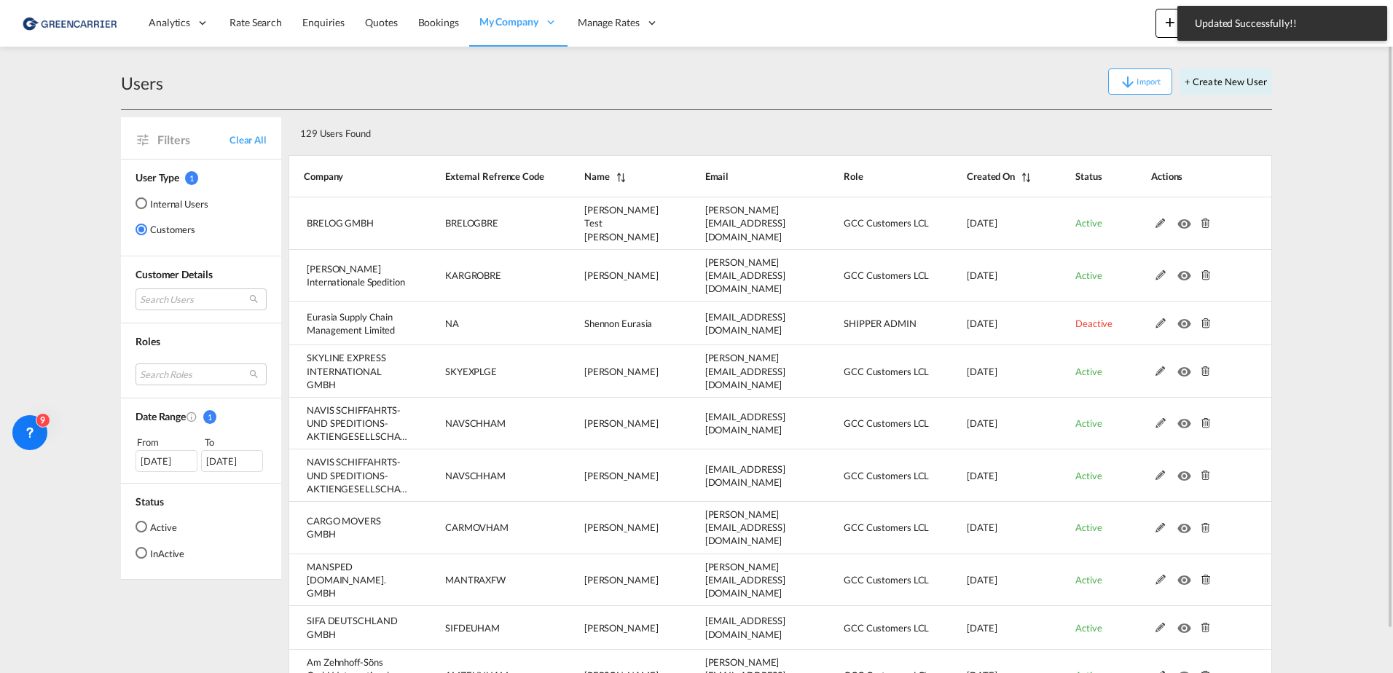
click at [653, 106] on div "Users Import + Create New User" at bounding box center [696, 82] width 1151 height 56
click at [438, 24] on span "Bookings" at bounding box center [438, 22] width 41 height 12
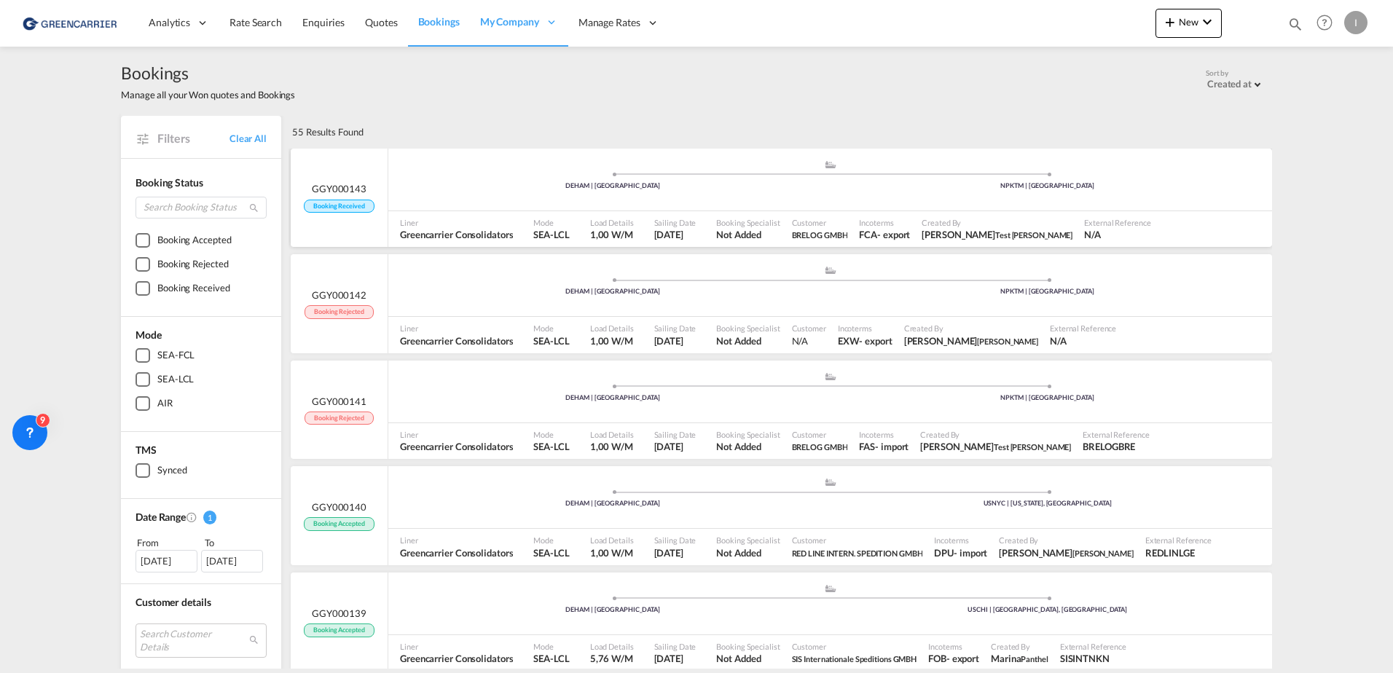
click at [407, 193] on div ".a{fill:#aaa8ad;} .a{fill:#aaa8ad;} DEHAM | [GEOGRAPHIC_DATA] NPKTM | [GEOGRAPH…" at bounding box center [830, 182] width 884 height 44
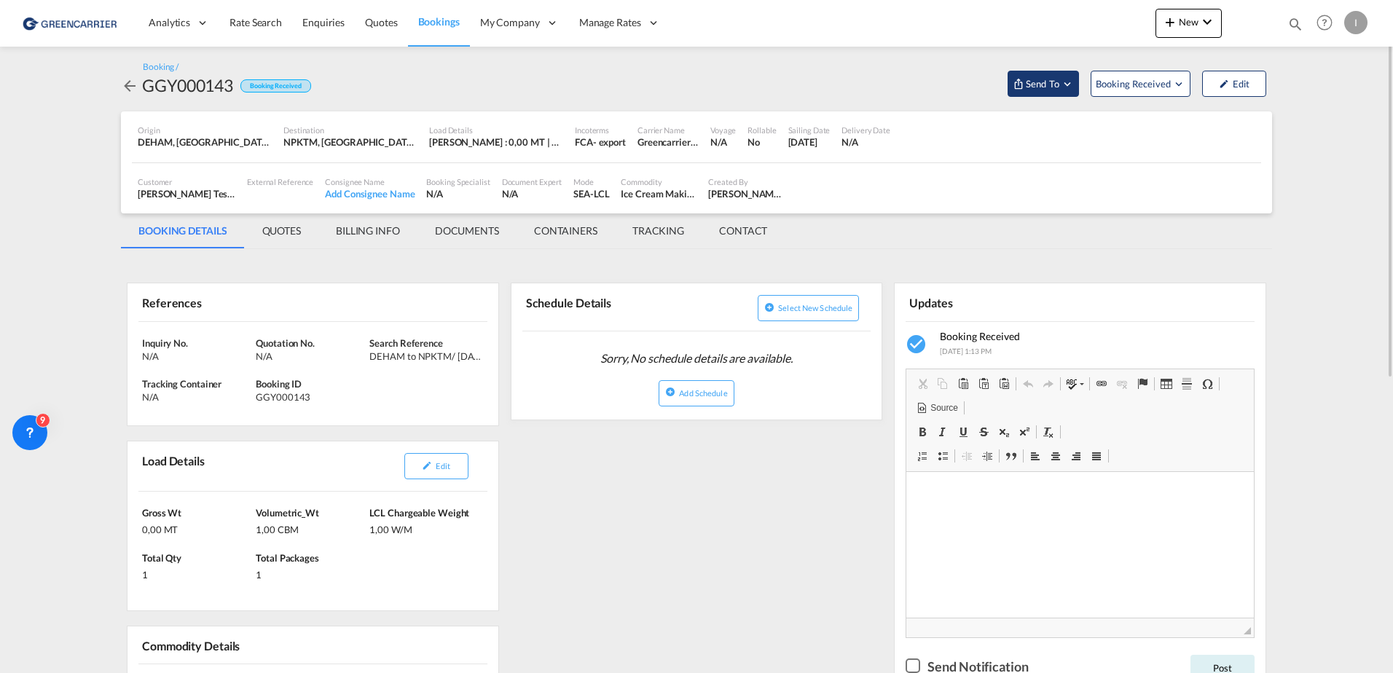
click at [1045, 80] on span "Send To" at bounding box center [1042, 83] width 36 height 15
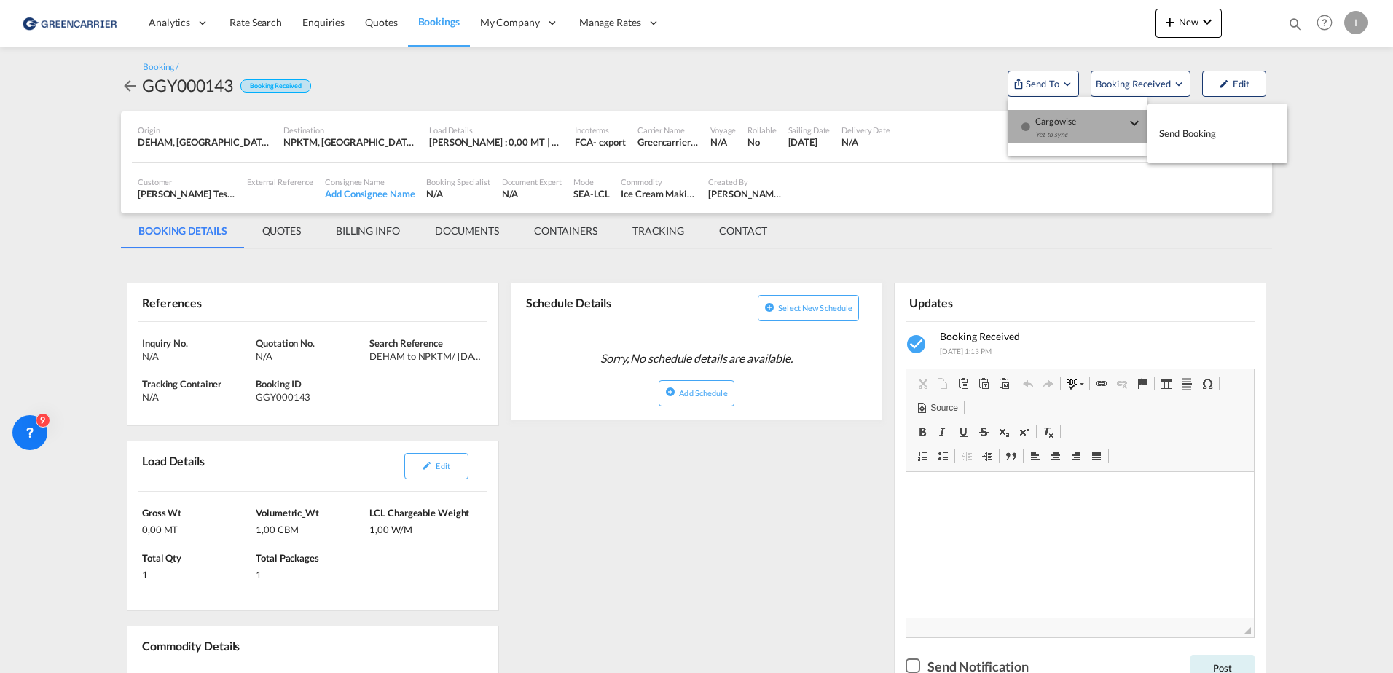
click at [1055, 130] on div "Yet to sync" at bounding box center [1080, 138] width 90 height 31
click at [594, 92] on md-backdrop at bounding box center [696, 336] width 1393 height 673
click at [263, 188] on div "External Reference" at bounding box center [280, 188] width 78 height 36
click at [294, 187] on div "External Reference" at bounding box center [280, 181] width 66 height 11
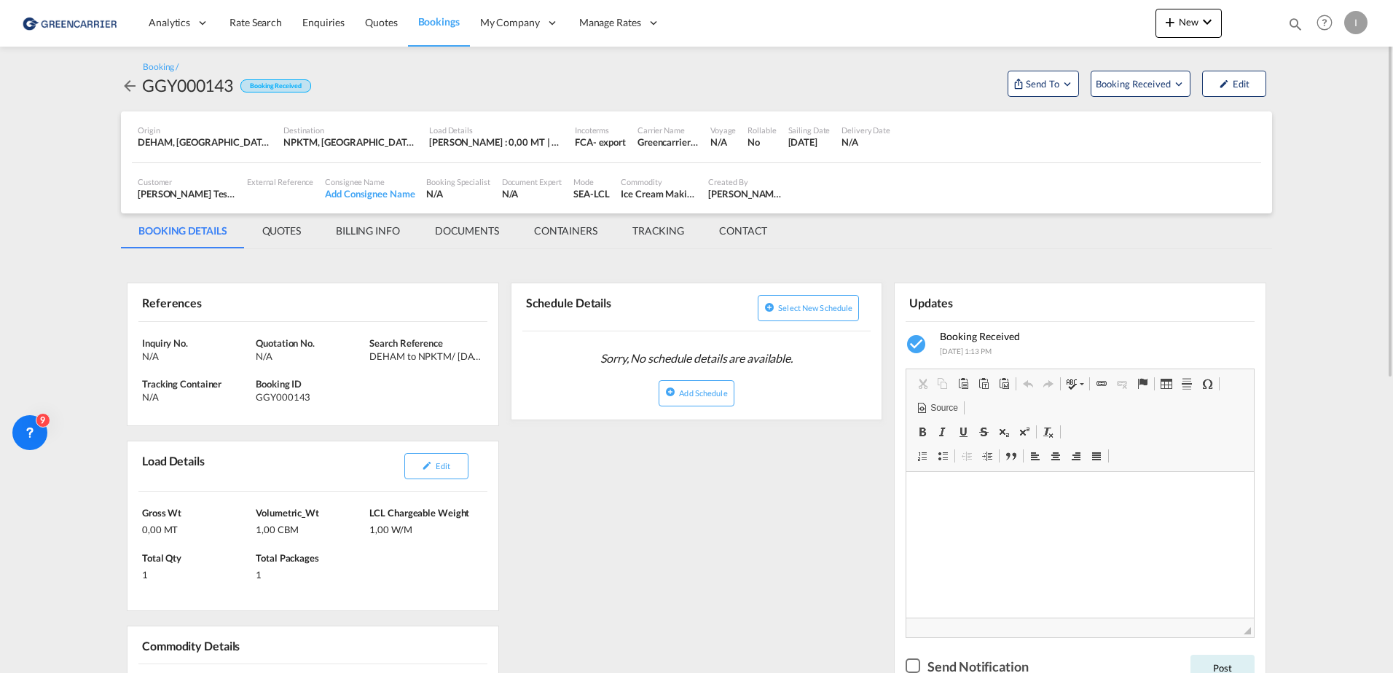
drag, startPoint x: 468, startPoint y: 34, endPoint x: 428, endPoint y: 34, distance: 40.1
click at [470, 34] on div "My Company" at bounding box center [519, 22] width 99 height 47
click at [428, 34] on link "Bookings" at bounding box center [439, 22] width 62 height 47
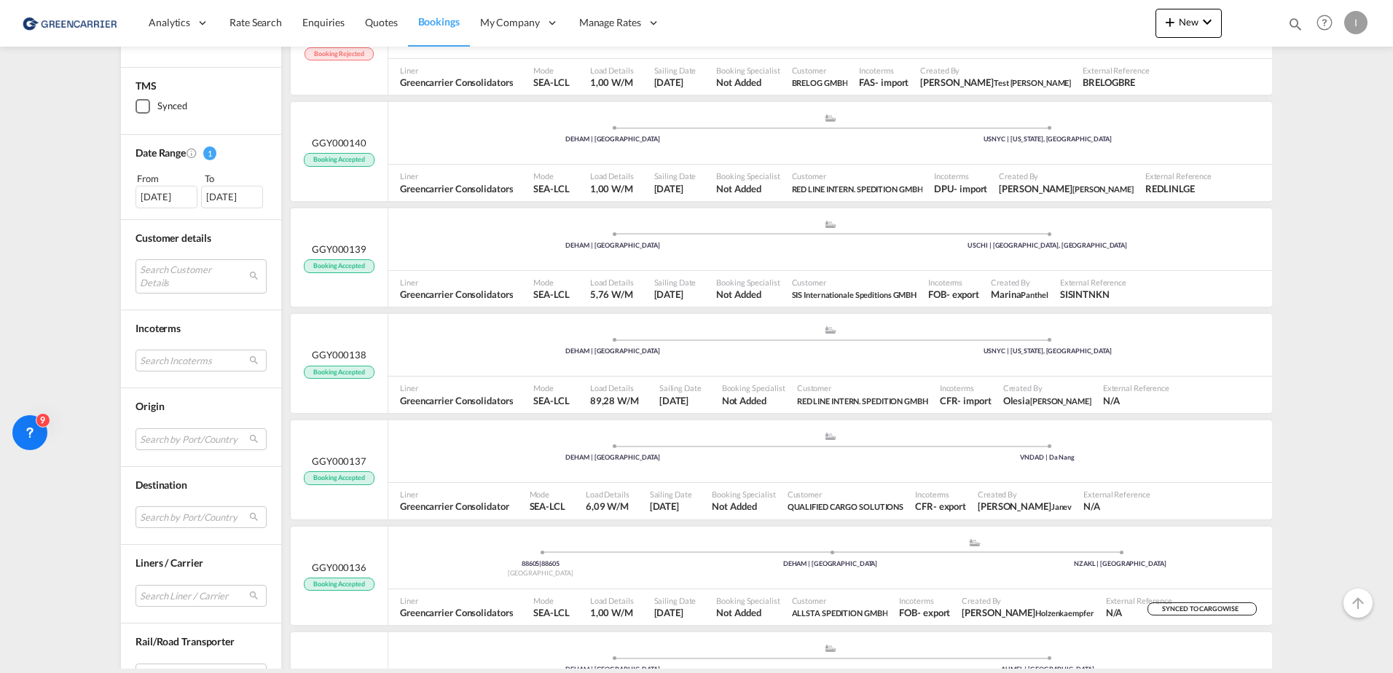
scroll to position [437, 0]
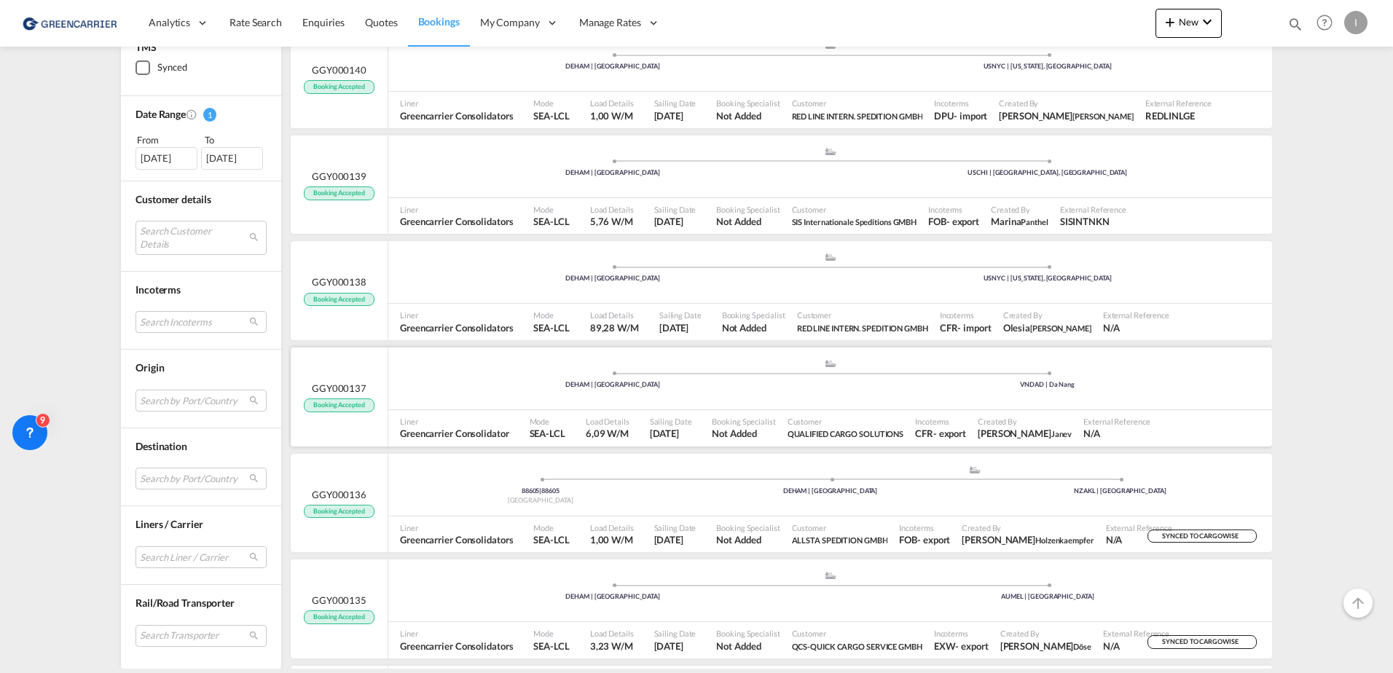
click at [883, 396] on div ".a{fill:#aaa8ad;} .a{fill:#aaa8ad;} DEHAM | [GEOGRAPHIC_DATA] VNDAD | Da Nang" at bounding box center [830, 380] width 884 height 44
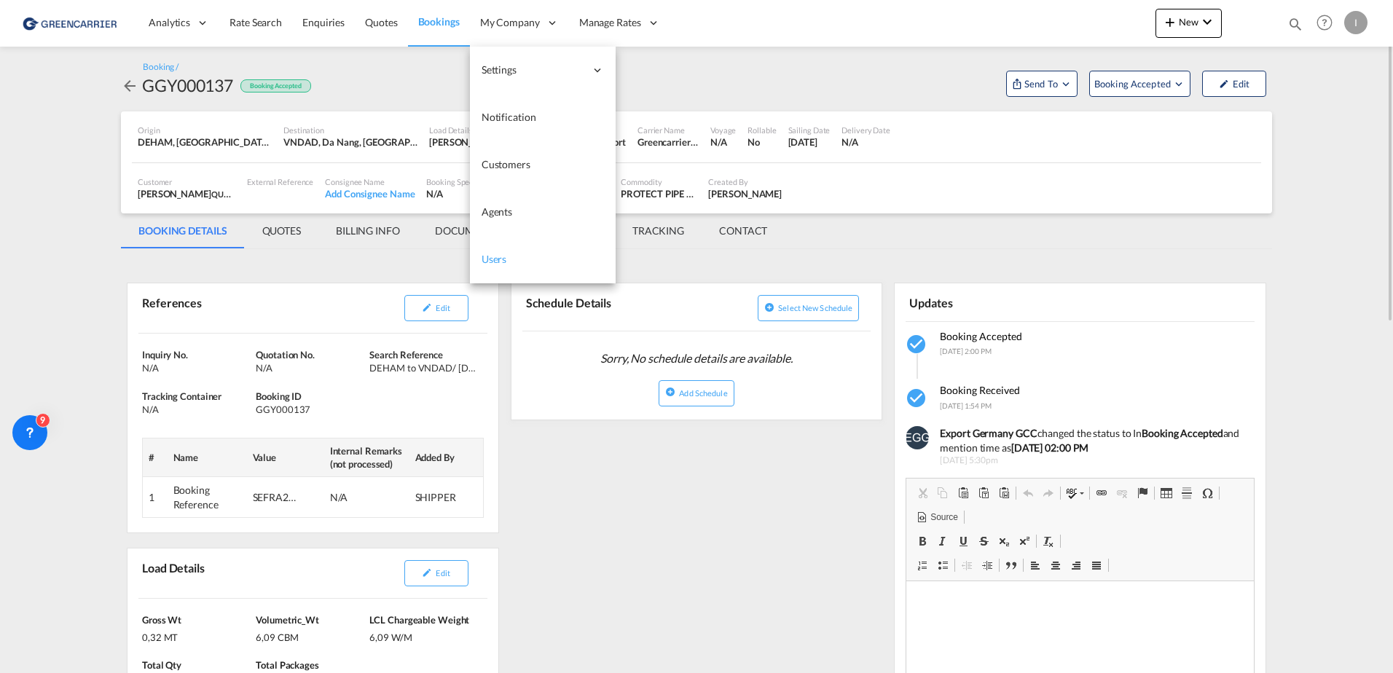
click at [493, 262] on span "Users" at bounding box center [494, 259] width 25 height 12
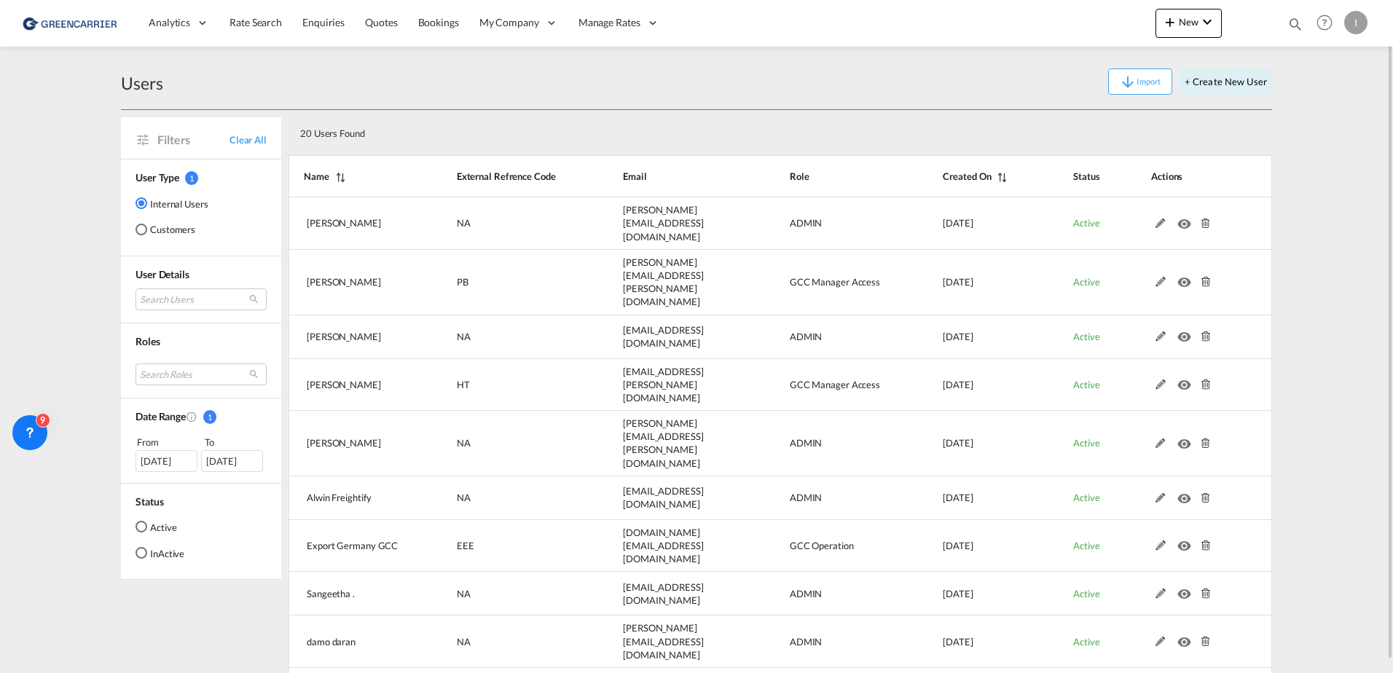
click at [146, 232] on div "Customers" at bounding box center [142, 230] width 12 height 12
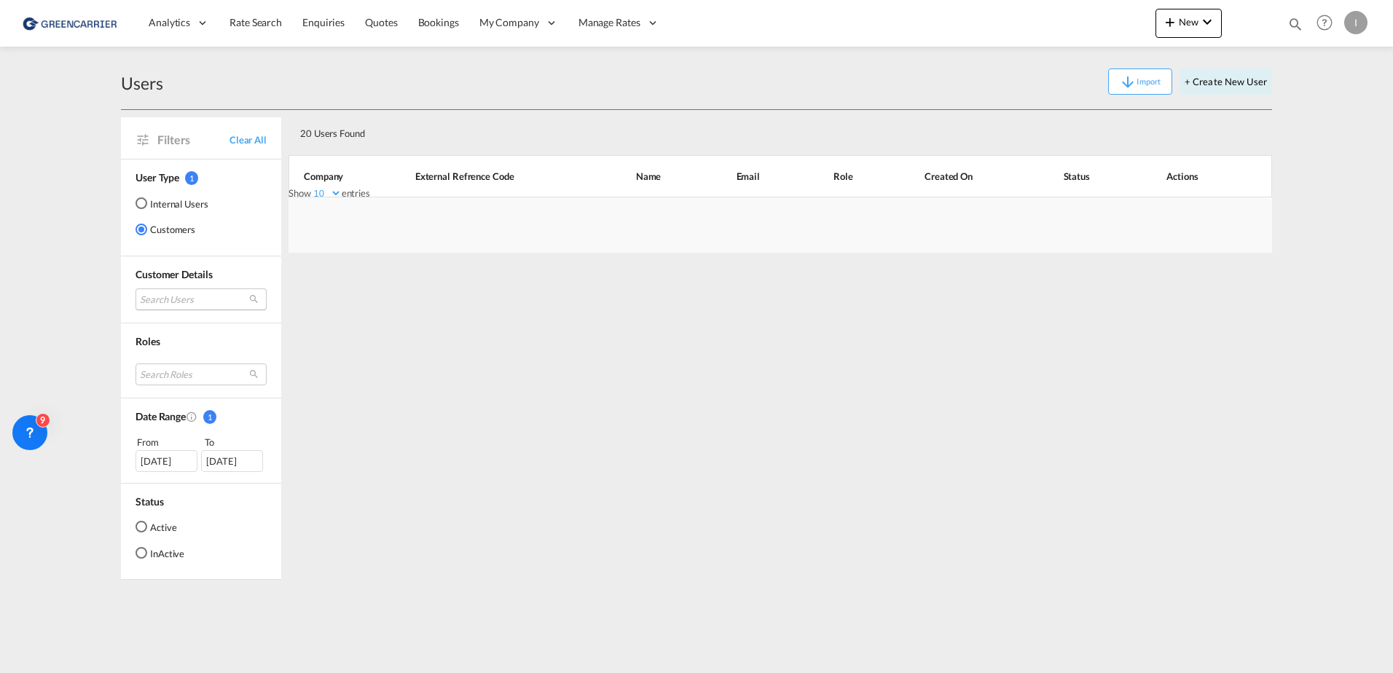
click at [158, 305] on md-select "Search Users" at bounding box center [201, 299] width 131 height 22
click at [169, 296] on input "search" at bounding box center [219, 300] width 157 height 13
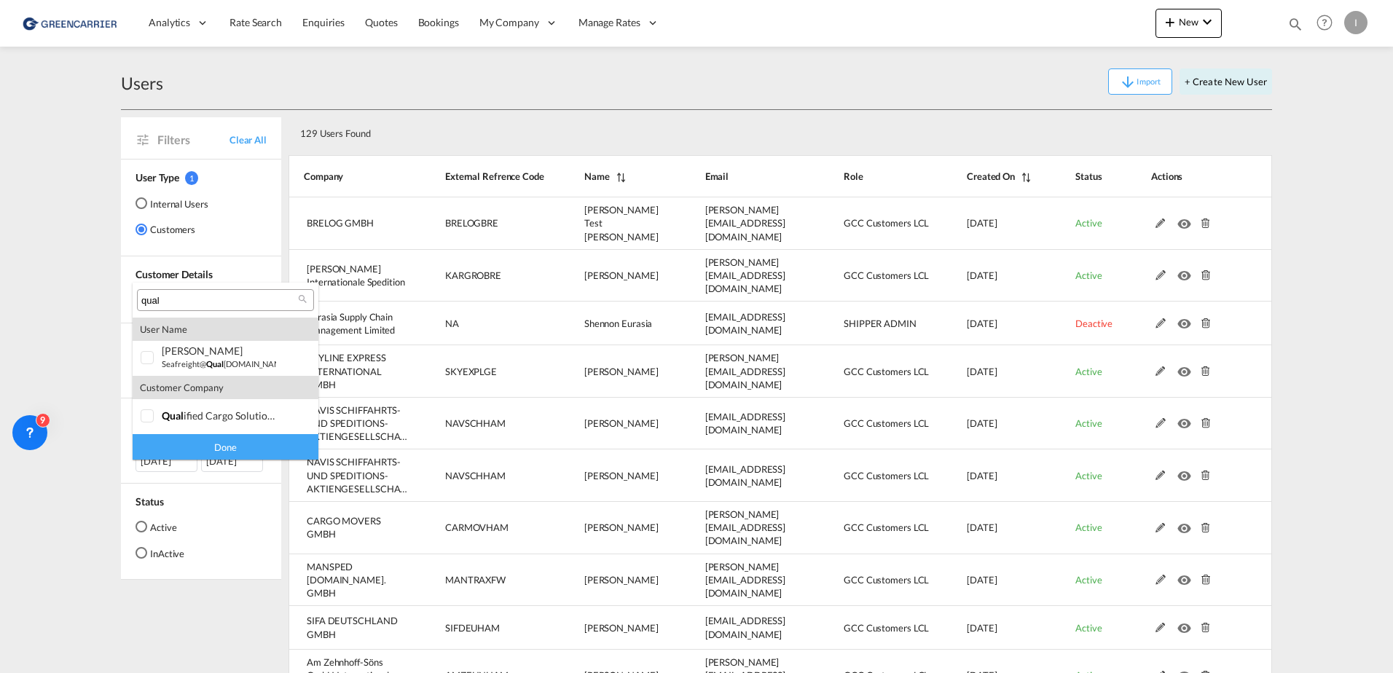
type input "qual"
click at [154, 351] on div at bounding box center [148, 358] width 15 height 15
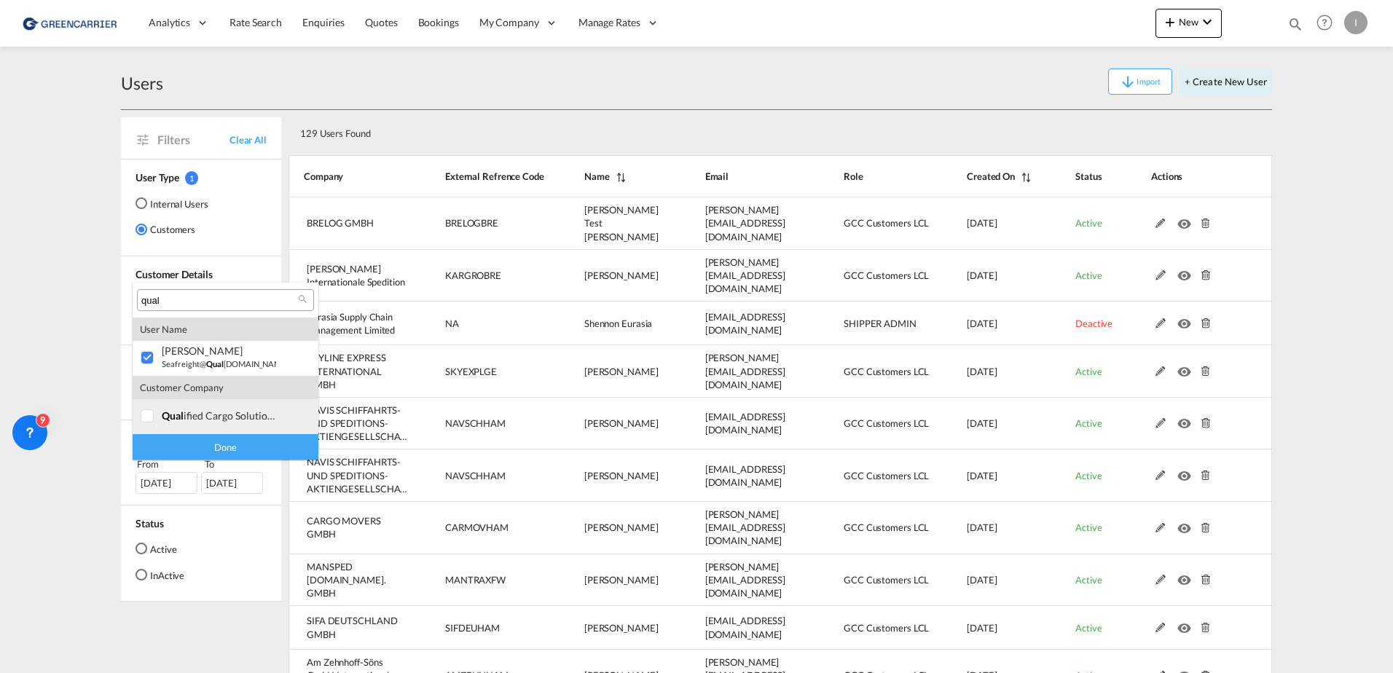
click at [149, 412] on div at bounding box center [148, 416] width 15 height 15
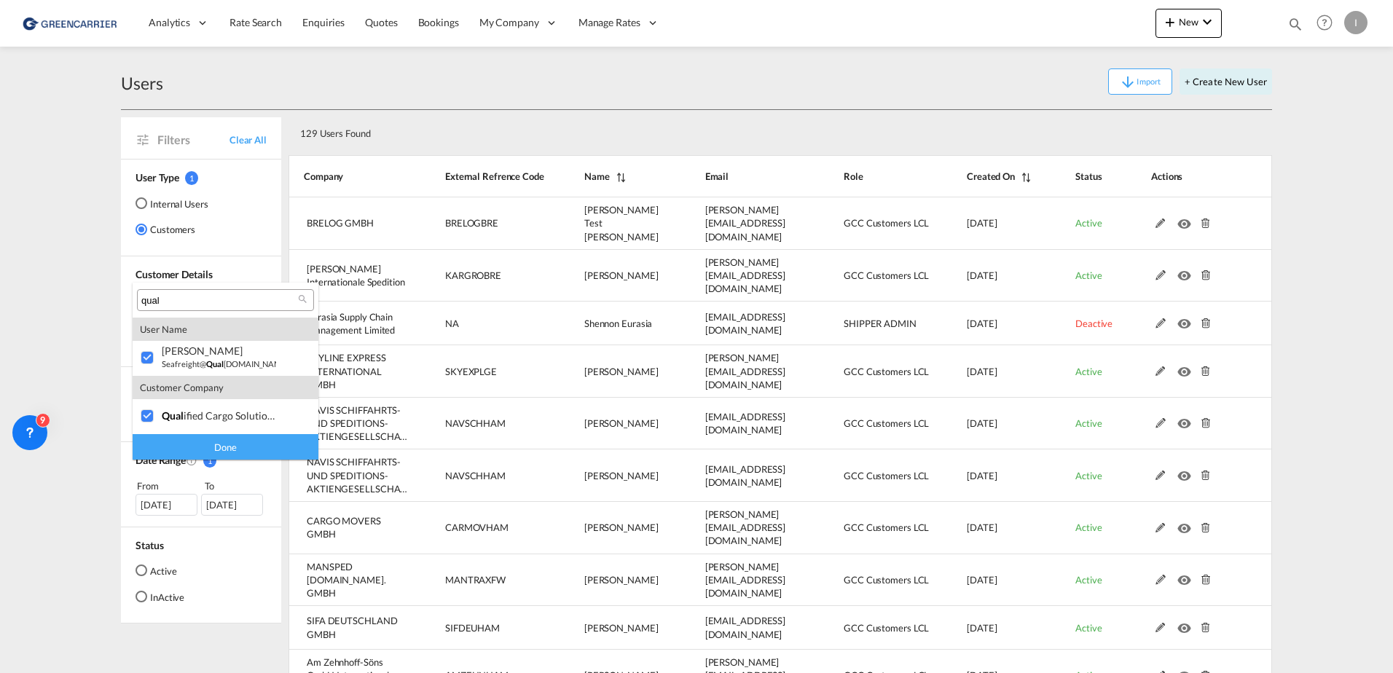
click at [214, 446] on div "Done" at bounding box center [226, 446] width 186 height 25
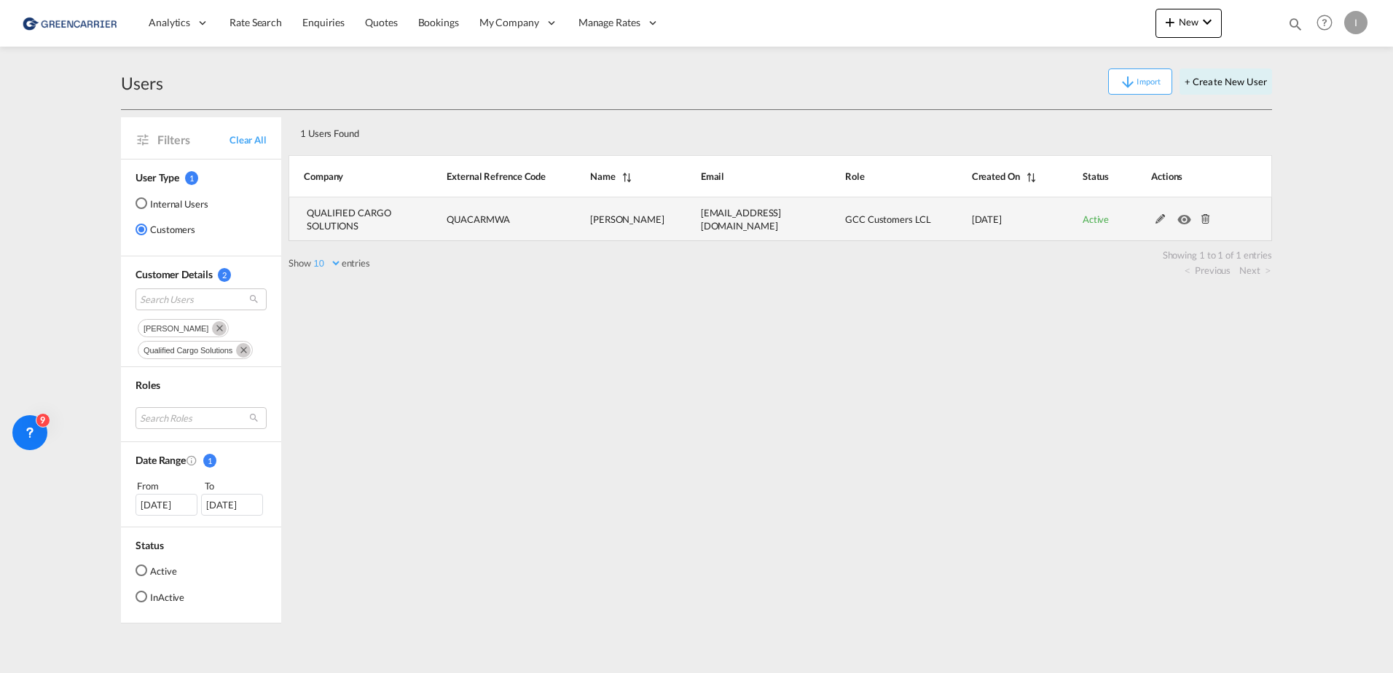
click at [1155, 221] on md-icon at bounding box center [1160, 219] width 19 height 10
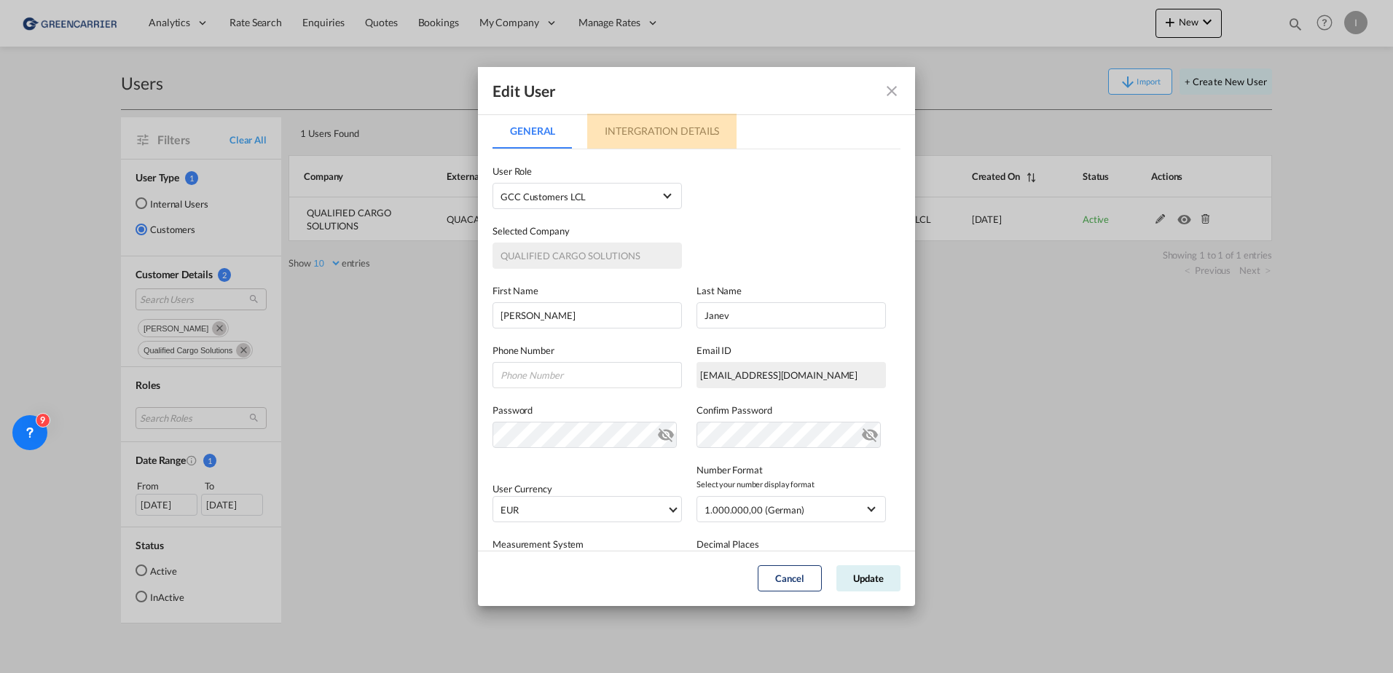
click at [674, 137] on md-tab-item "Intergration Details" at bounding box center [661, 131] width 149 height 35
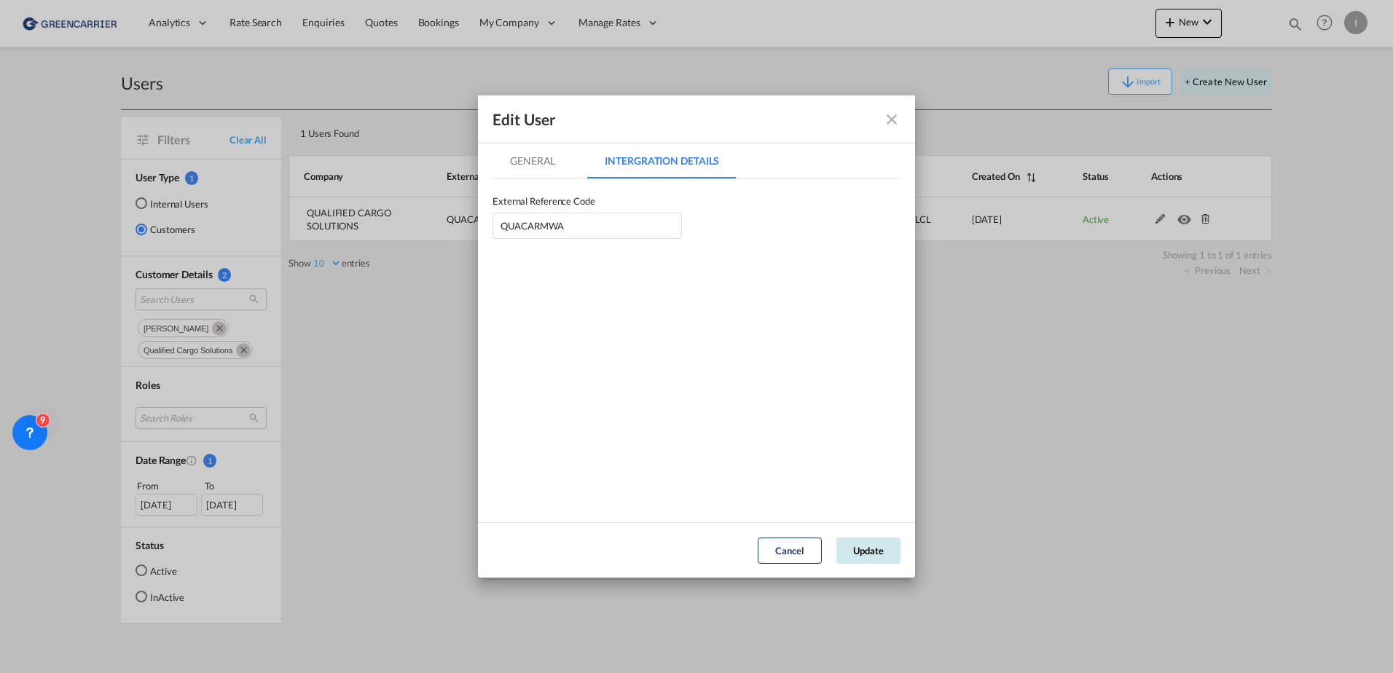
click at [876, 541] on button "Update" at bounding box center [868, 551] width 64 height 26
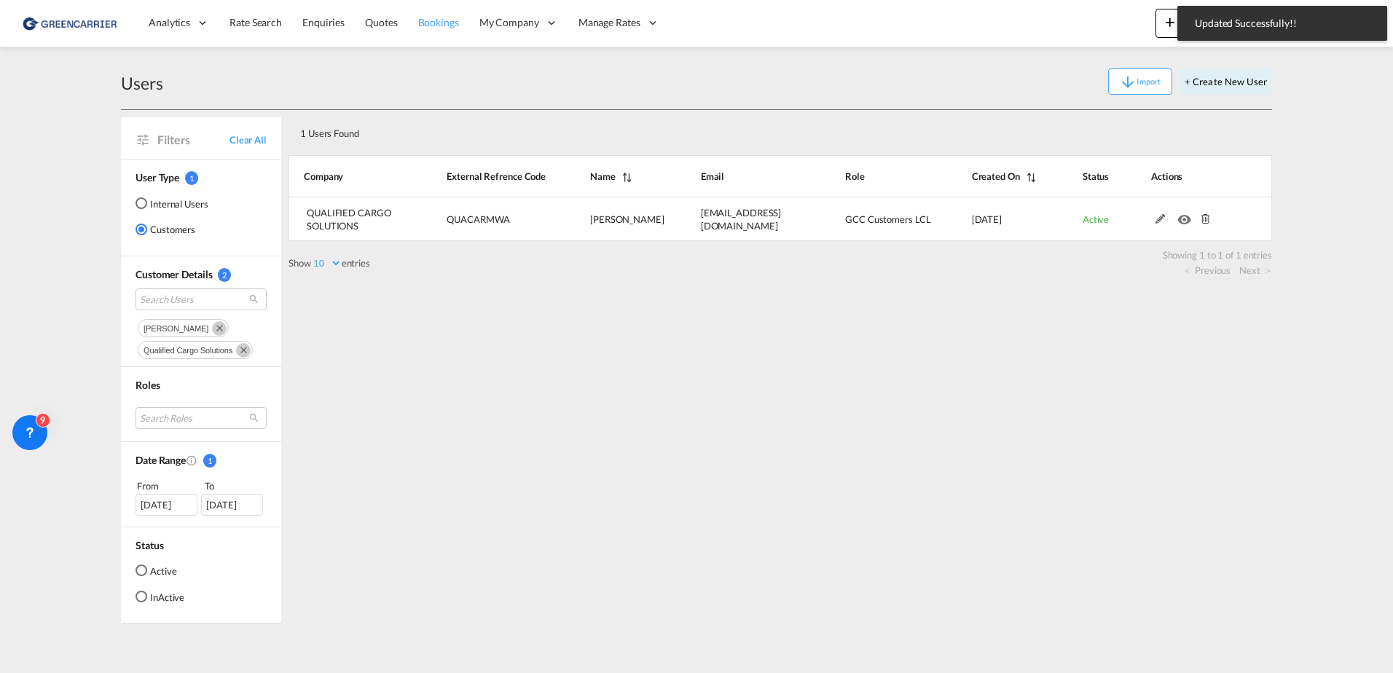
drag, startPoint x: 417, startPoint y: 15, endPoint x: 429, endPoint y: 23, distance: 13.7
click at [418, 15] on span "Bookings" at bounding box center [438, 22] width 41 height 15
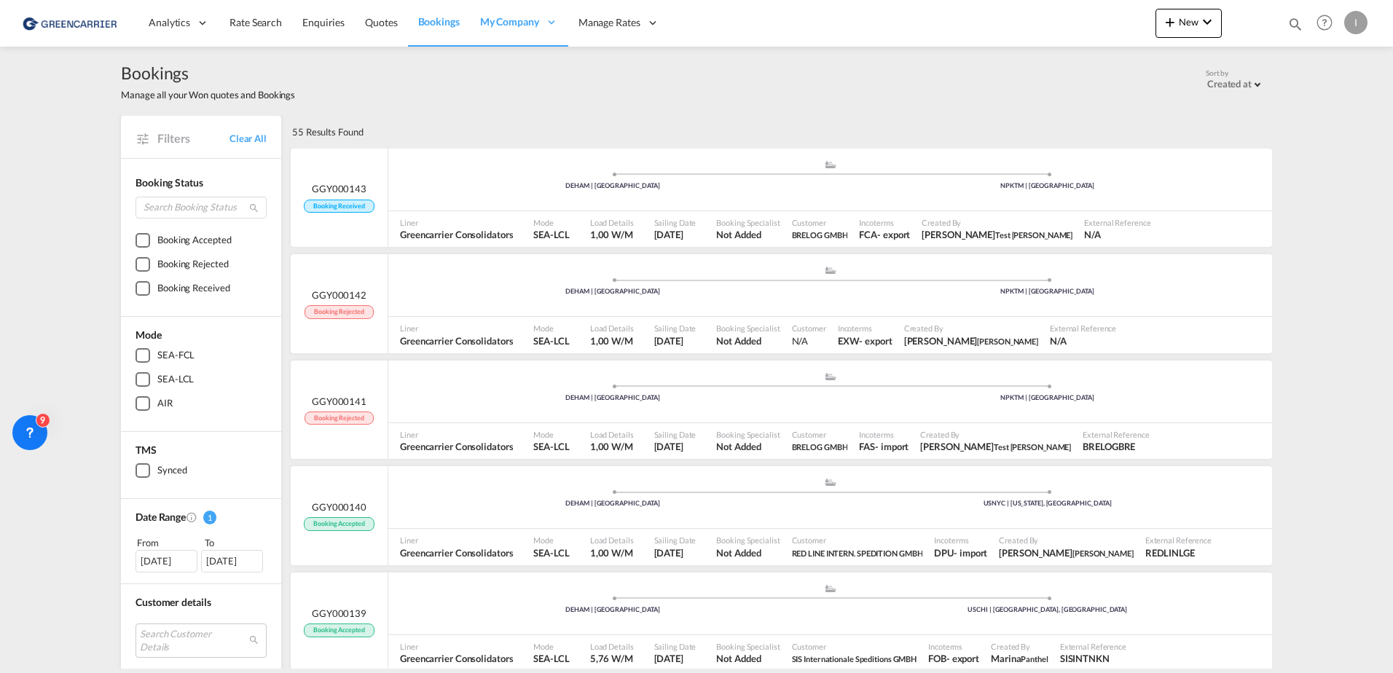
scroll to position [437, 0]
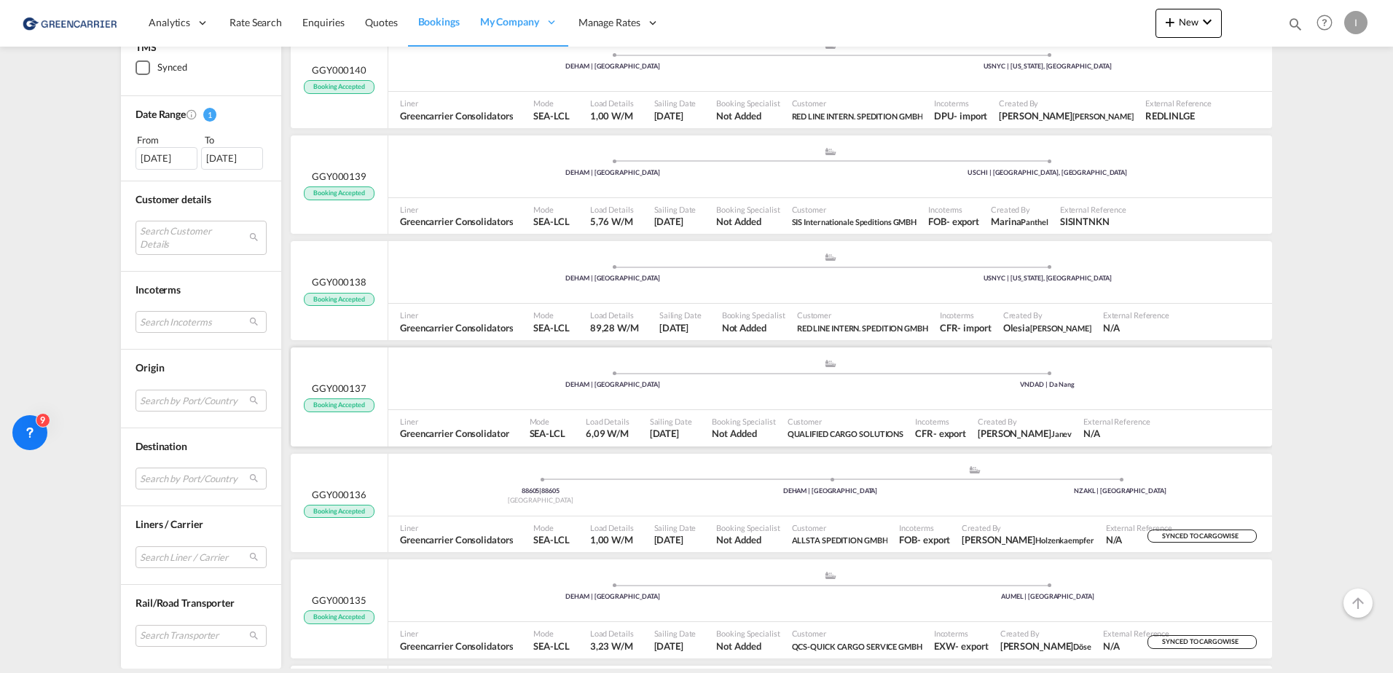
click at [496, 429] on span "Greencarrier Consolidator" at bounding box center [454, 433] width 109 height 13
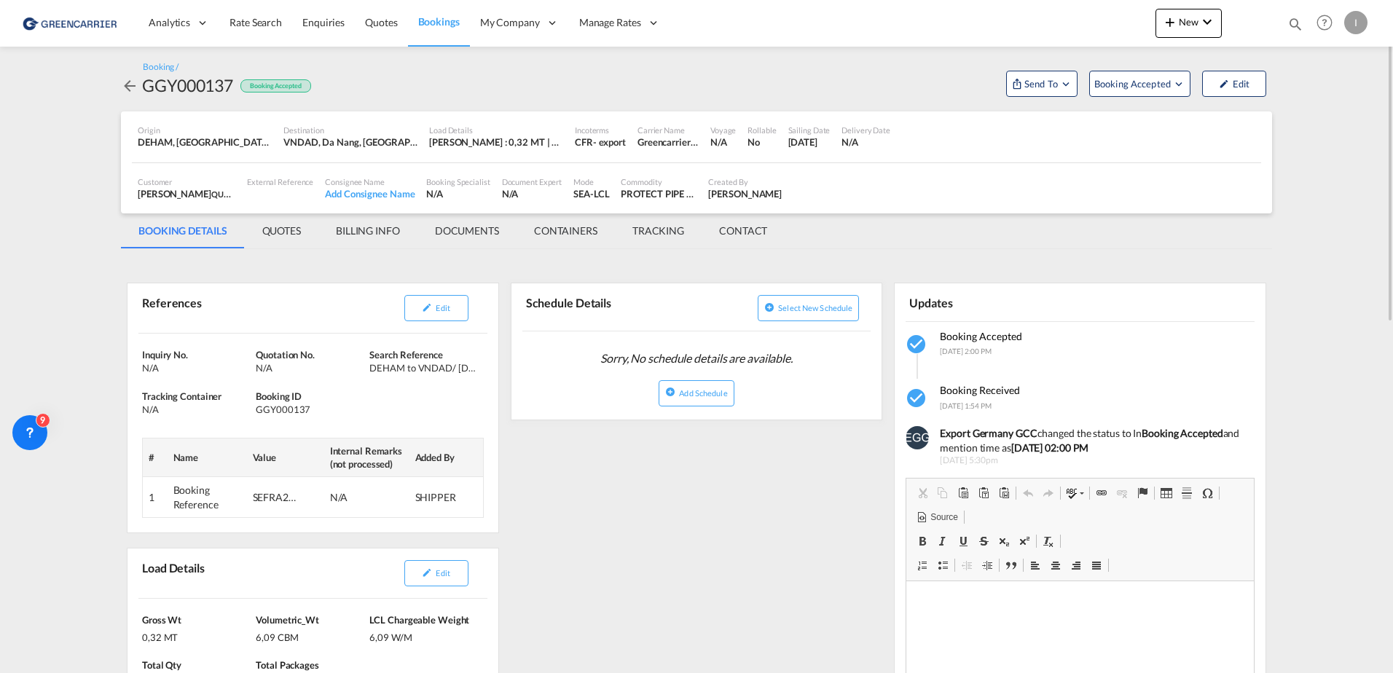
click at [177, 191] on div "[PERSON_NAME] QUALIFIED CARGO SOLUTIONS , +-1 more" at bounding box center [187, 193] width 98 height 13
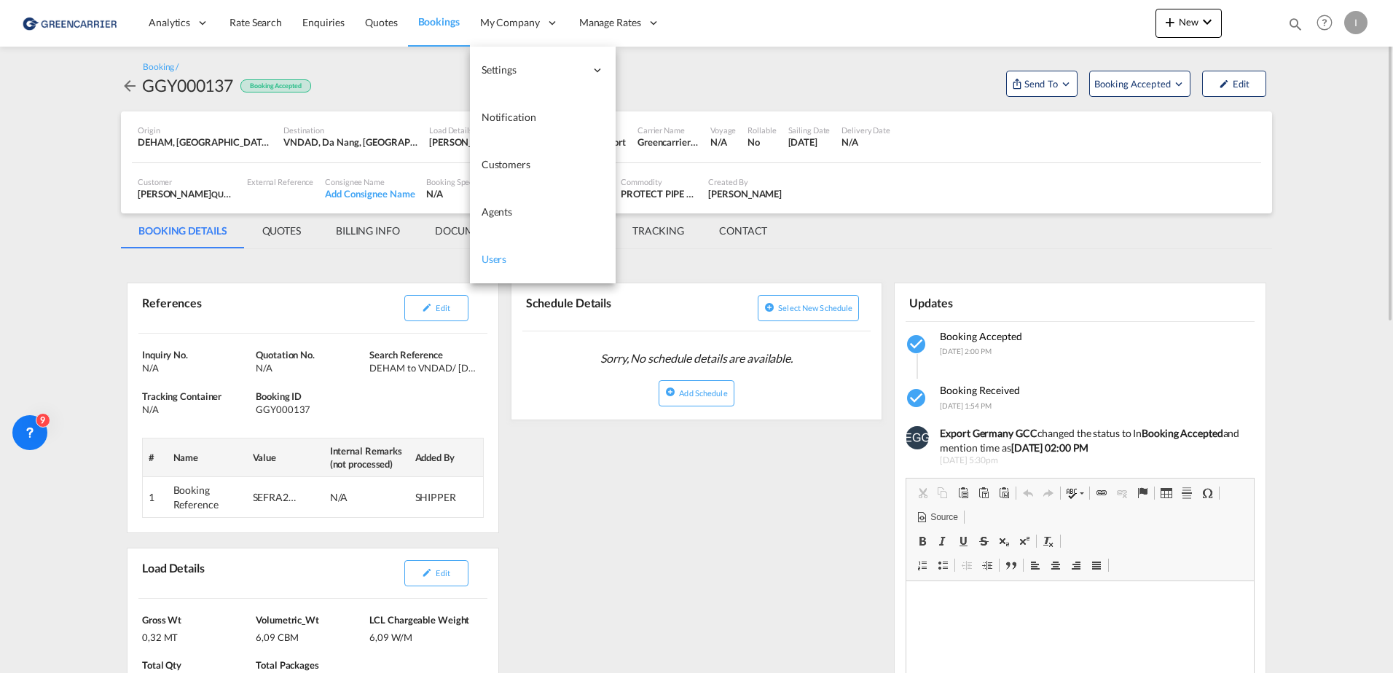
click at [506, 257] on link "Users" at bounding box center [543, 259] width 146 height 47
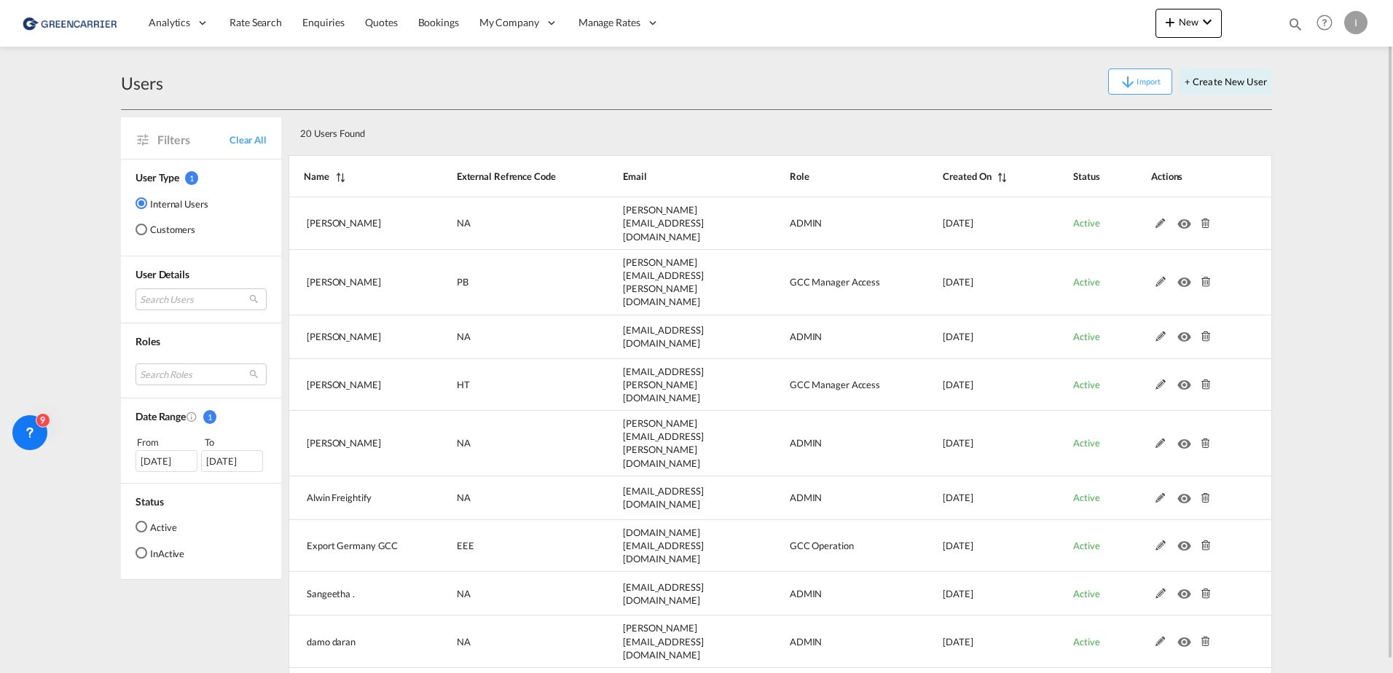
click at [147, 218] on md-radio-group "Internal Users Customers" at bounding box center [172, 222] width 73 height 52
click at [168, 224] on md-radio-button "Customers" at bounding box center [172, 229] width 73 height 15
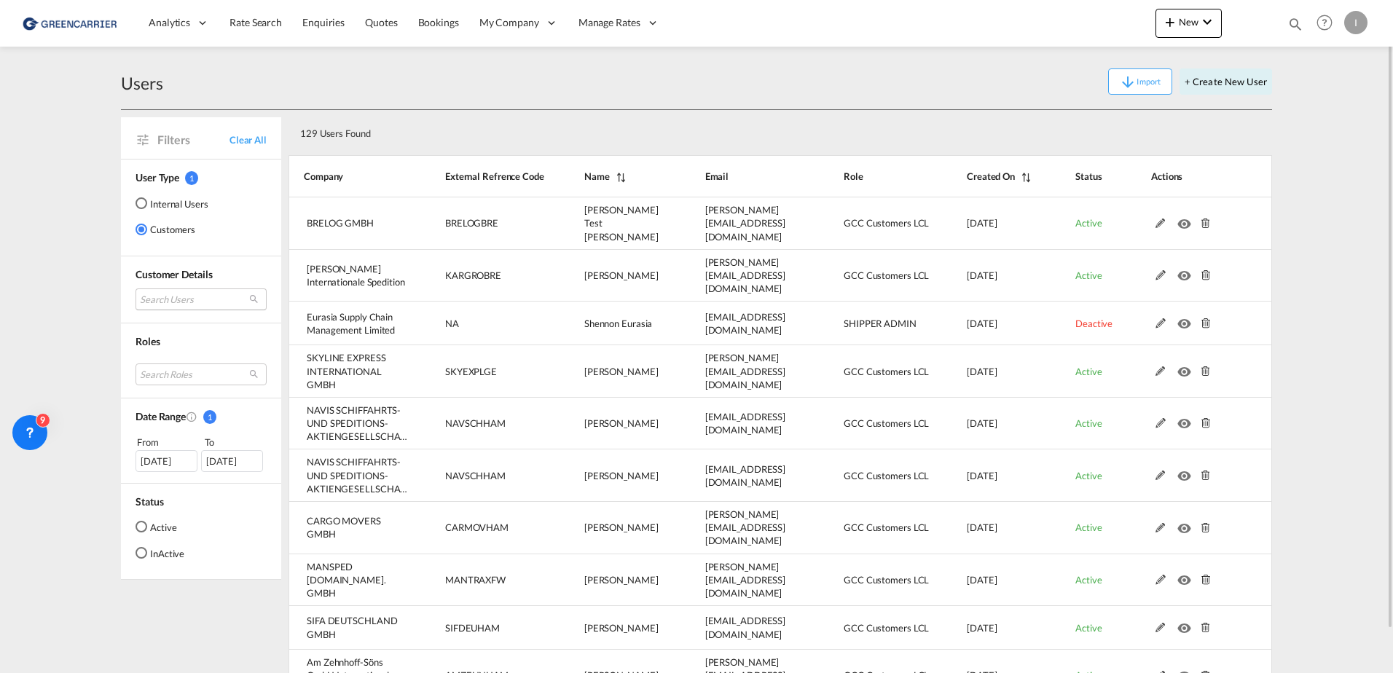
click at [184, 301] on md-select "Search Users user name user [PERSON_NAME] [PERSON_NAME] [EMAIL_ADDRESS][DOMAIN_…" at bounding box center [201, 299] width 131 height 22
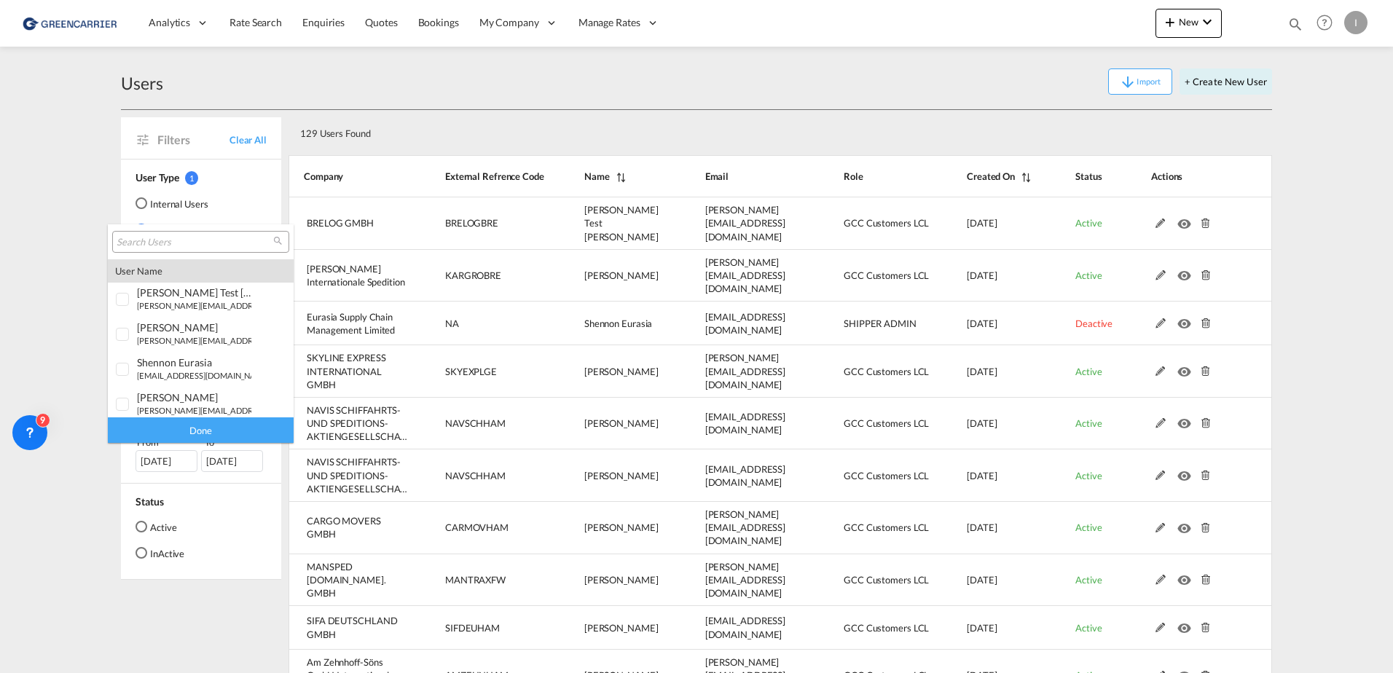
click at [178, 247] on input "search" at bounding box center [195, 242] width 157 height 13
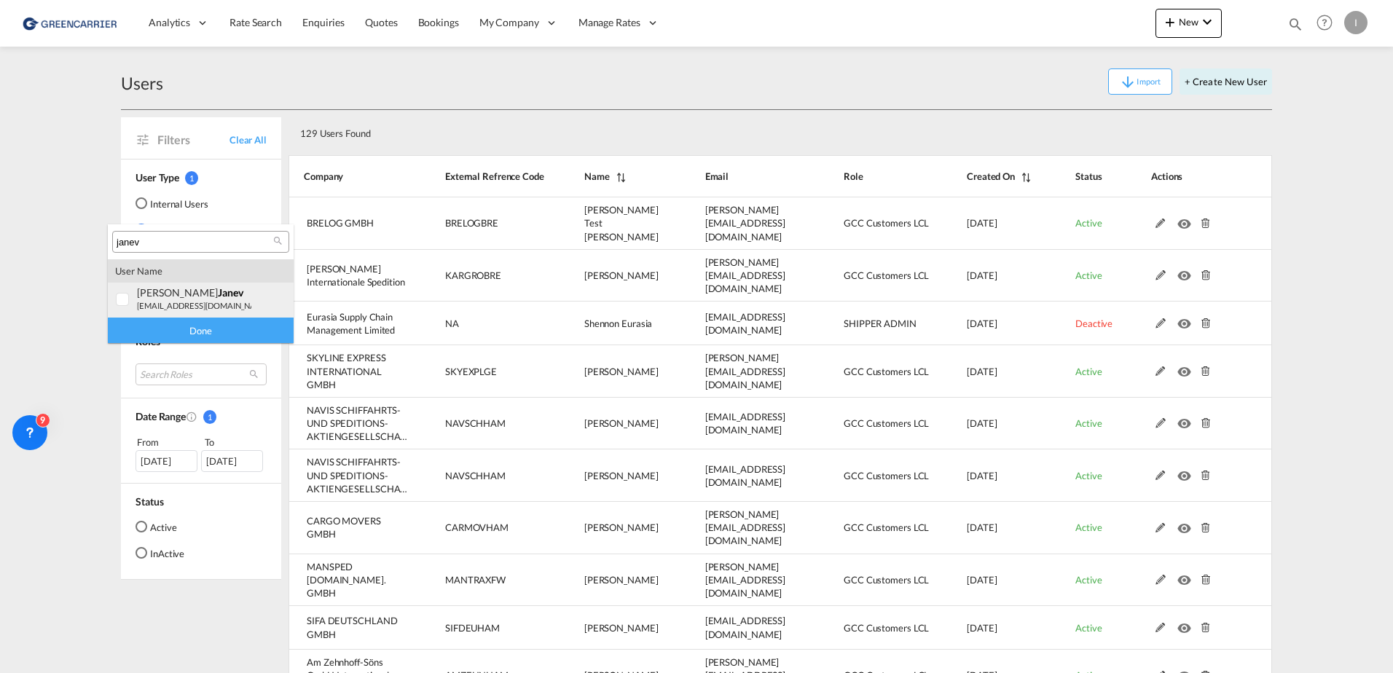
type input "janev"
click at [125, 297] on div at bounding box center [123, 300] width 15 height 15
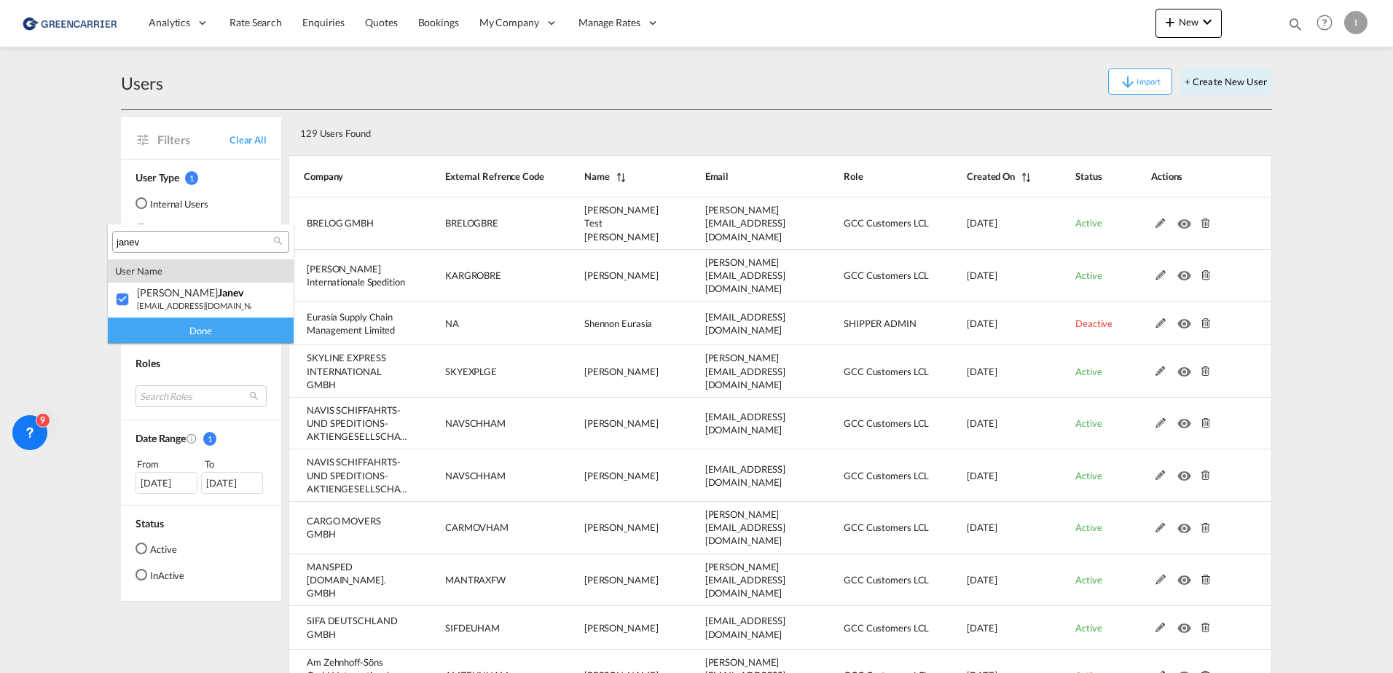
click at [200, 334] on div "Done" at bounding box center [201, 330] width 186 height 25
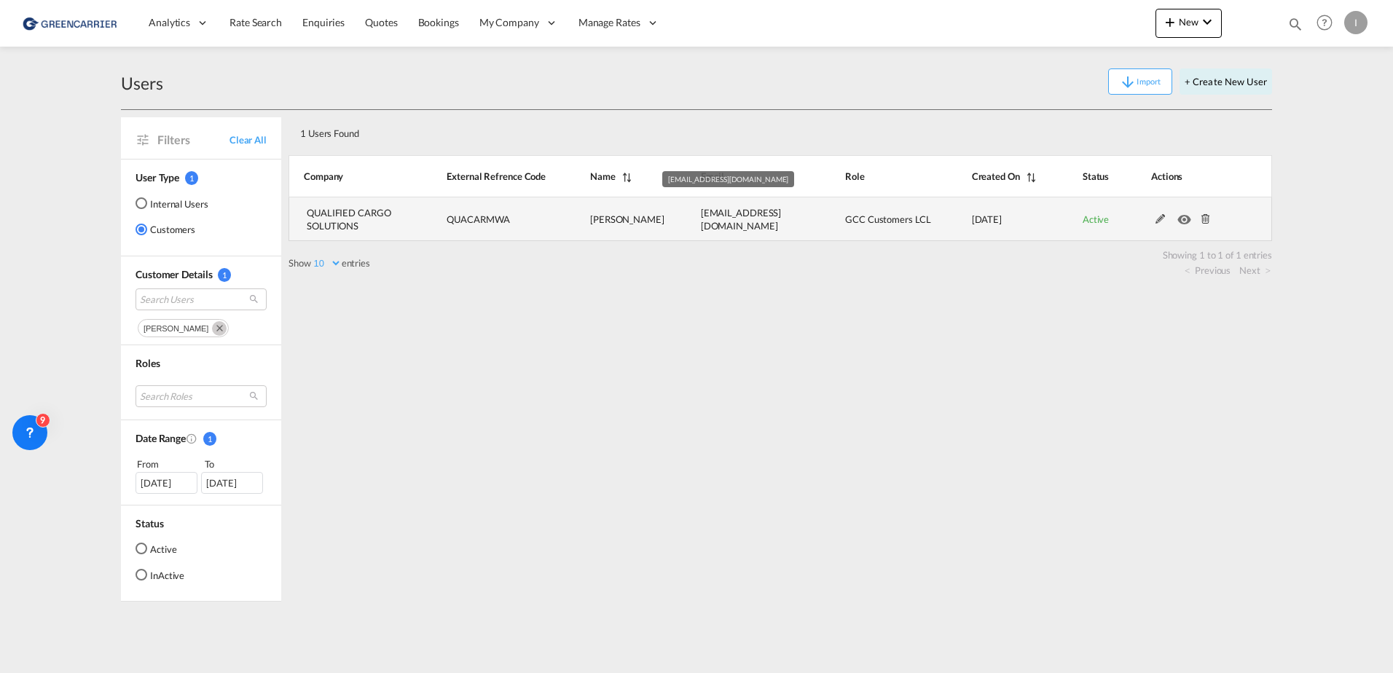
drag, startPoint x: 758, startPoint y: 229, endPoint x: 690, endPoint y: 213, distance: 69.5
click at [690, 213] on td "[EMAIL_ADDRESS][DOMAIN_NAME]" at bounding box center [736, 219] width 144 height 44
copy span "[EMAIL_ADDRESS][DOMAIN_NAME]"
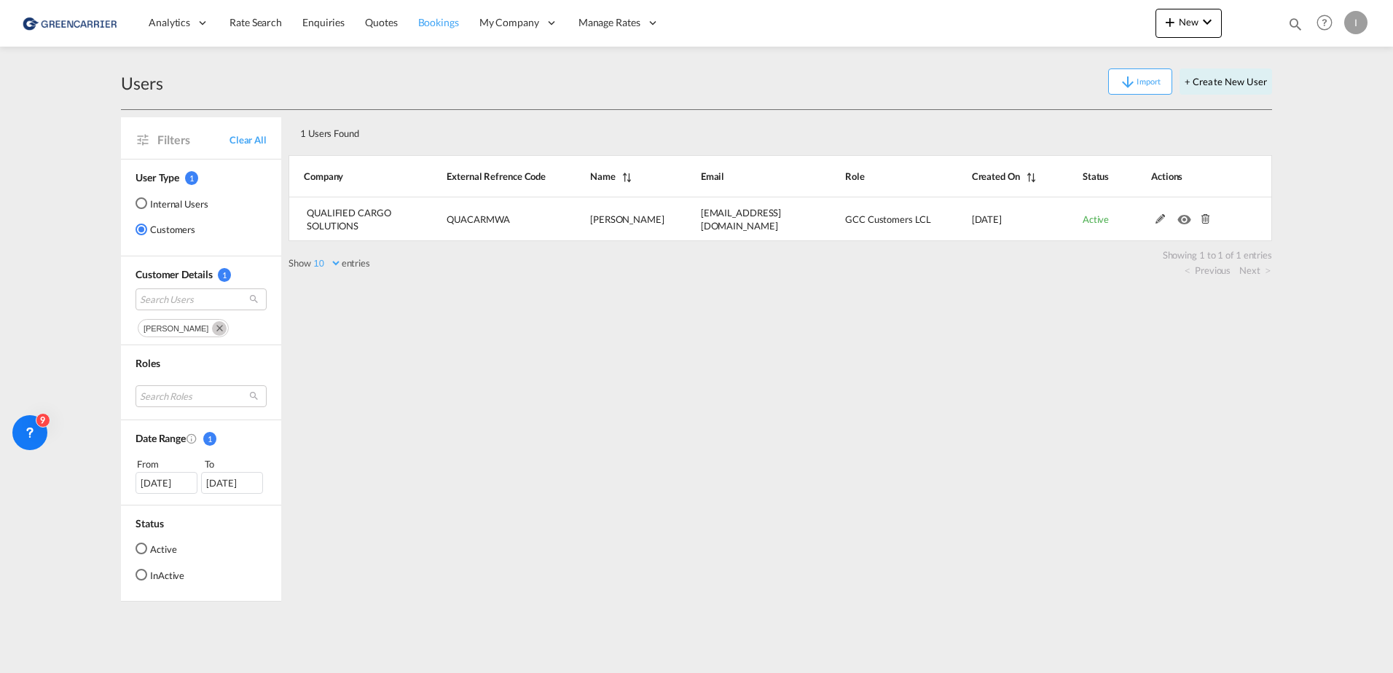
click at [447, 20] on span "Bookings" at bounding box center [438, 22] width 41 height 12
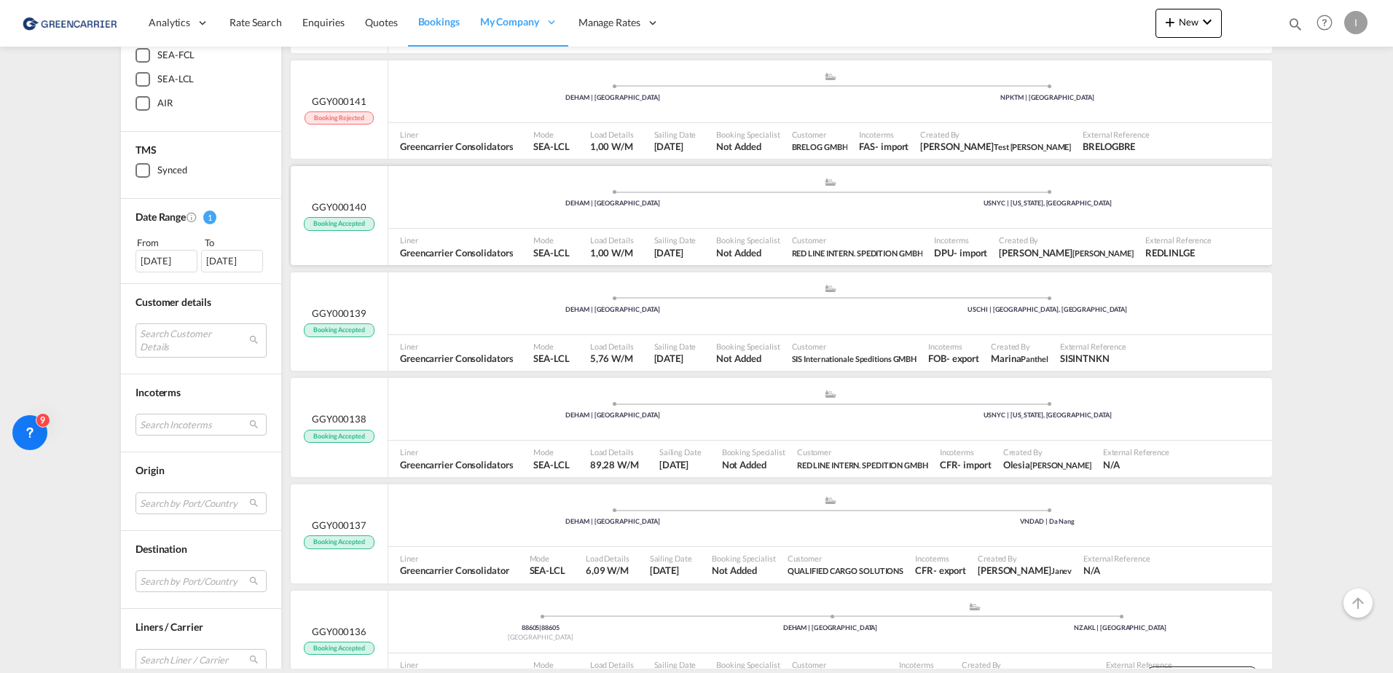
scroll to position [364, 0]
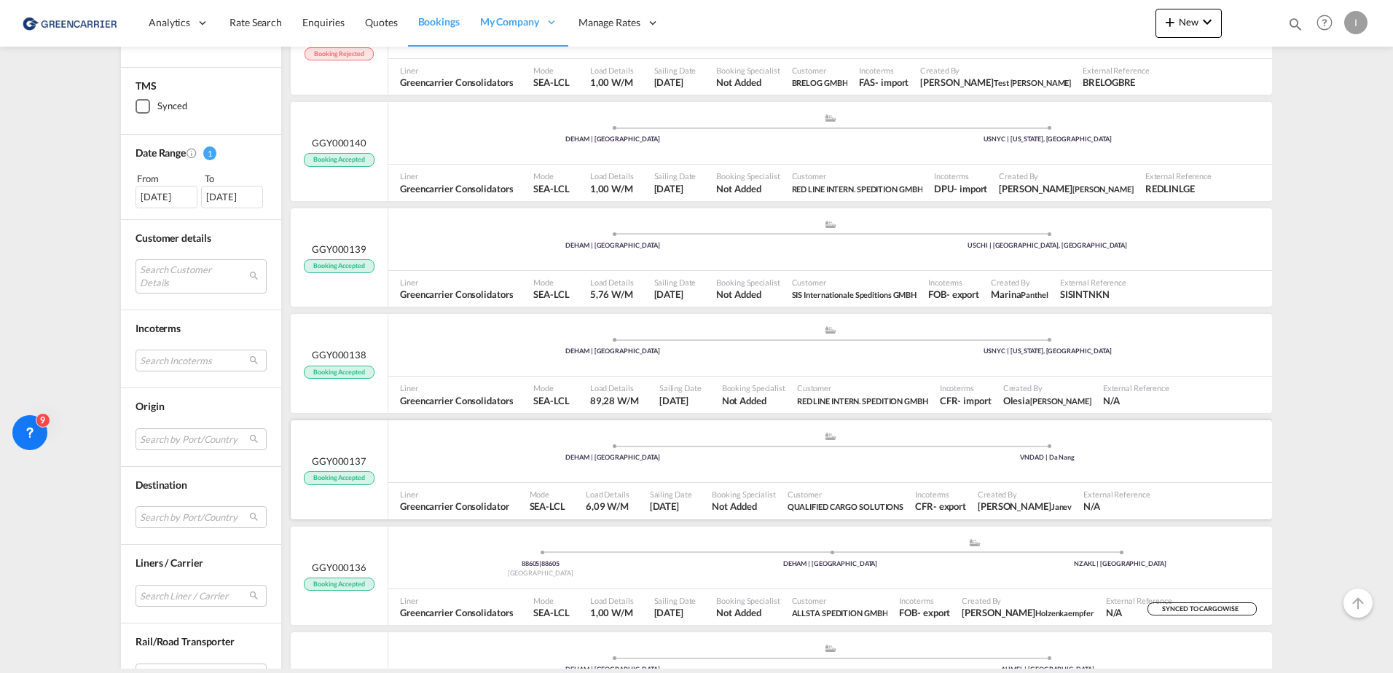
click at [1190, 479] on div ".a{fill:#aaa8ad;} .a{fill:#aaa8ad;} DEHAM | [GEOGRAPHIC_DATA] VNDAD | Da Nang" at bounding box center [830, 451] width 884 height 63
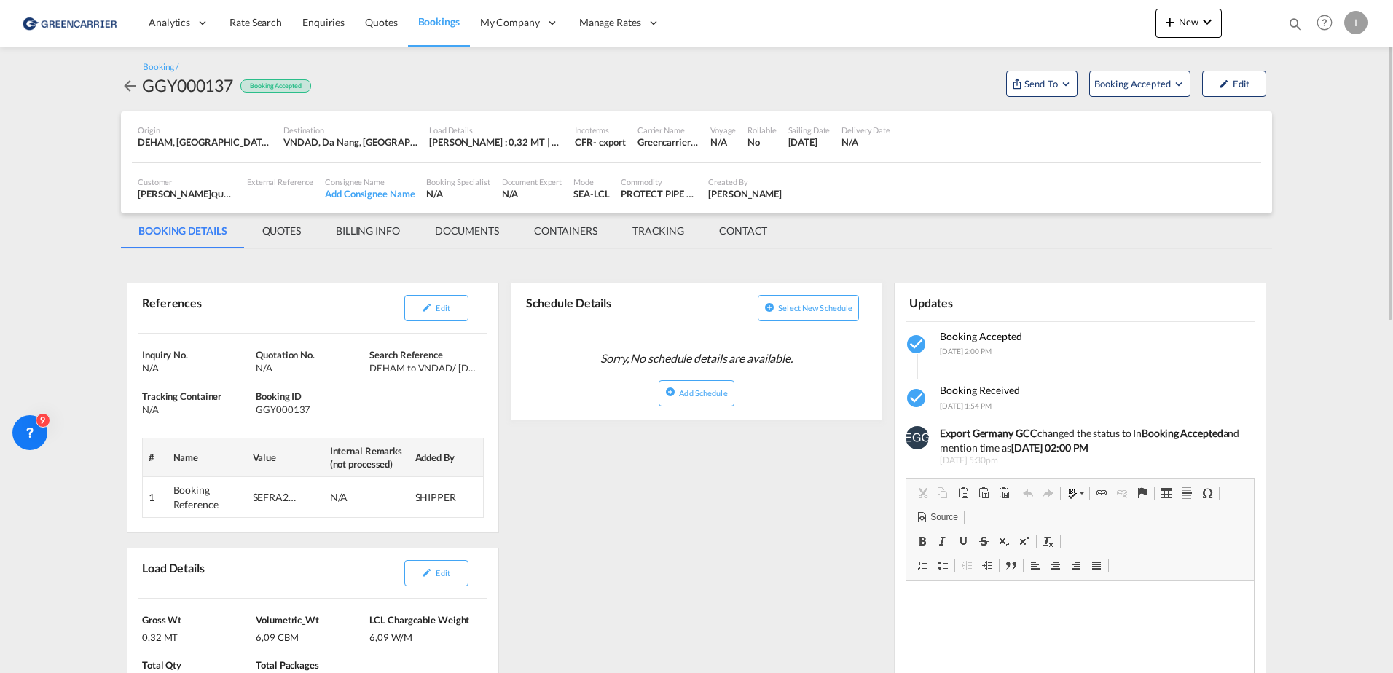
click at [190, 90] on div "GGY000137" at bounding box center [187, 85] width 91 height 23
copy div "GGY000137"
click at [453, 26] on span "Bookings" at bounding box center [439, 21] width 42 height 12
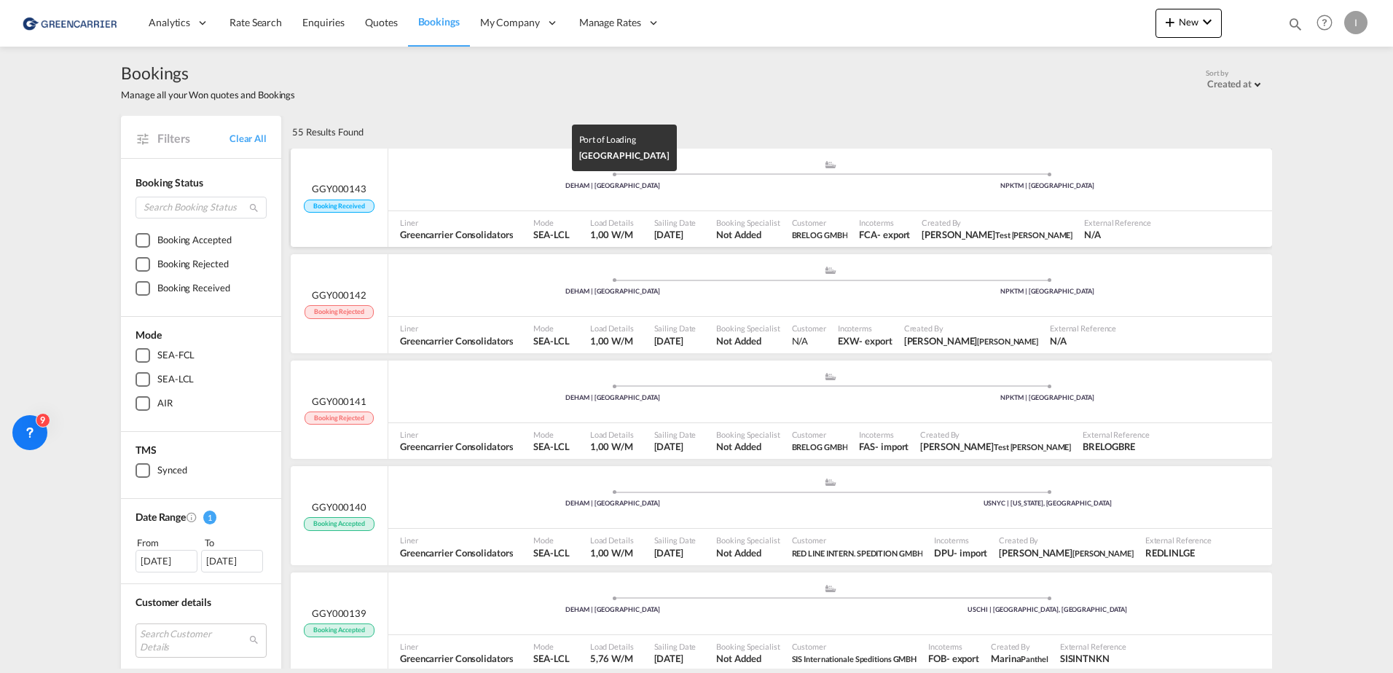
click at [502, 188] on div "DEHAM | [GEOGRAPHIC_DATA]" at bounding box center [613, 185] width 435 height 9
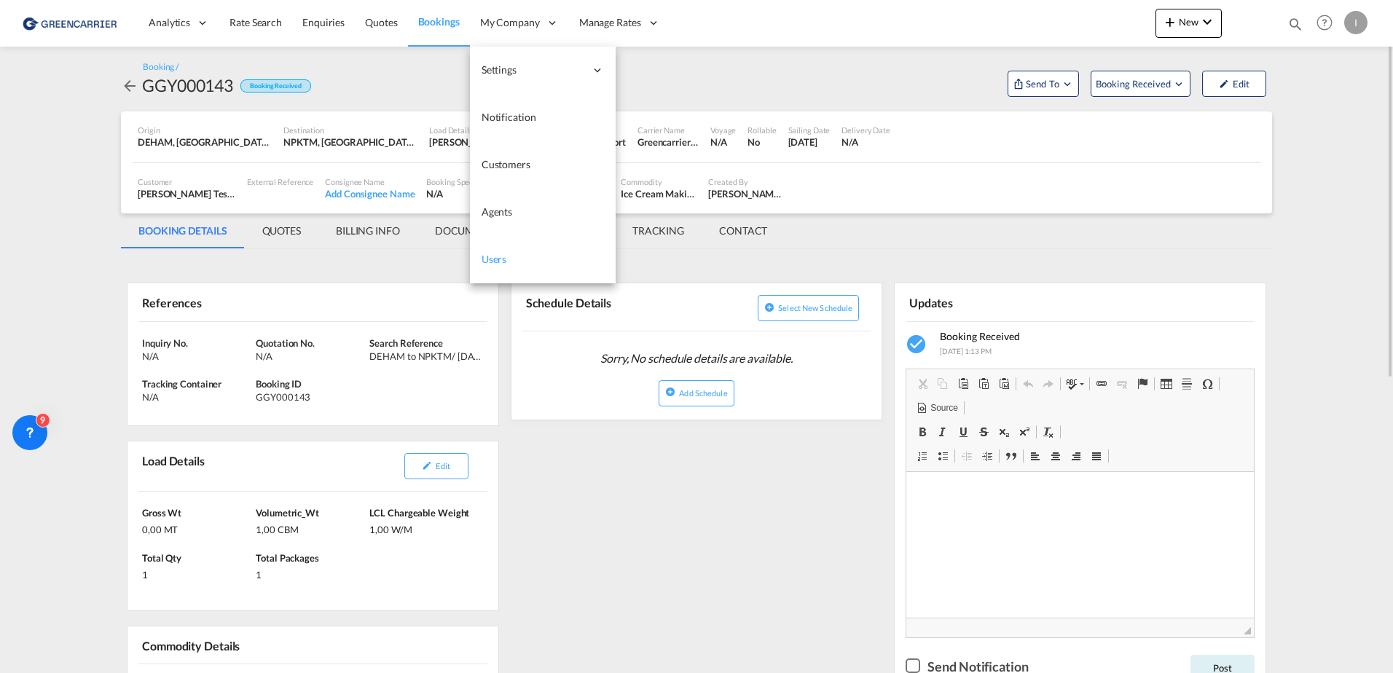
click at [497, 259] on span "Users" at bounding box center [494, 259] width 25 height 12
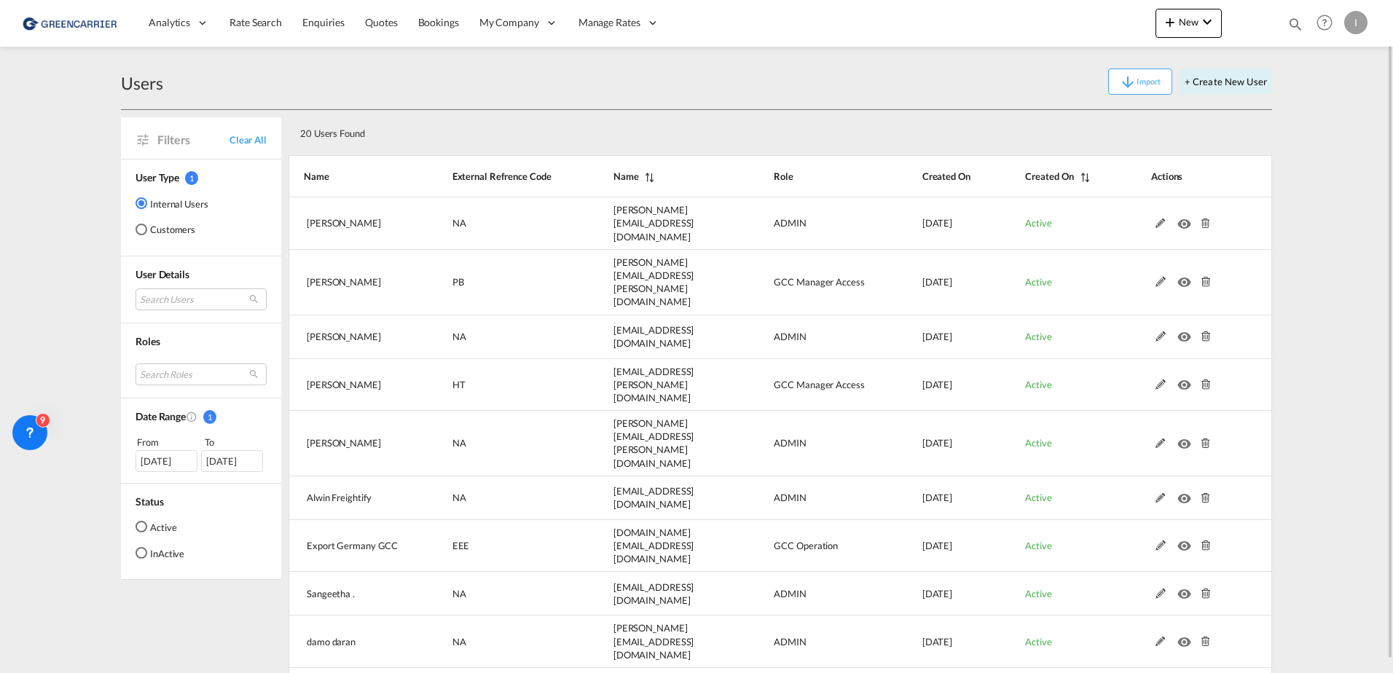
click at [184, 229] on md-radio-button "Customers" at bounding box center [172, 229] width 73 height 15
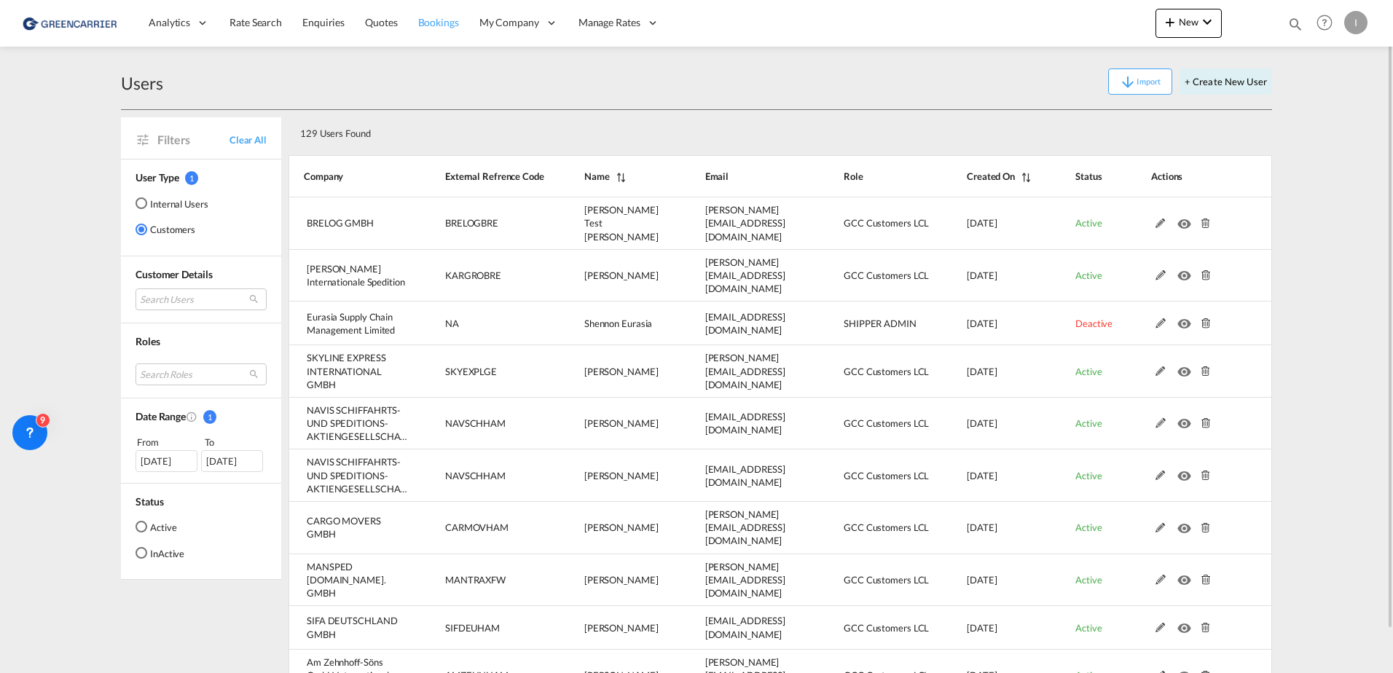
click at [431, 24] on span "Bookings" at bounding box center [438, 22] width 41 height 12
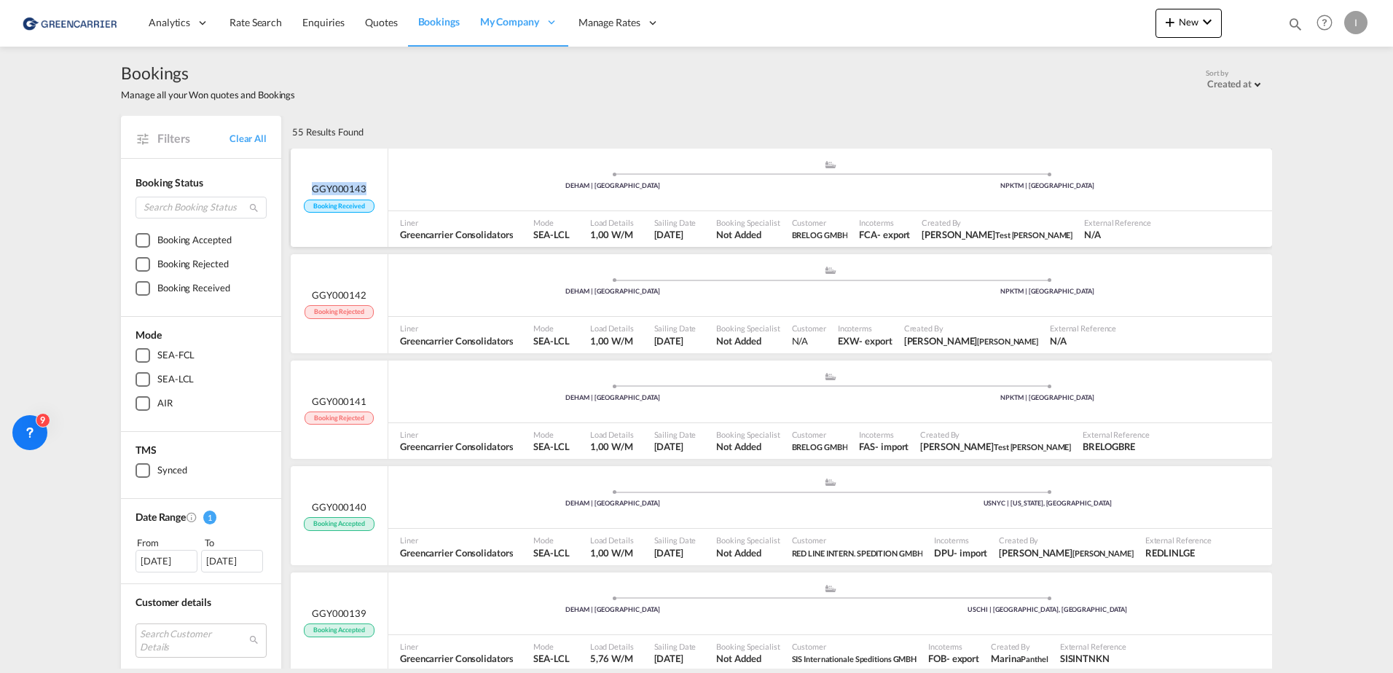
drag, startPoint x: 365, startPoint y: 189, endPoint x: 307, endPoint y: 186, distance: 58.4
click at [307, 186] on div "GGY000143 Booking Received" at bounding box center [339, 197] width 70 height 31
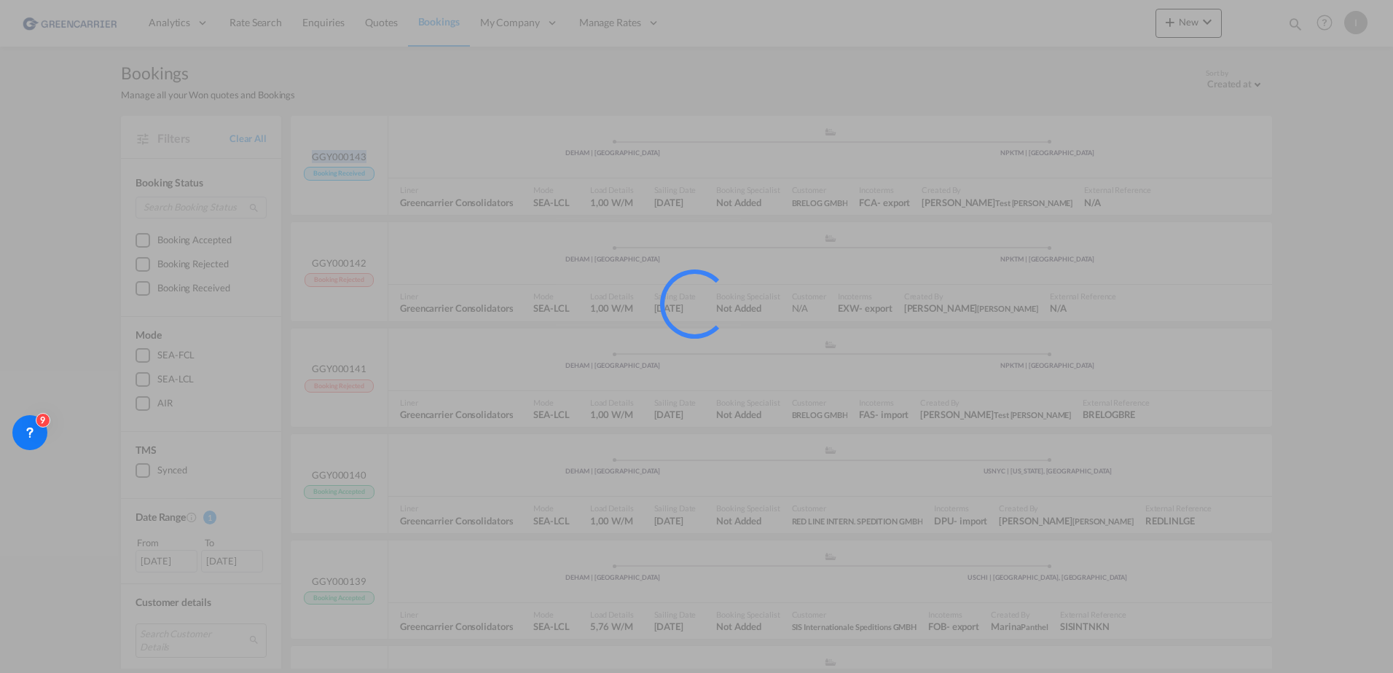
copy span "GGY000143"
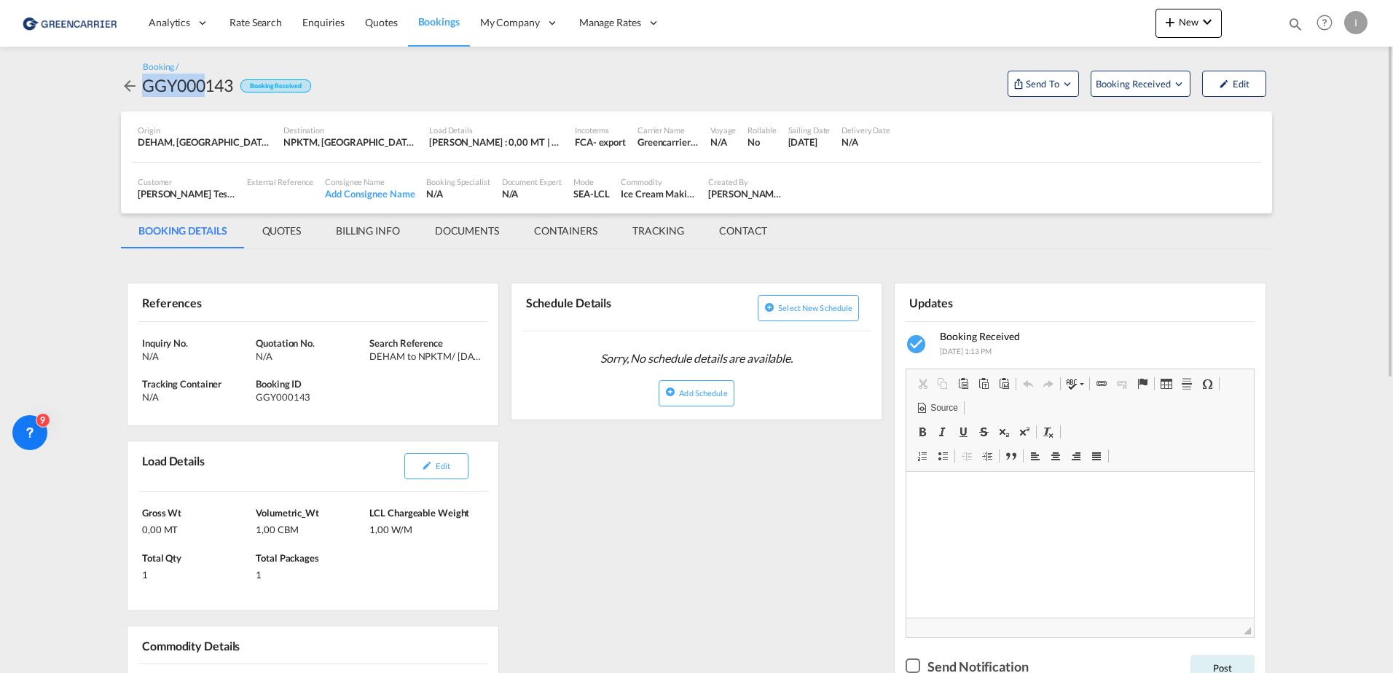
drag, startPoint x: 127, startPoint y: 79, endPoint x: 211, endPoint y: 92, distance: 84.7
click at [211, 92] on div "GGY000143 Booking Received" at bounding box center [216, 85] width 190 height 23
click at [212, 91] on div "GGY000143" at bounding box center [187, 85] width 91 height 23
